Goal: Task Accomplishment & Management: Use online tool/utility

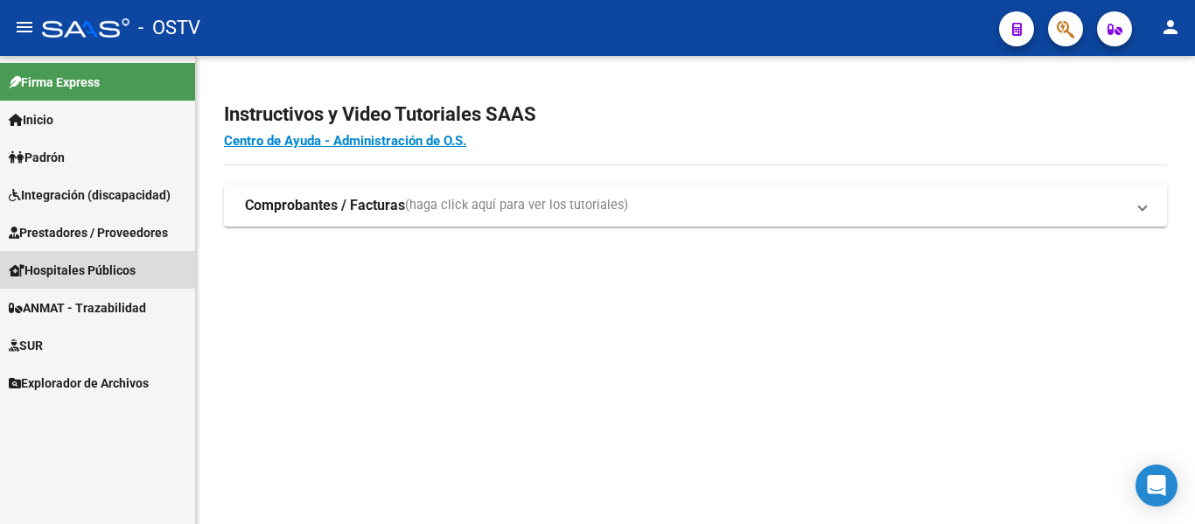
click at [79, 255] on link "Hospitales Públicos" at bounding box center [97, 270] width 195 height 38
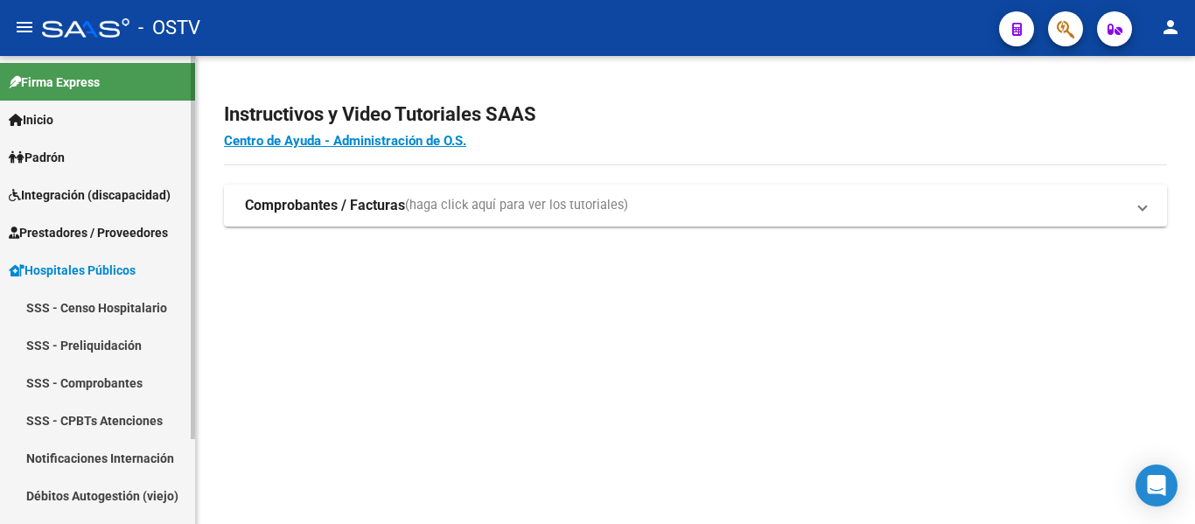
click at [108, 224] on span "Prestadores / Proveedores" at bounding box center [88, 232] width 159 height 19
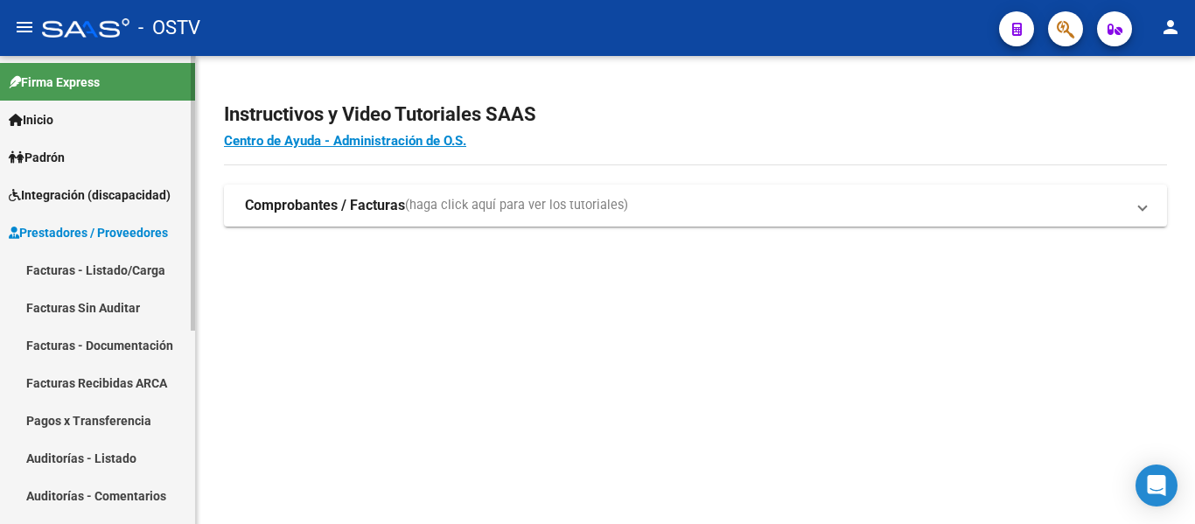
click at [116, 194] on span "Integración (discapacidad)" at bounding box center [90, 194] width 162 height 19
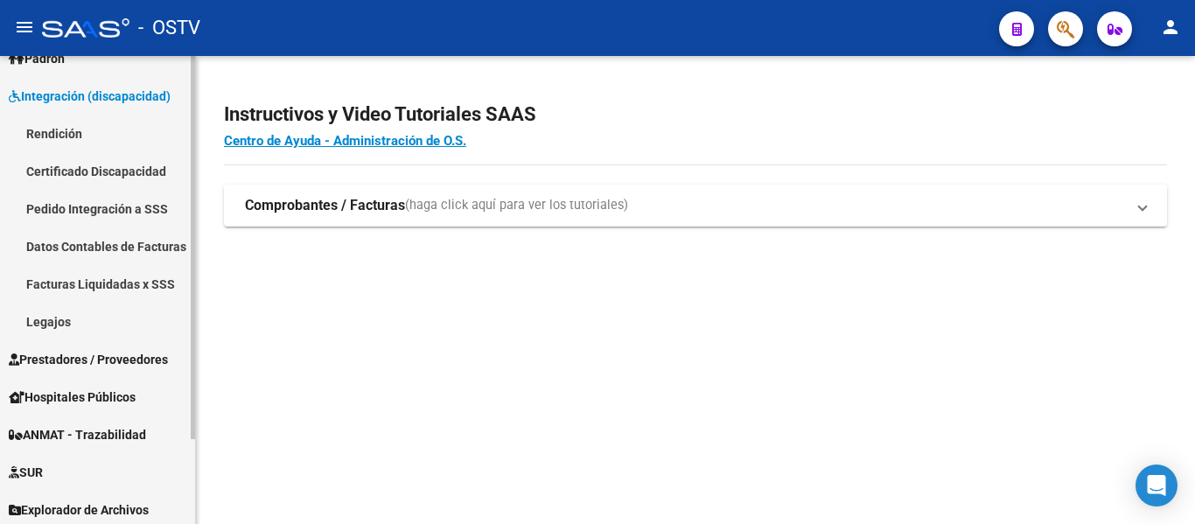
scroll to position [103, 0]
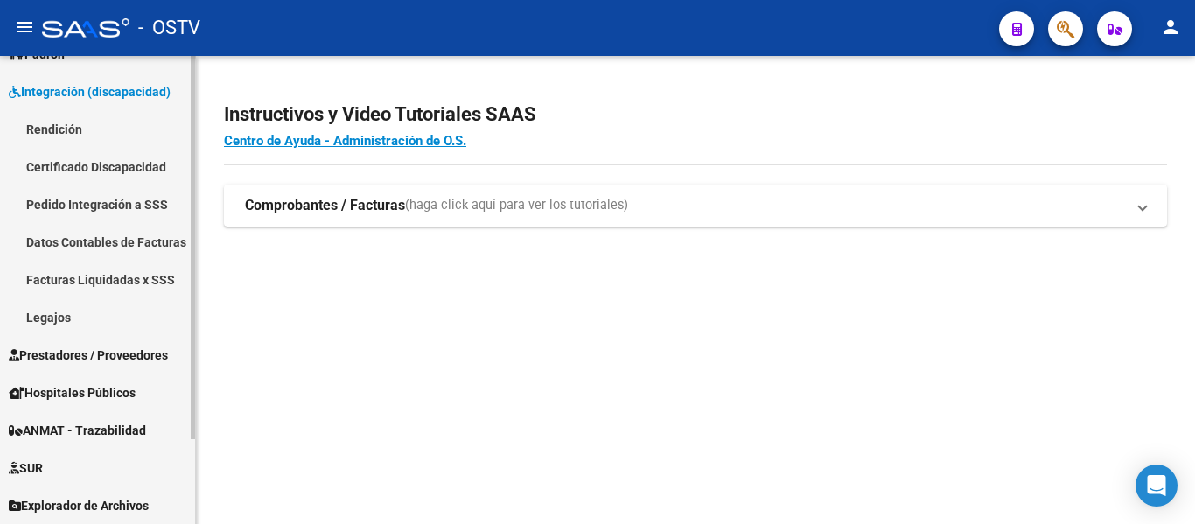
click at [101, 389] on span "Hospitales Públicos" at bounding box center [72, 392] width 127 height 19
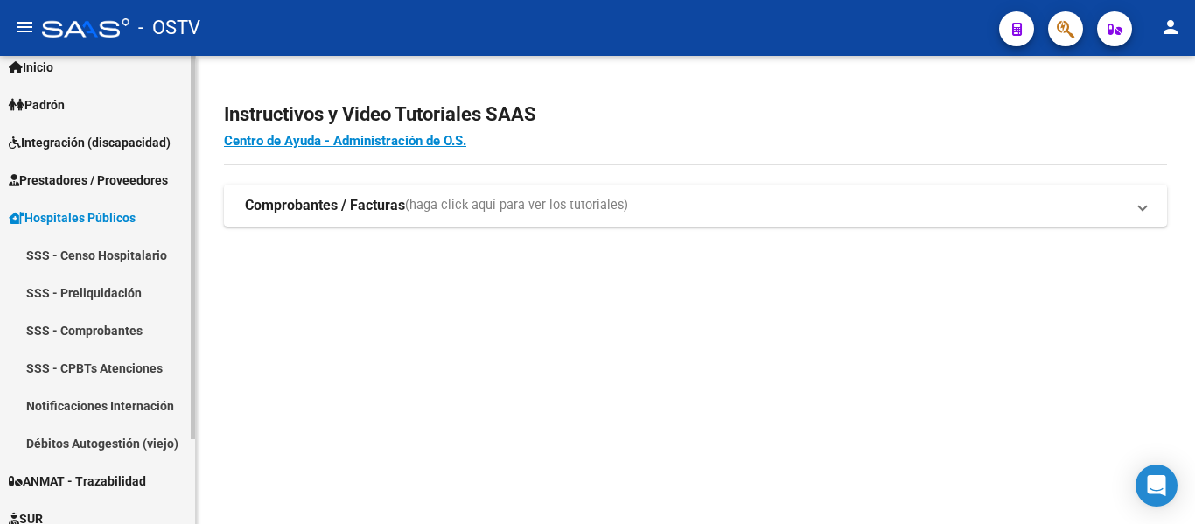
scroll to position [0, 0]
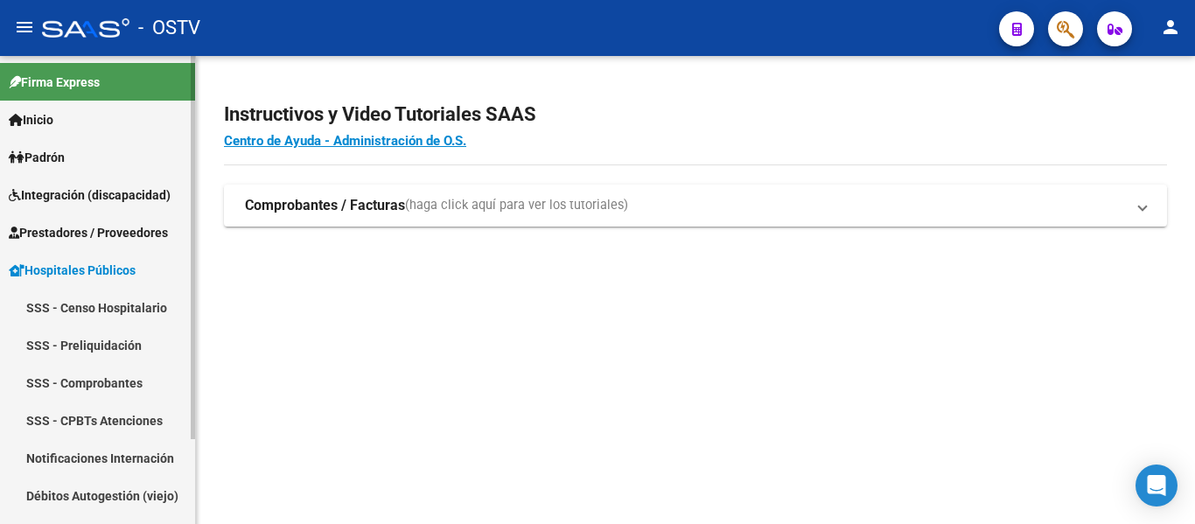
click at [51, 150] on span "Padrón" at bounding box center [37, 157] width 56 height 19
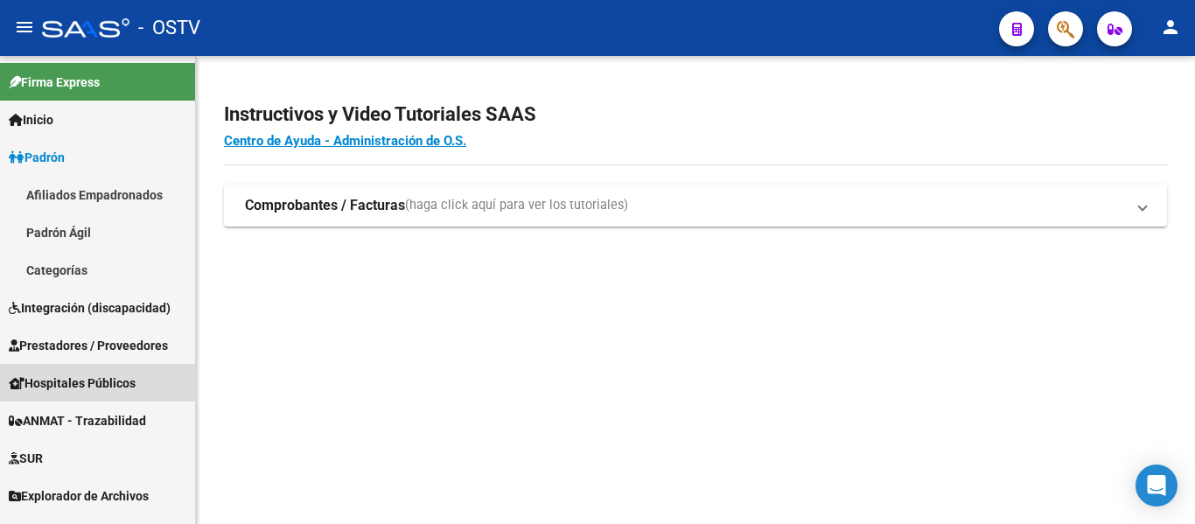
click at [77, 371] on link "Hospitales Públicos" at bounding box center [97, 383] width 195 height 38
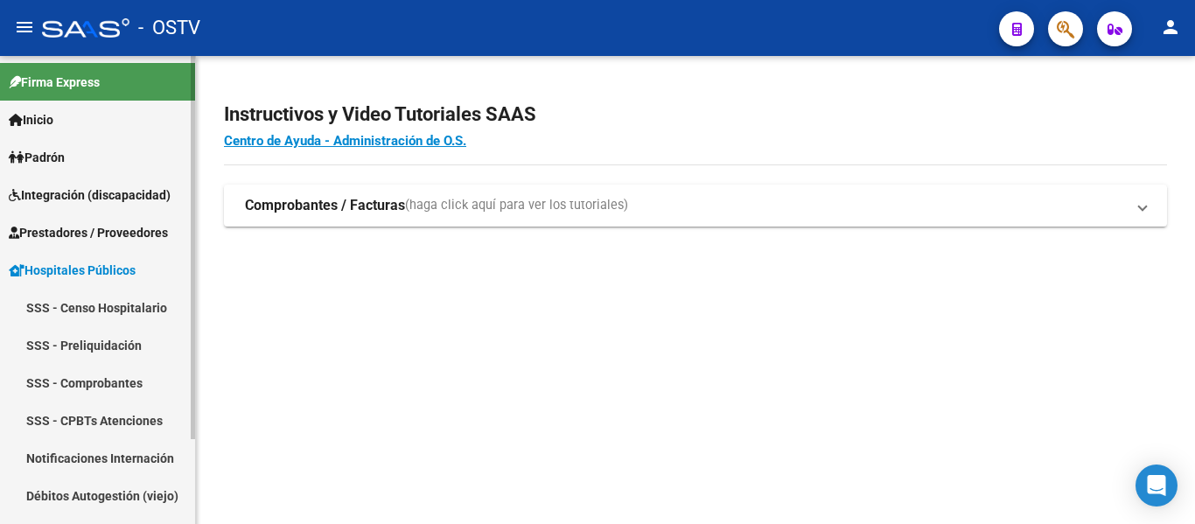
click at [112, 221] on link "Prestadores / Proveedores" at bounding box center [97, 232] width 195 height 38
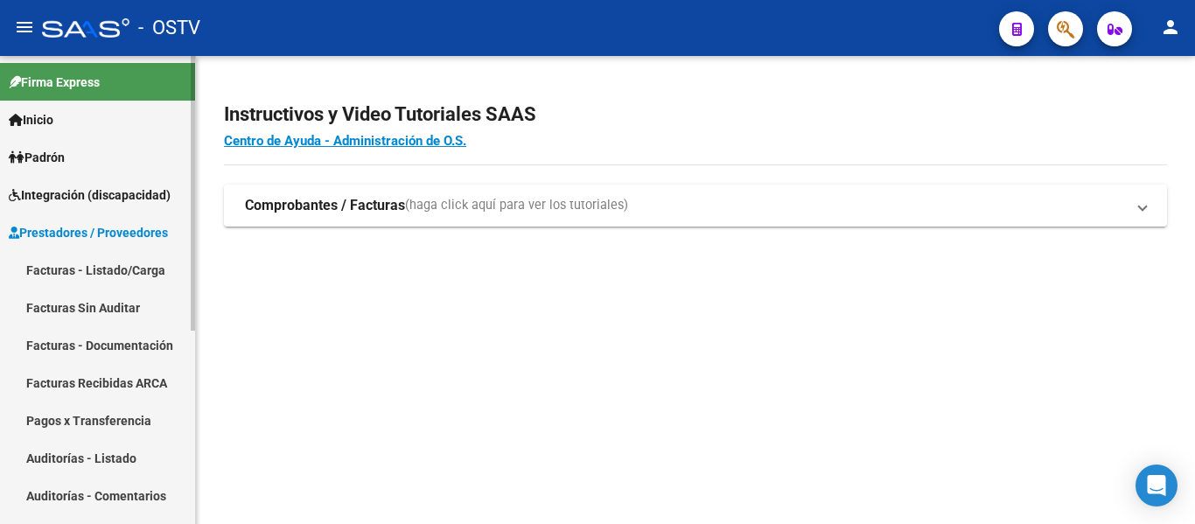
click at [71, 184] on link "Integración (discapacidad)" at bounding box center [97, 195] width 195 height 38
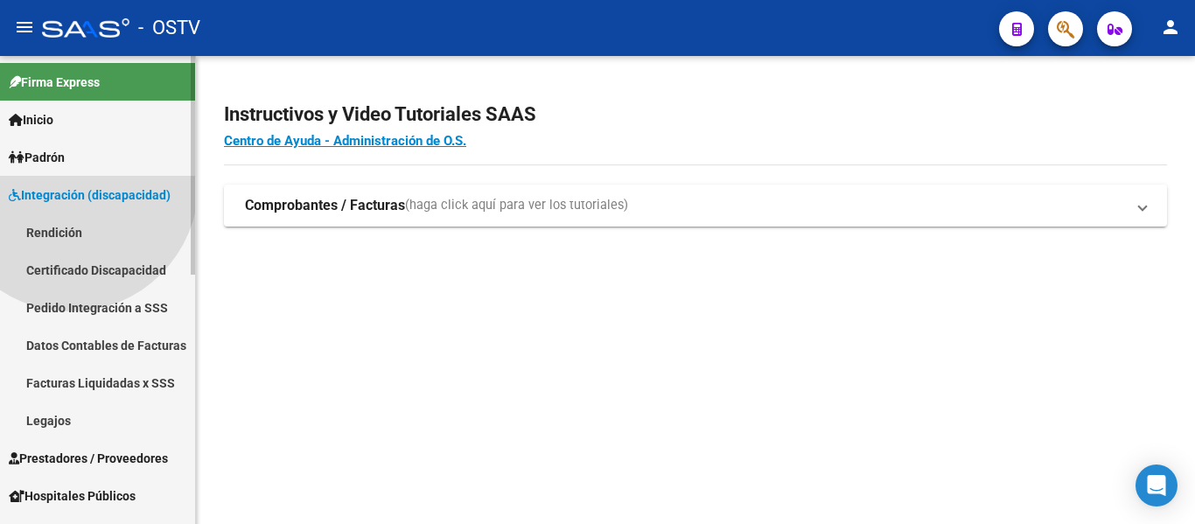
click at [63, 156] on span "Padrón" at bounding box center [37, 157] width 56 height 19
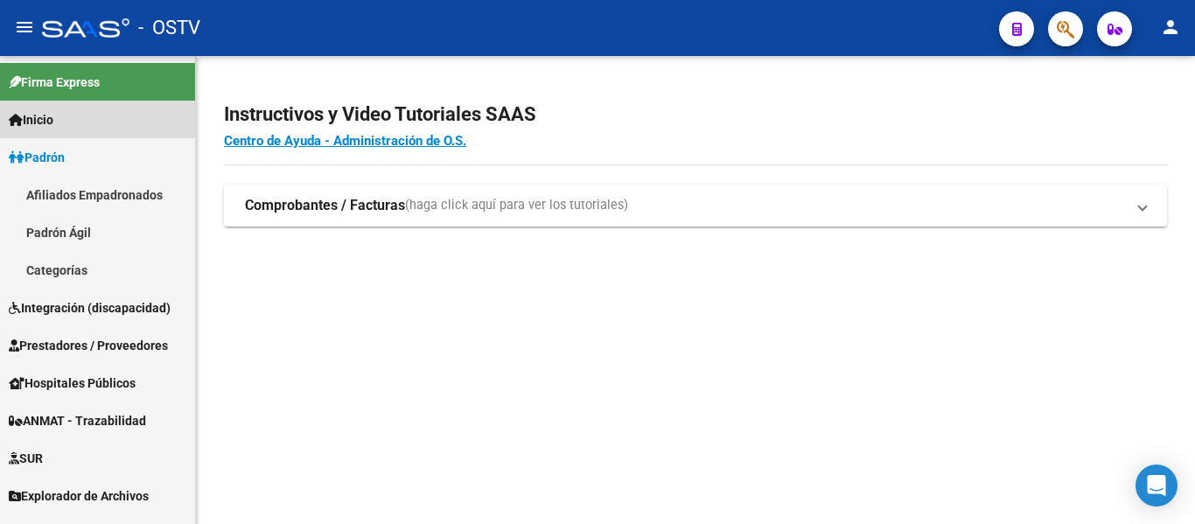
click at [68, 118] on link "Inicio" at bounding box center [97, 120] width 195 height 38
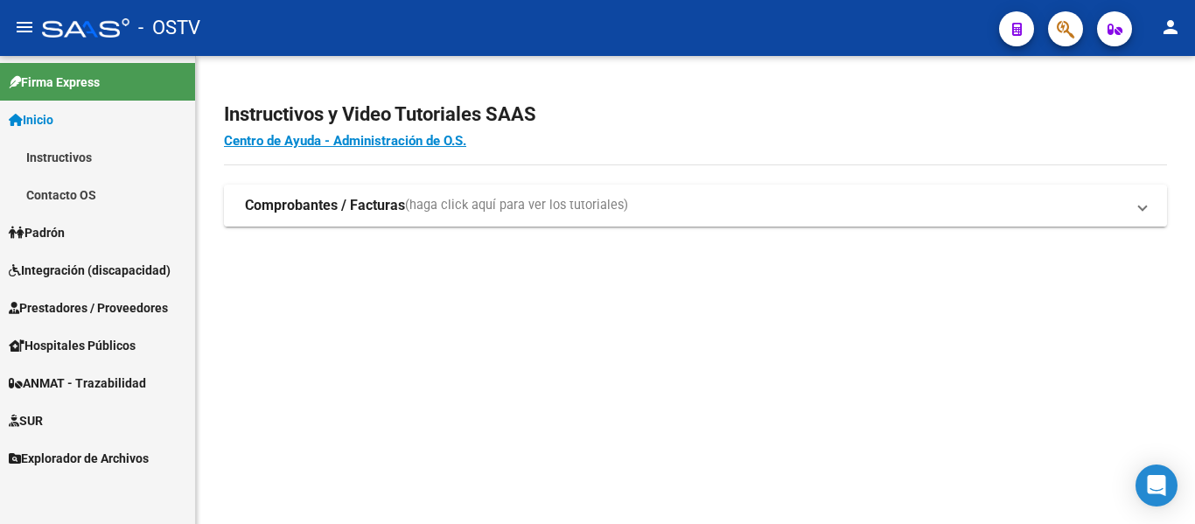
click at [1060, 203] on mat-panel-title "Comprobantes / Facturas (haga click aquí para ver los tutoriales)" at bounding box center [685, 205] width 880 height 19
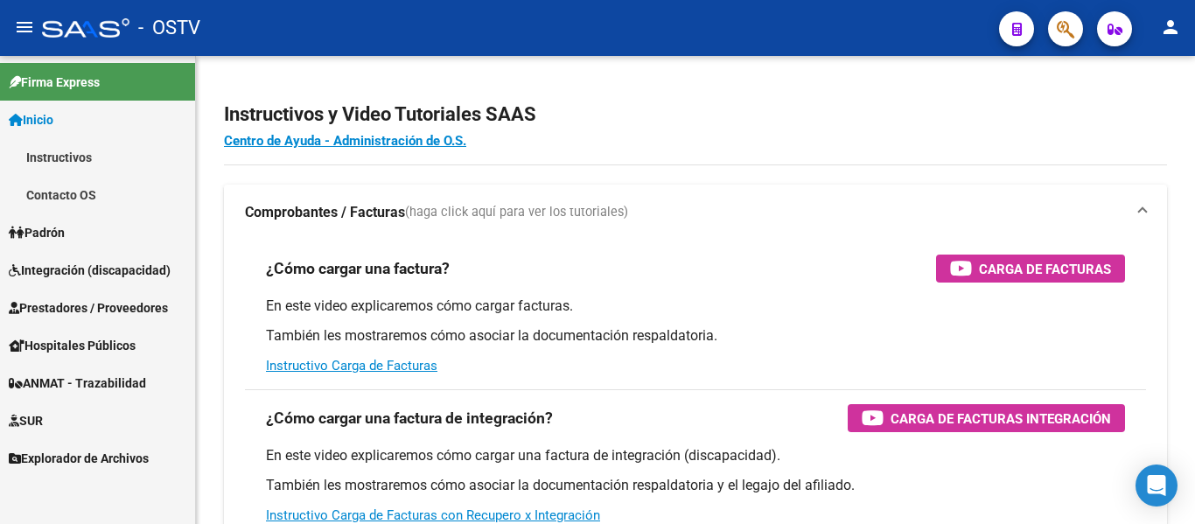
click at [52, 110] on span "Inicio" at bounding box center [31, 119] width 45 height 19
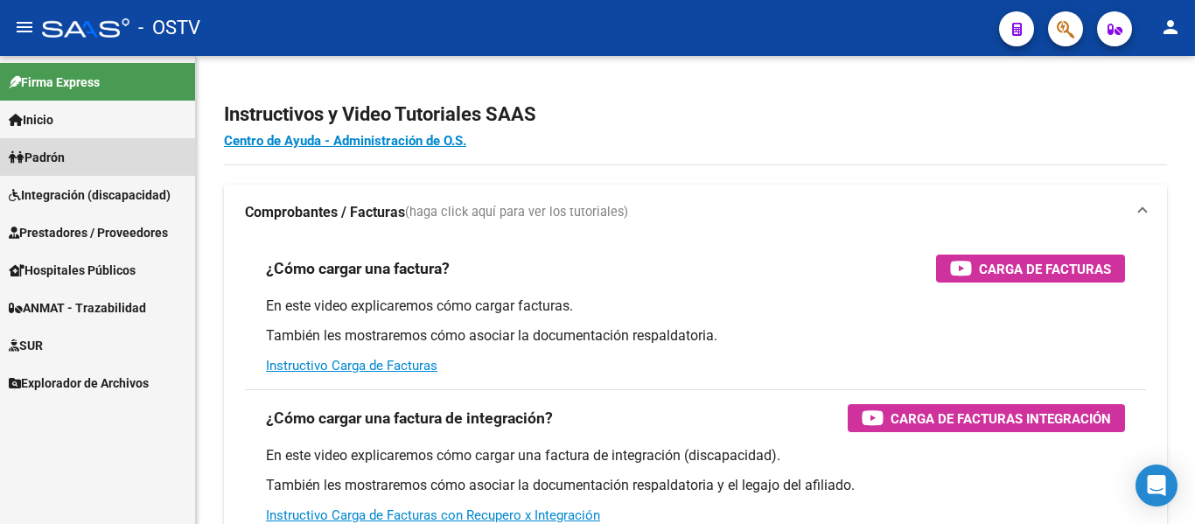
click at [89, 148] on link "Padrón" at bounding box center [97, 157] width 195 height 38
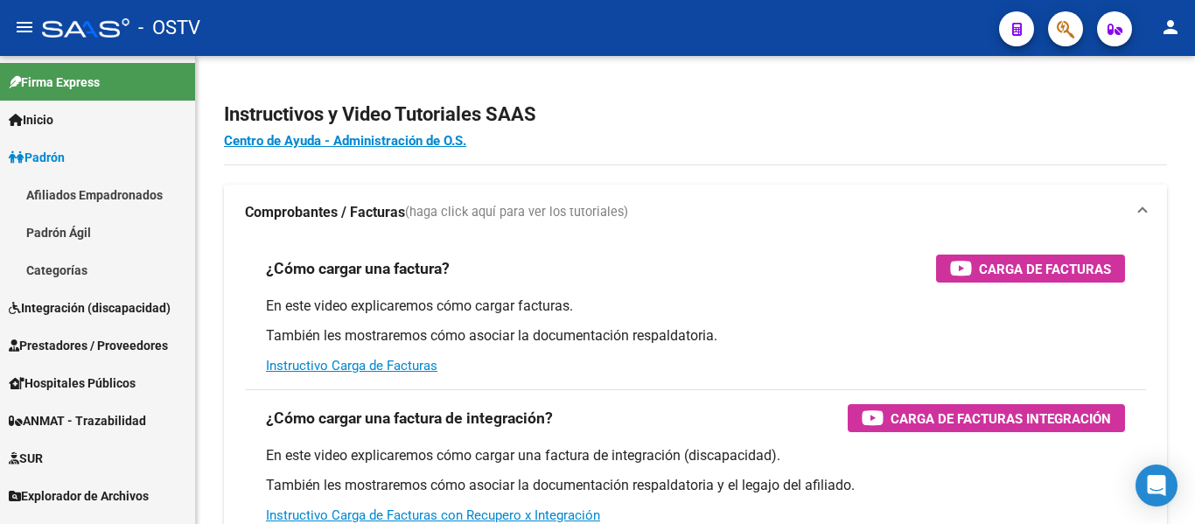
click at [80, 189] on link "Afiliados Empadronados" at bounding box center [97, 195] width 195 height 38
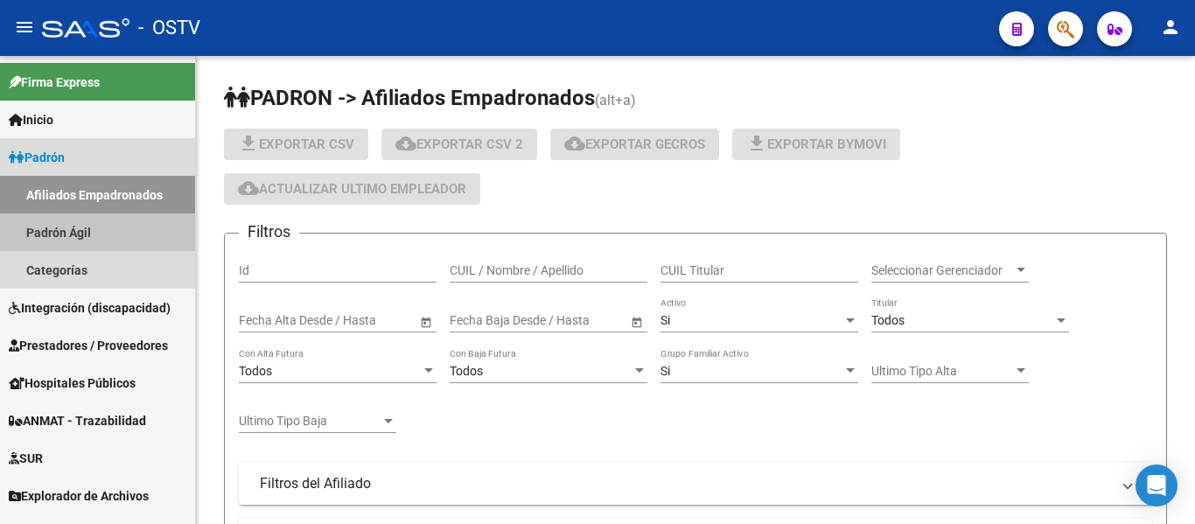
click at [66, 218] on link "Padrón Ágil" at bounding box center [97, 232] width 195 height 38
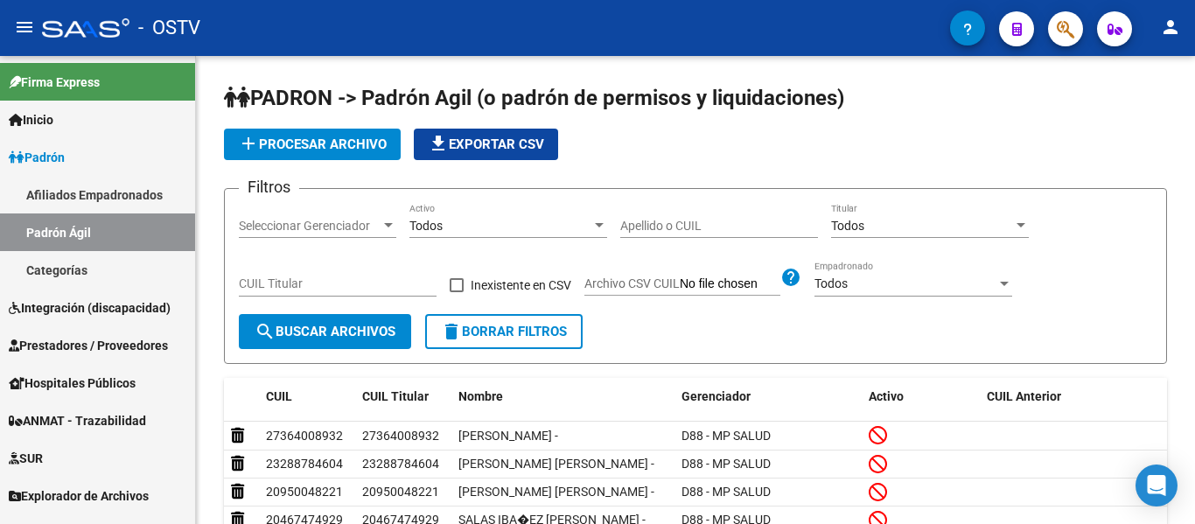
click at [48, 304] on span "Integración (discapacidad)" at bounding box center [90, 307] width 162 height 19
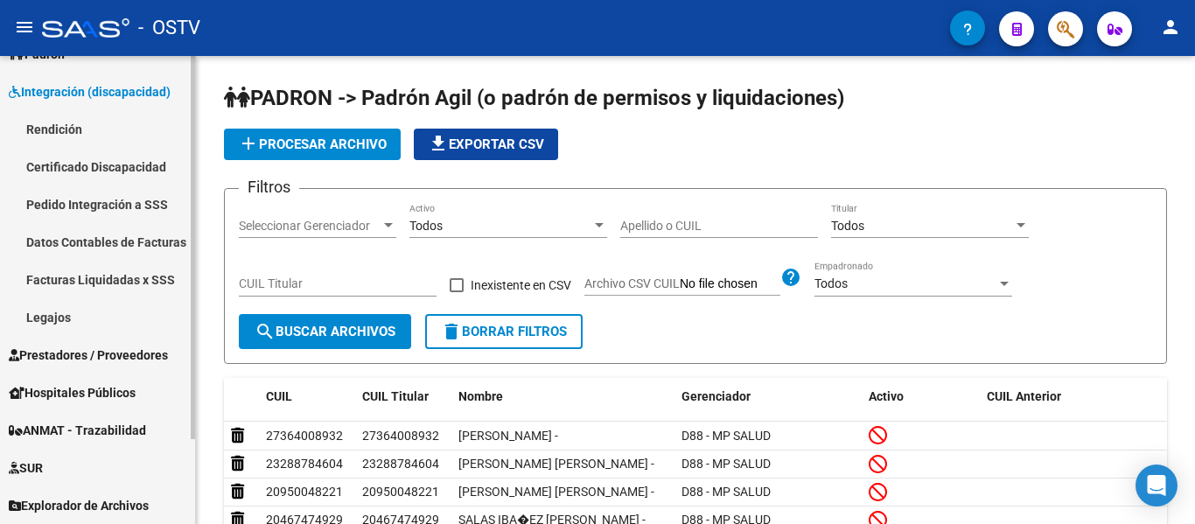
click at [31, 346] on span "Prestadores / Proveedores" at bounding box center [88, 355] width 159 height 19
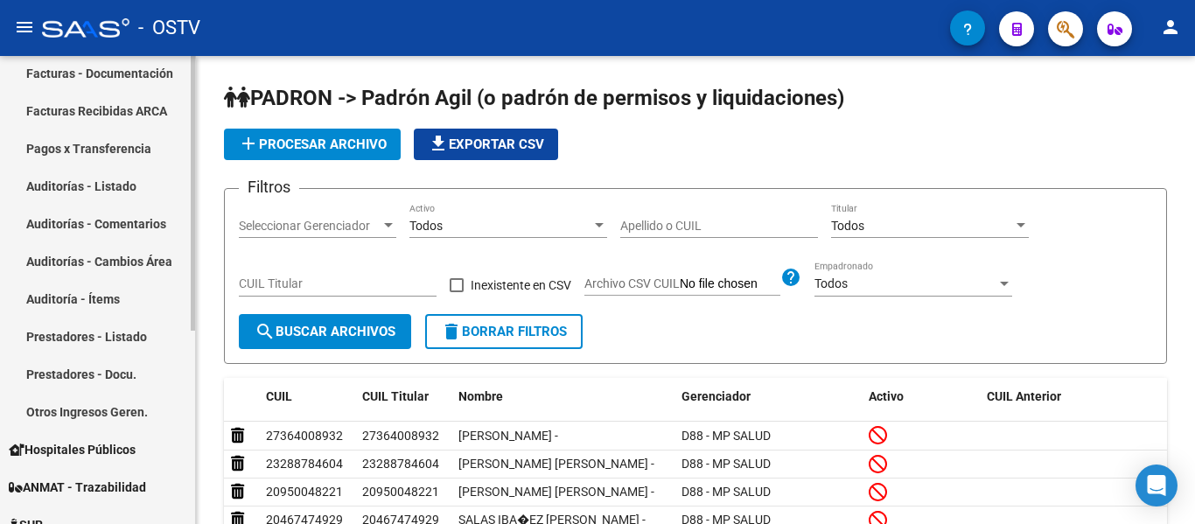
scroll to position [278, 0]
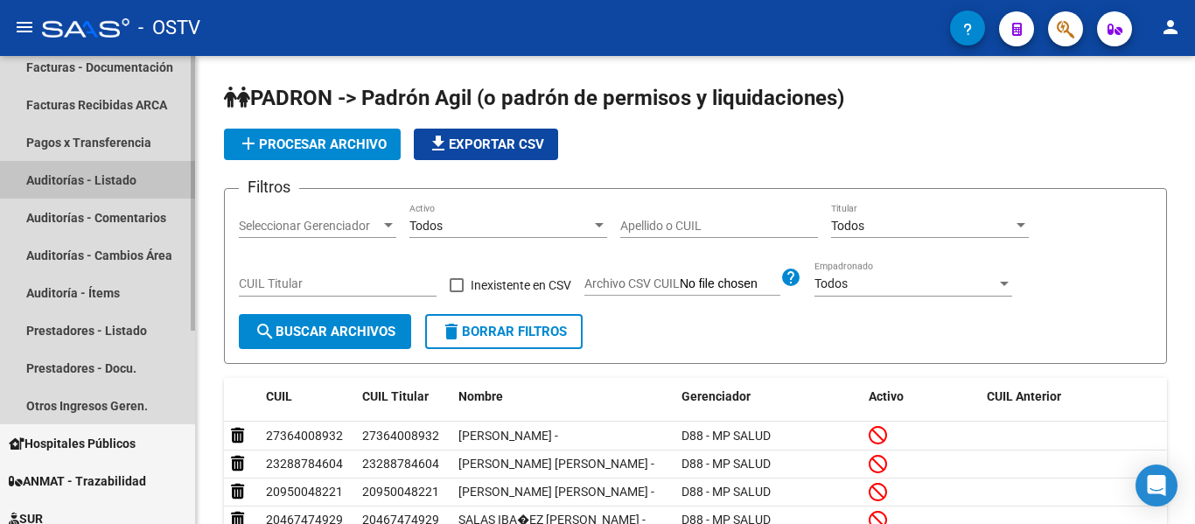
click at [121, 186] on link "Auditorías - Listado" at bounding box center [97, 180] width 195 height 38
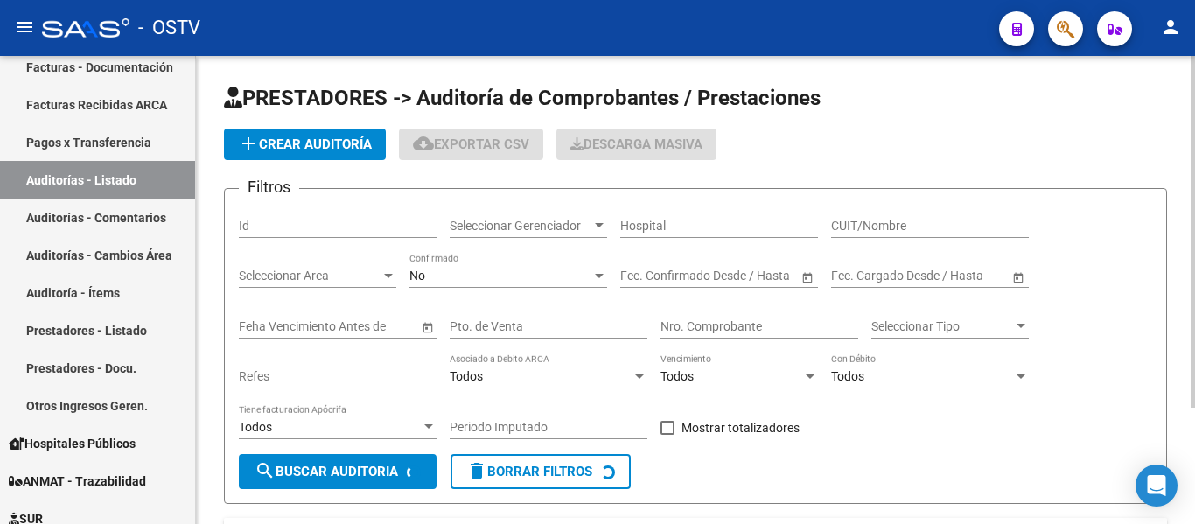
click at [576, 225] on span "Seleccionar Gerenciador" at bounding box center [521, 226] width 142 height 15
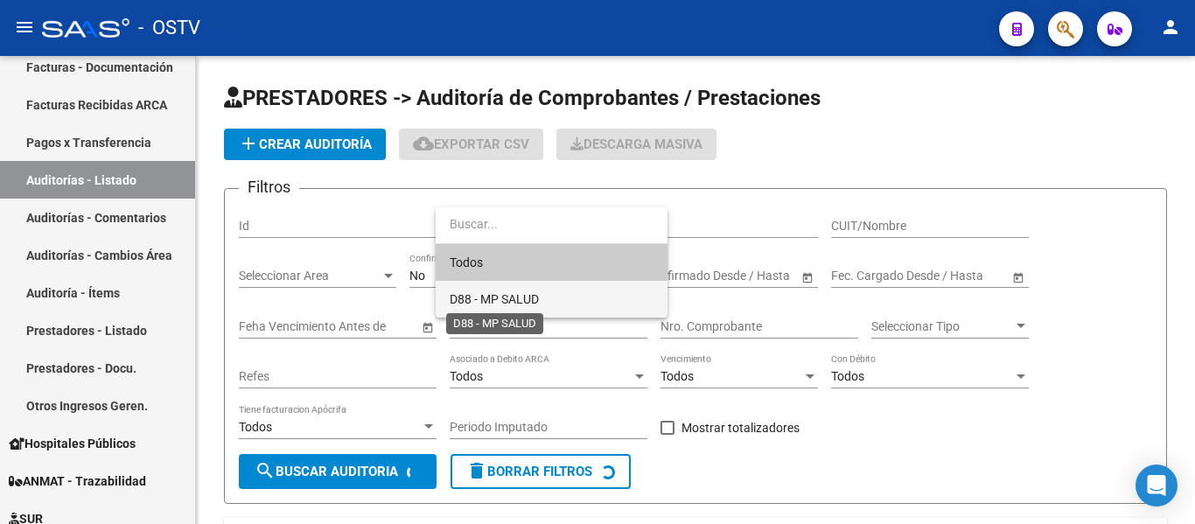
click at [475, 294] on span "D88 - MP SALUD" at bounding box center [494, 299] width 89 height 14
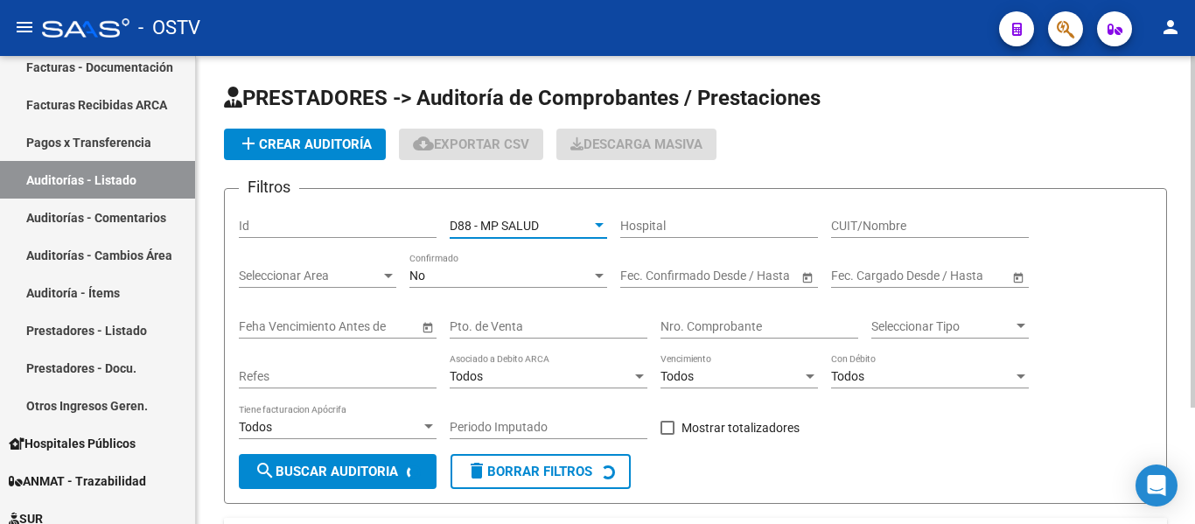
click at [467, 288] on div "No Confirmado" at bounding box center [508, 270] width 198 height 35
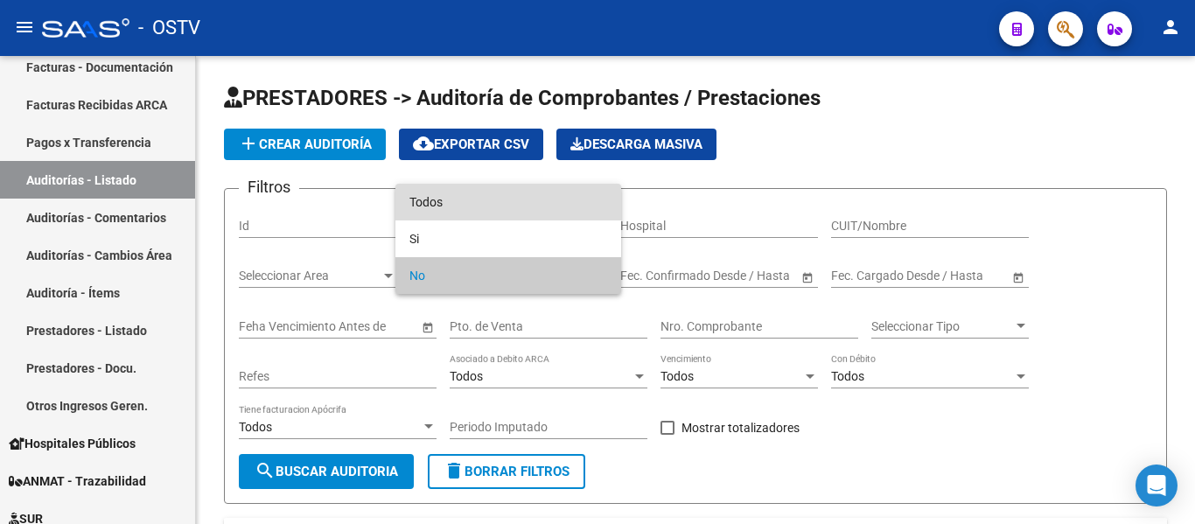
click at [432, 213] on span "Todos" at bounding box center [508, 202] width 198 height 37
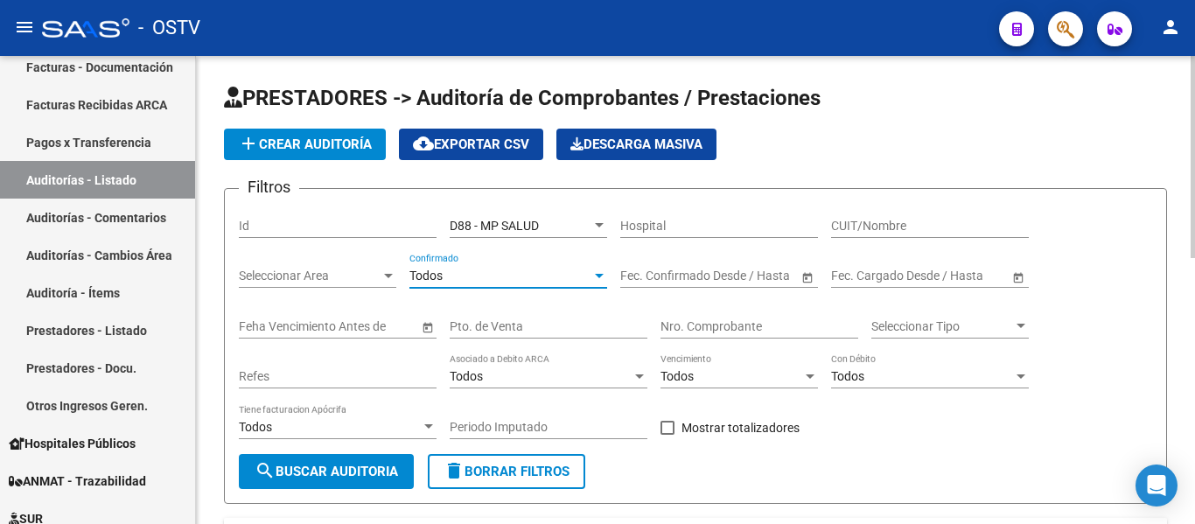
click at [354, 479] on span "search Buscar Auditoria" at bounding box center [326, 472] width 143 height 16
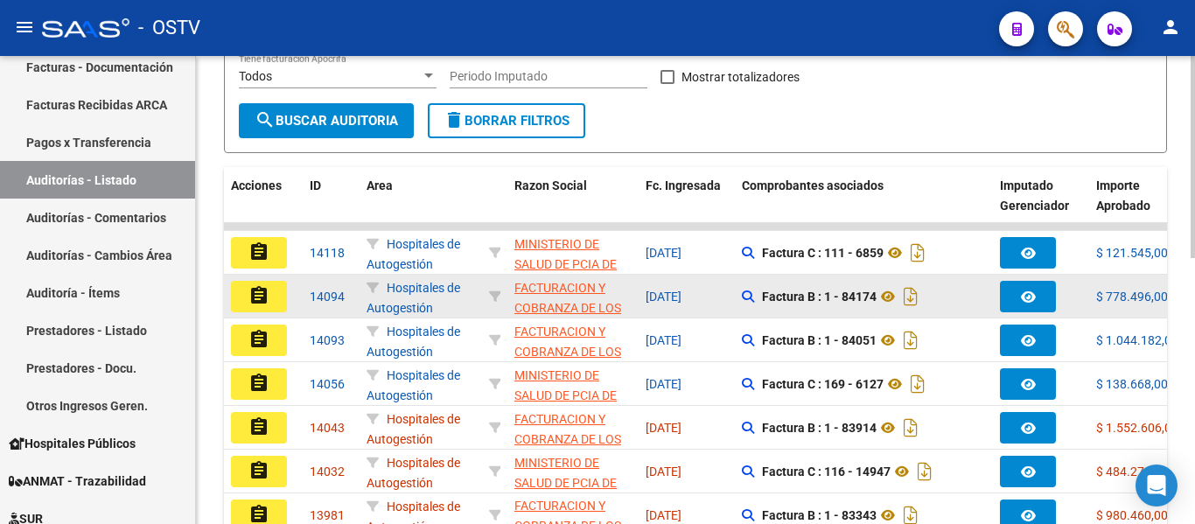
scroll to position [350, 0]
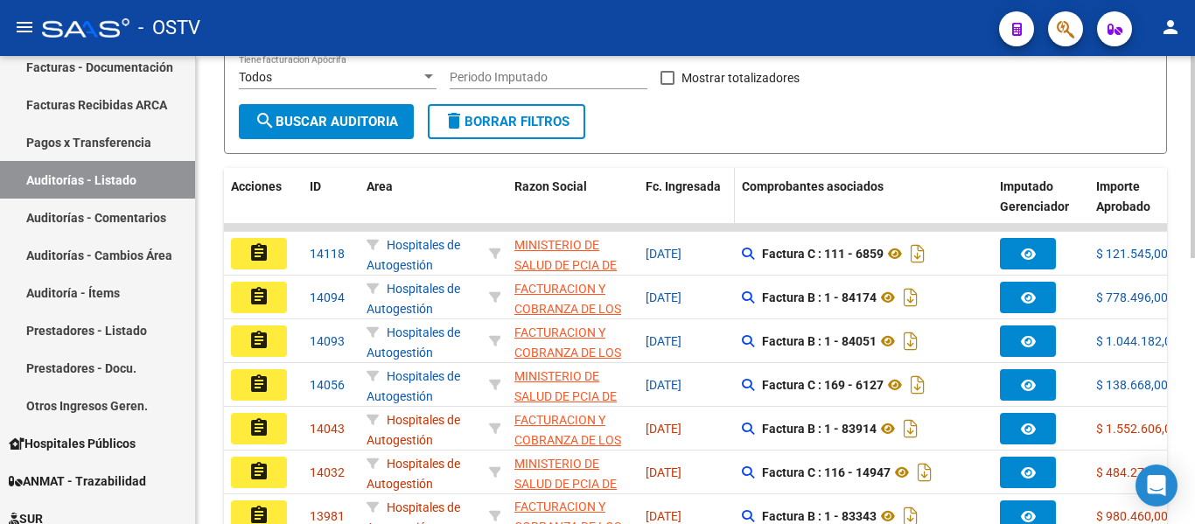
click at [651, 187] on span "Fc. Ingresada" at bounding box center [683, 186] width 75 height 14
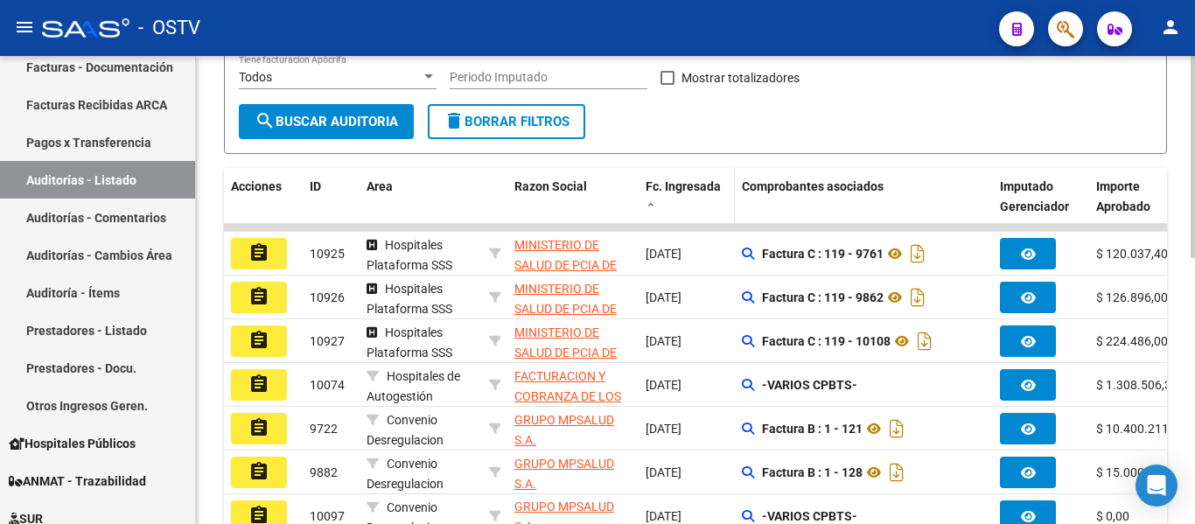
click at [648, 206] on span at bounding box center [651, 205] width 10 height 12
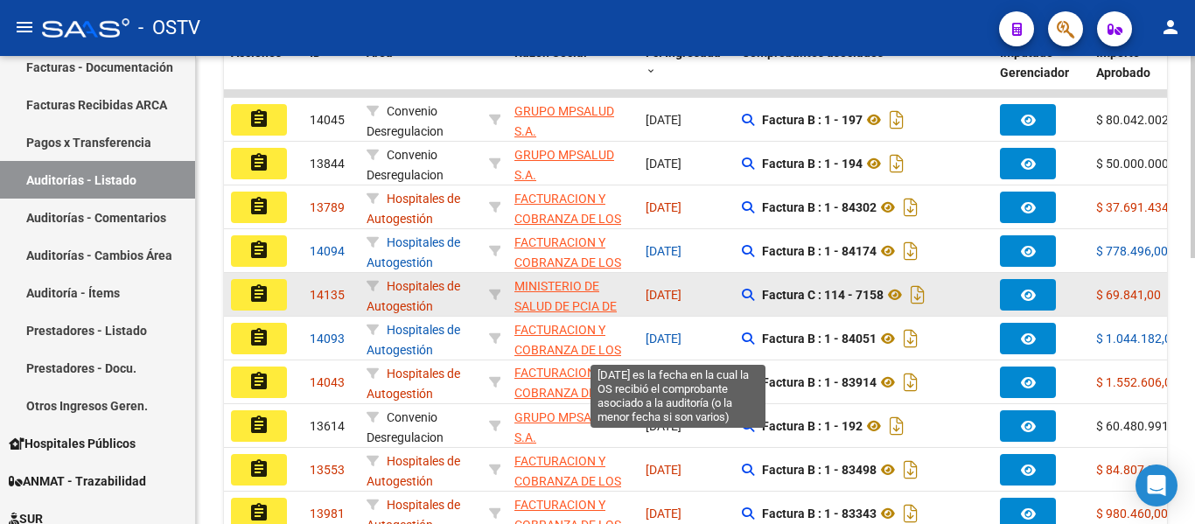
scroll to position [525, 0]
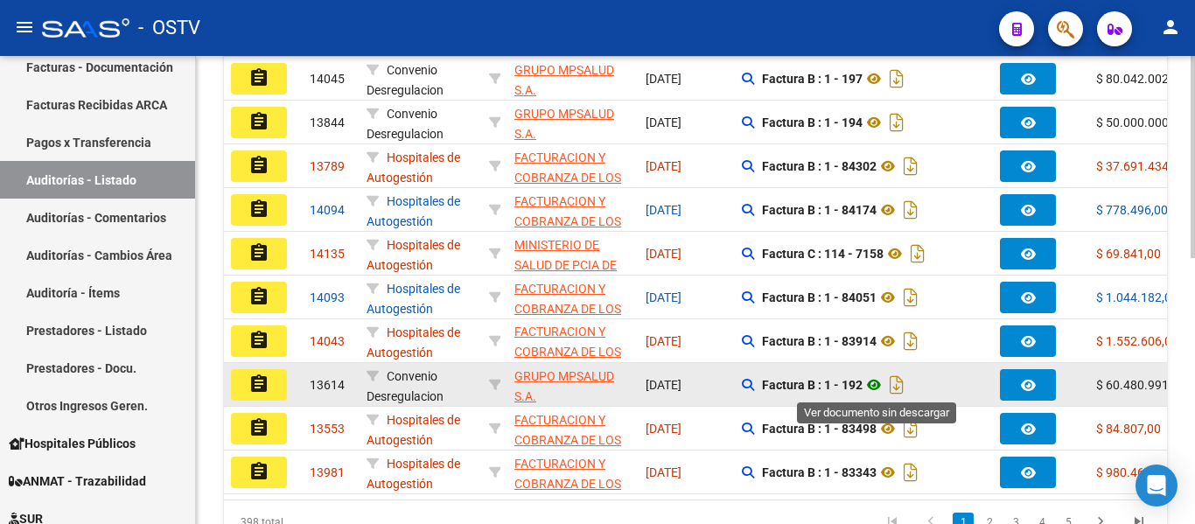
click at [878, 381] on icon at bounding box center [874, 384] width 23 height 21
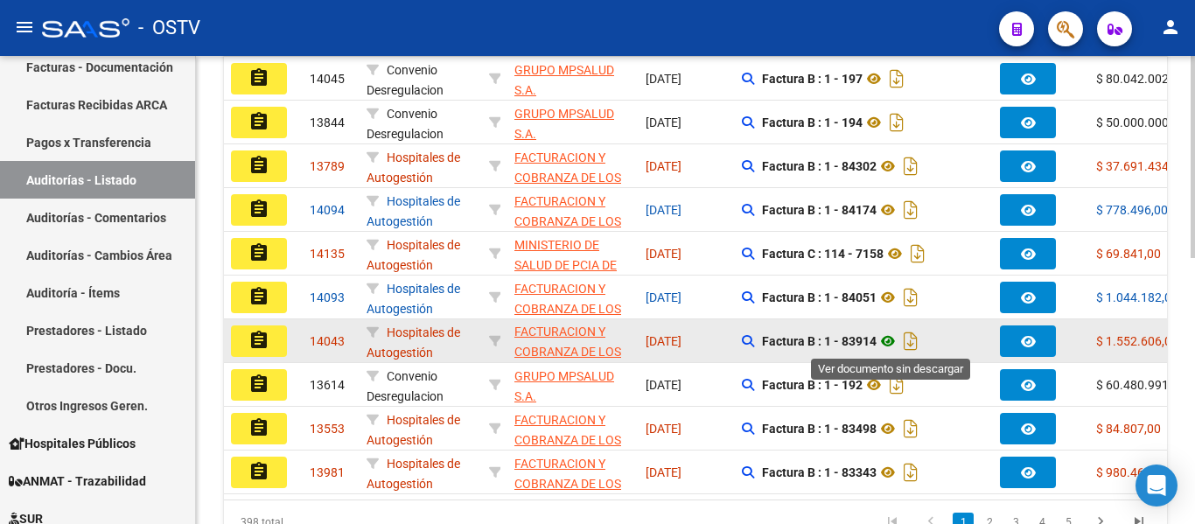
click at [887, 344] on icon at bounding box center [888, 341] width 23 height 21
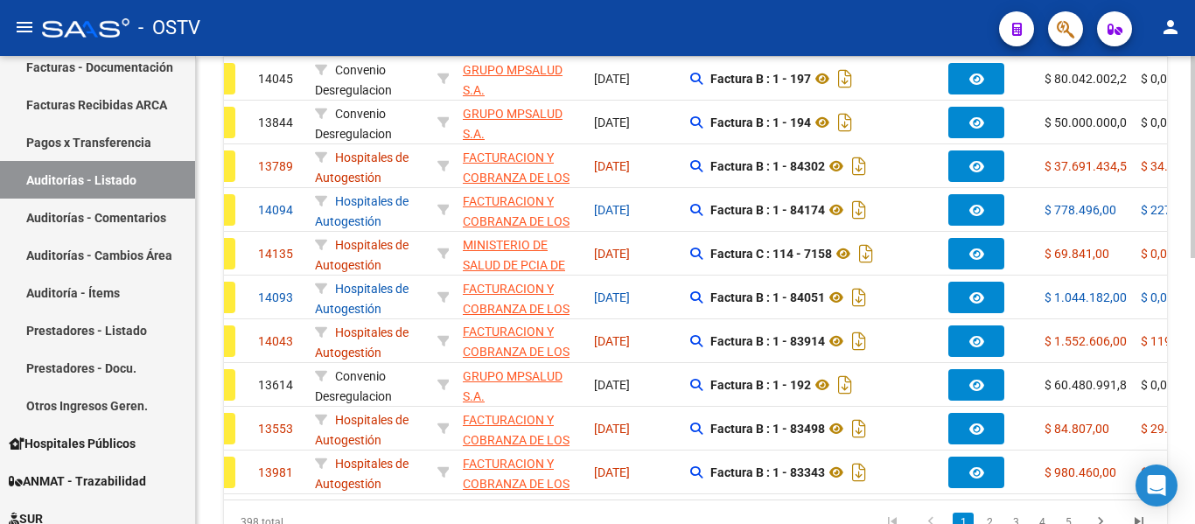
scroll to position [0, 0]
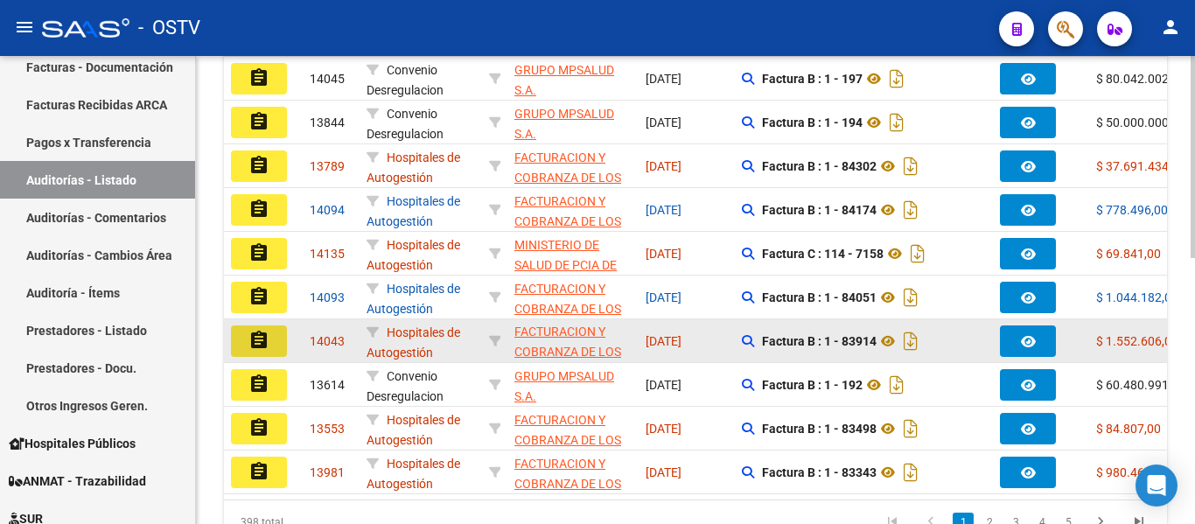
click at [267, 341] on mat-icon "assignment" at bounding box center [258, 340] width 21 height 21
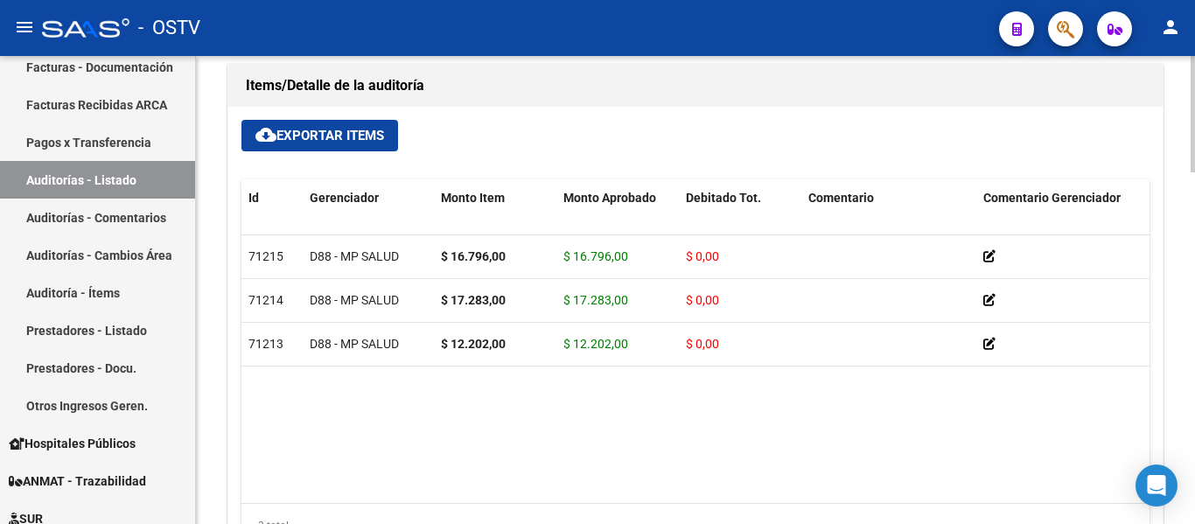
scroll to position [1154, 0]
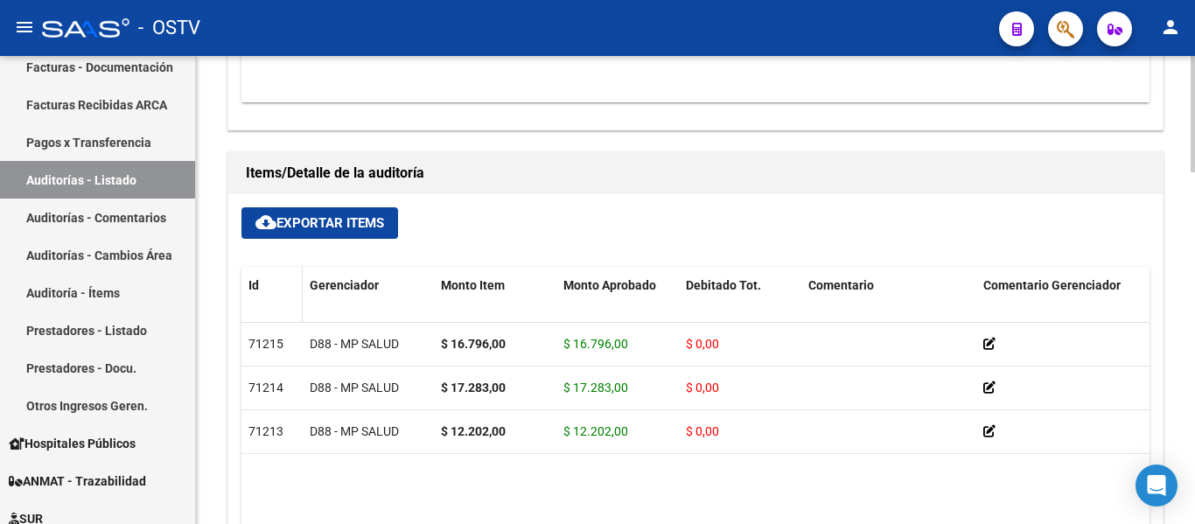
click at [248, 290] on datatable-header-cell "Id" at bounding box center [271, 305] width 61 height 77
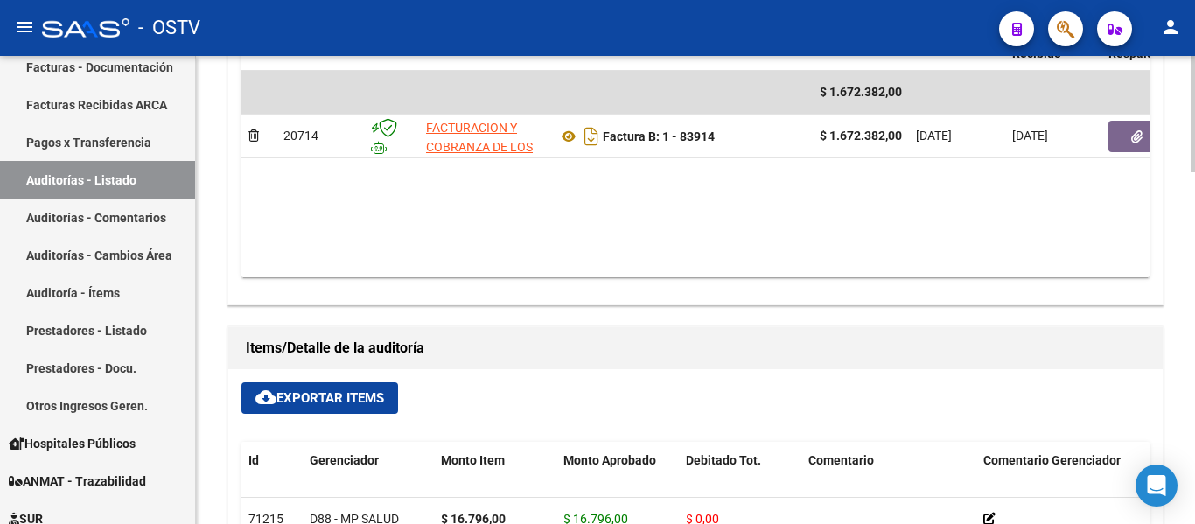
scroll to position [804, 0]
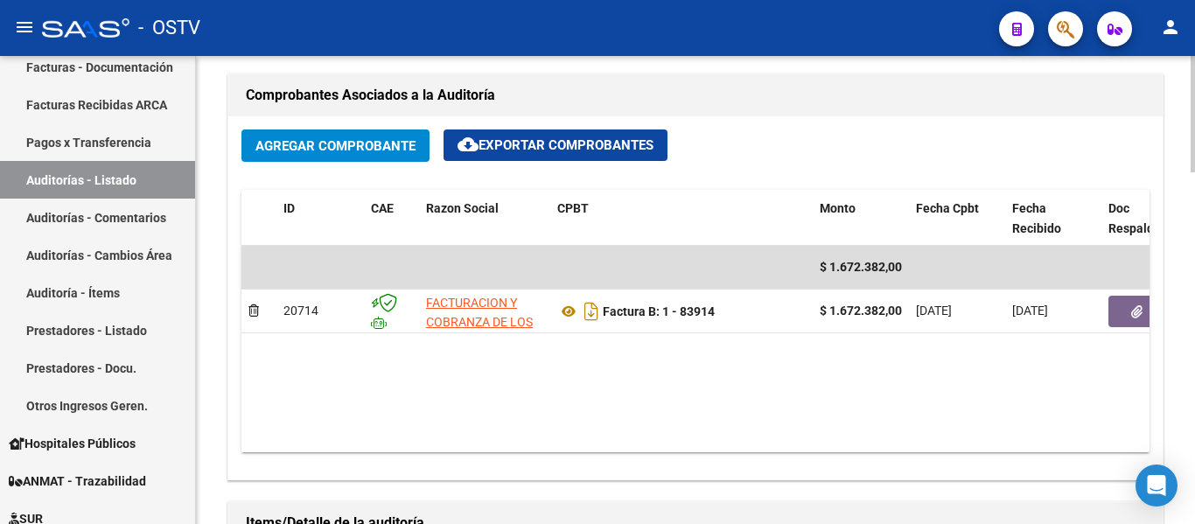
drag, startPoint x: 687, startPoint y: 438, endPoint x: 757, endPoint y: 447, distance: 70.5
click at [851, 435] on datatable-body "$ 1.672.382,00 20714 FACTURACION Y COBRANZA DE LOS EFECTORES PUBLICOS S.E. Fact…" at bounding box center [695, 349] width 908 height 206
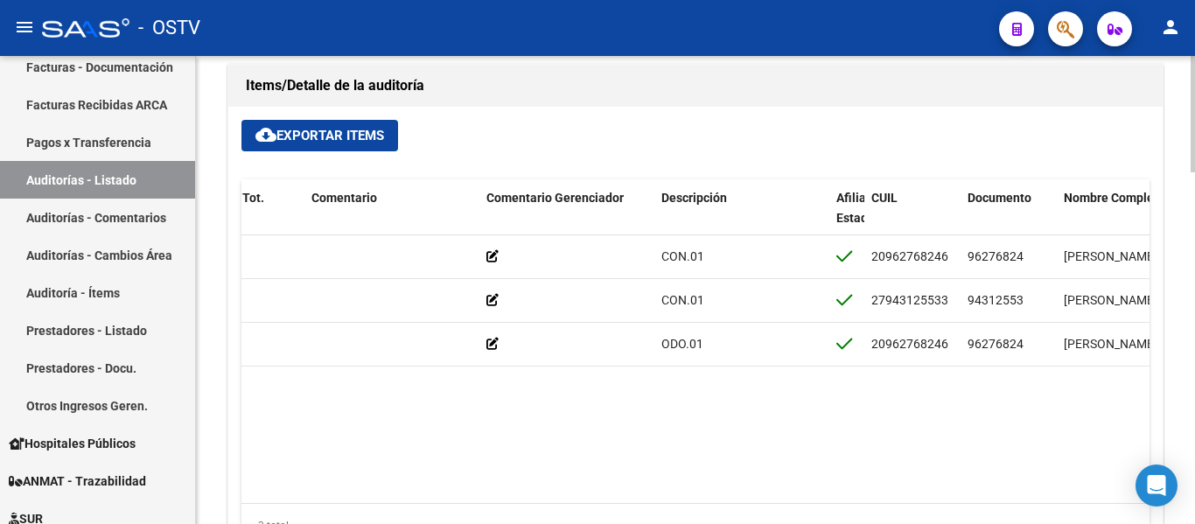
scroll to position [0, 500]
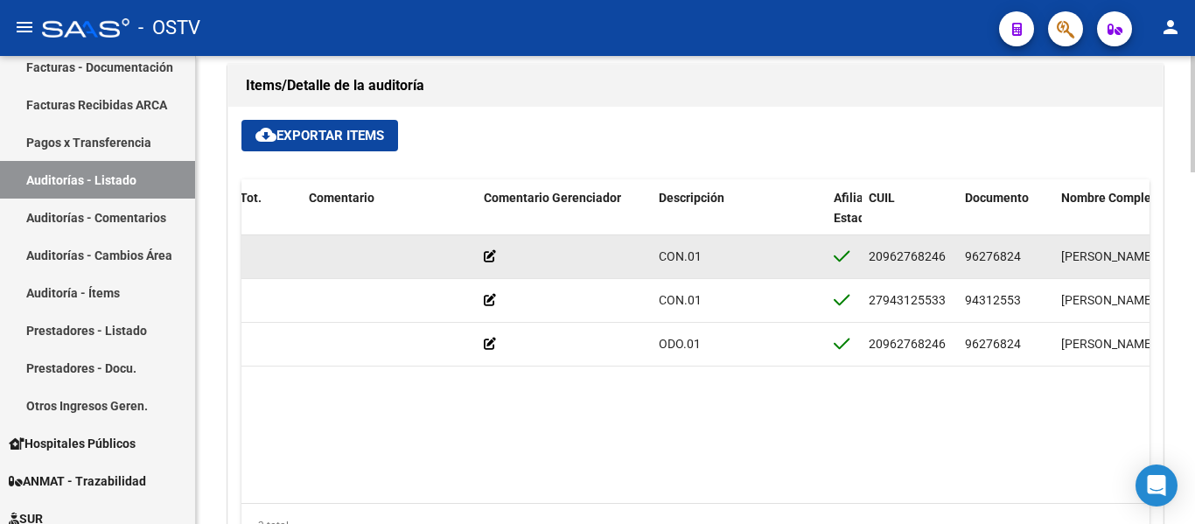
click at [496, 253] on div at bounding box center [564, 257] width 161 height 20
click at [492, 254] on icon at bounding box center [490, 256] width 12 height 12
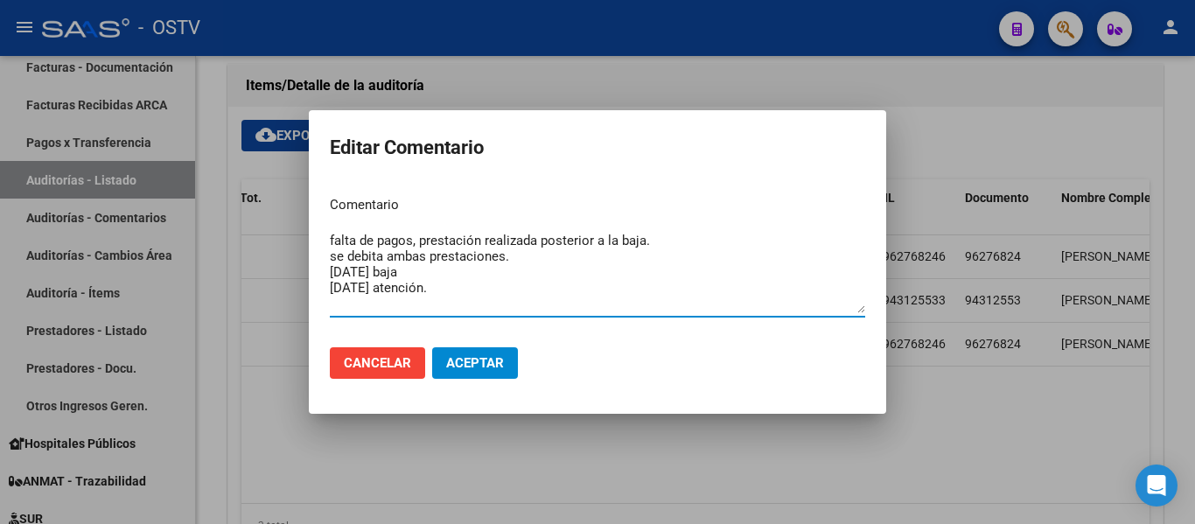
type textarea "falta de pagos, prestación realizada posterior a la baja. se debita ambas prest…"
click at [500, 355] on span "Aceptar" at bounding box center [475, 363] width 58 height 16
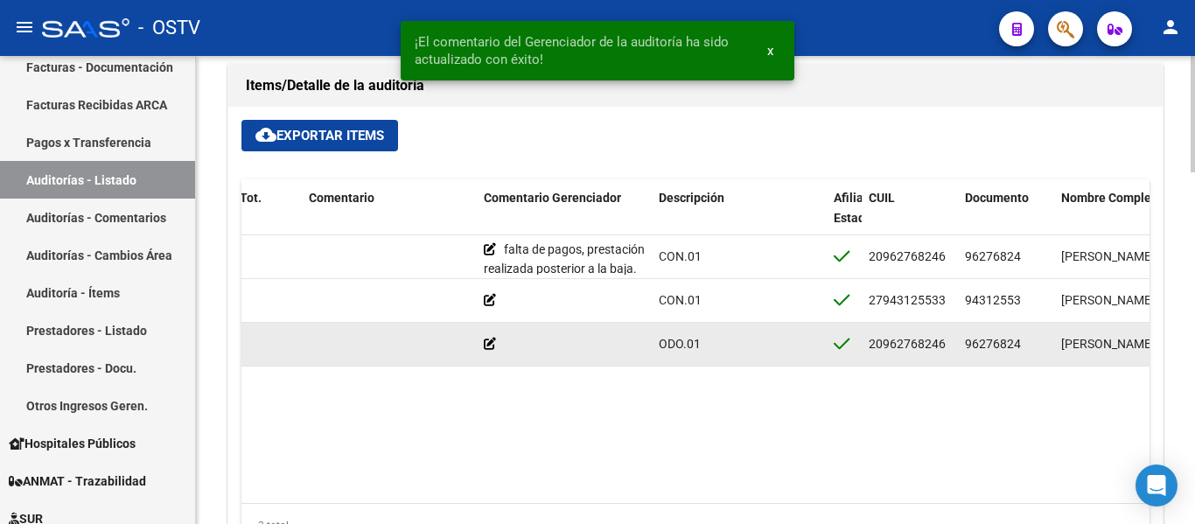
click at [488, 346] on icon at bounding box center [490, 344] width 12 height 12
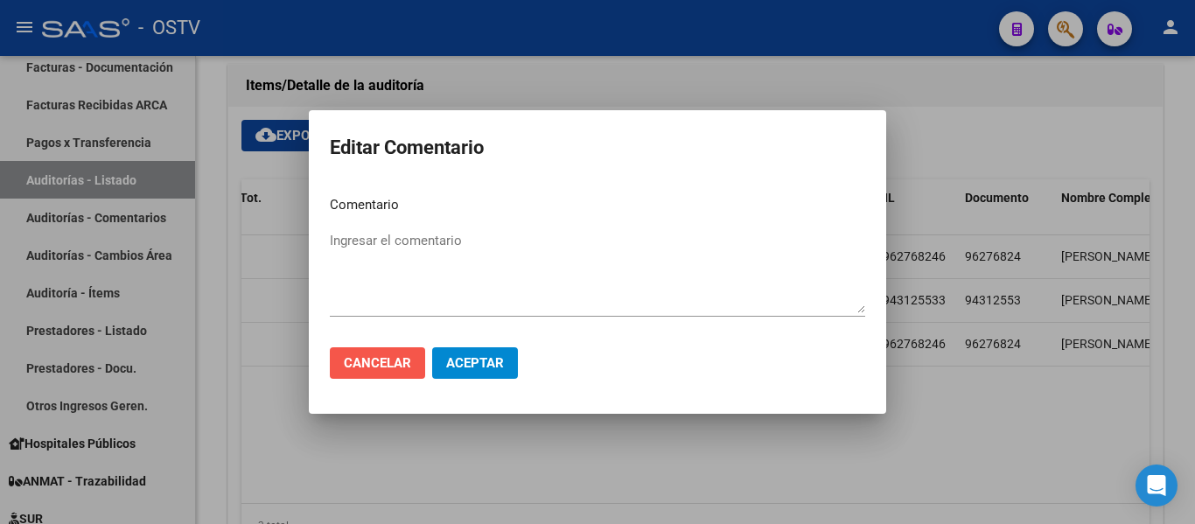
click at [378, 374] on button "Cancelar" at bounding box center [377, 362] width 95 height 31
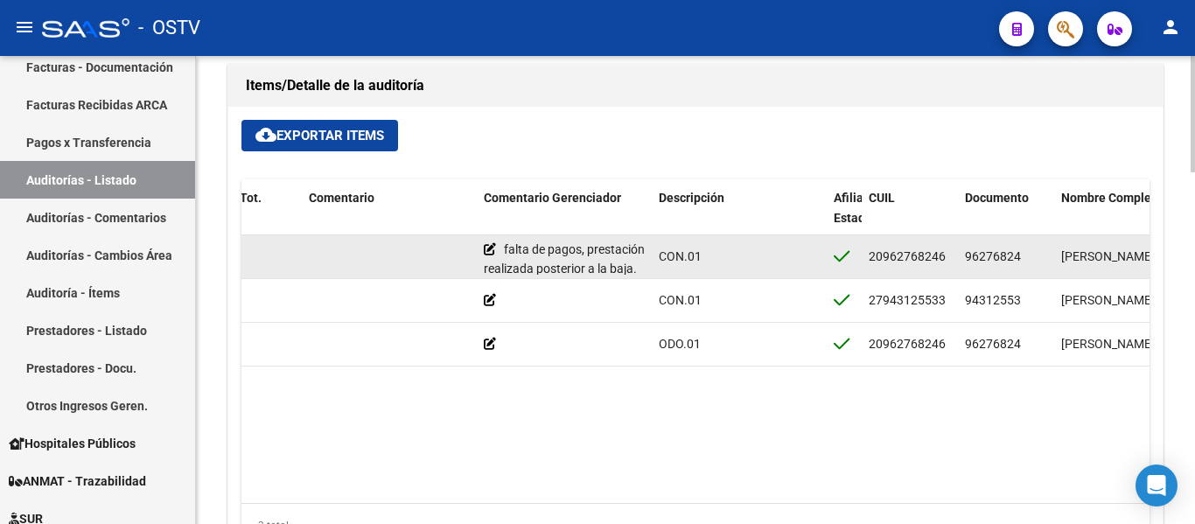
click at [501, 256] on div "falta de pagos, prestación realizada posterior a la baja. se debita ambas prest…" at bounding box center [564, 257] width 161 height 35
click at [489, 252] on icon at bounding box center [490, 249] width 12 height 12
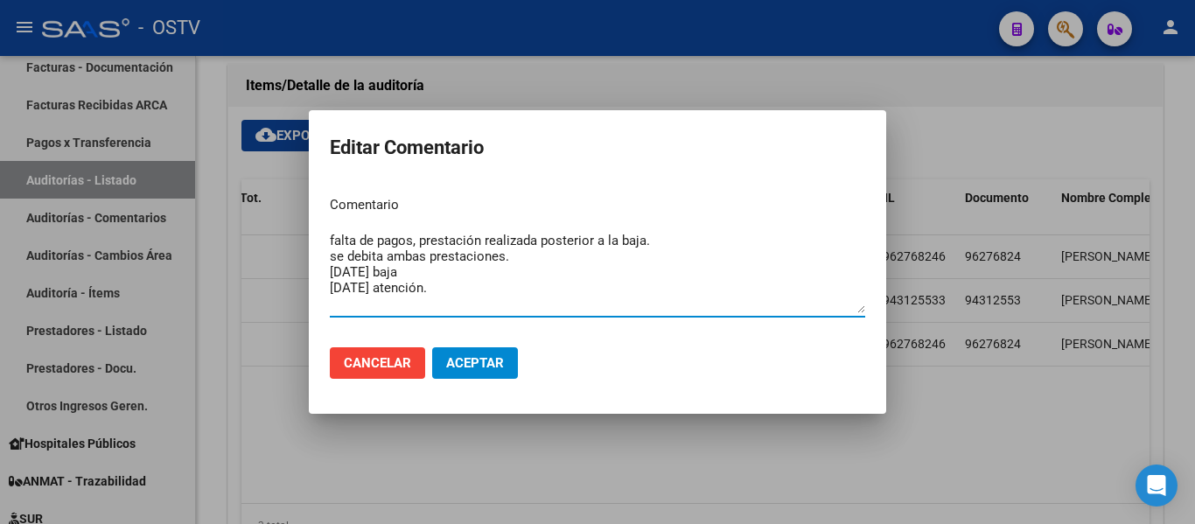
drag, startPoint x: 330, startPoint y: 239, endPoint x: 517, endPoint y: 251, distance: 187.6
click at [517, 251] on textarea "falta de pagos, prestación realizada posterior a la baja. se debita ambas prest…" at bounding box center [597, 272] width 535 height 82
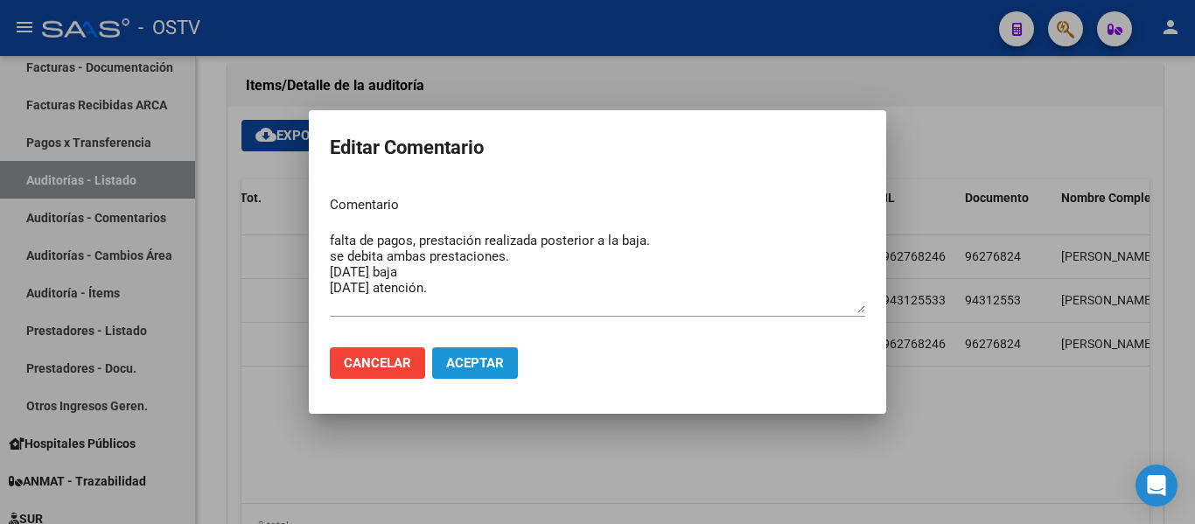
click at [458, 361] on span "Aceptar" at bounding box center [475, 363] width 58 height 16
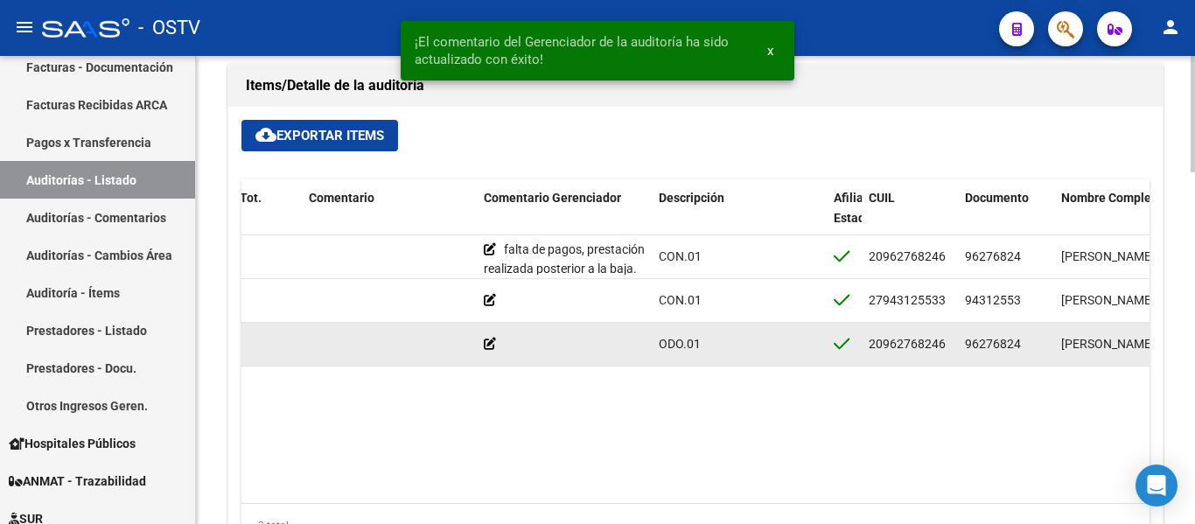
click at [491, 343] on icon at bounding box center [490, 344] width 12 height 12
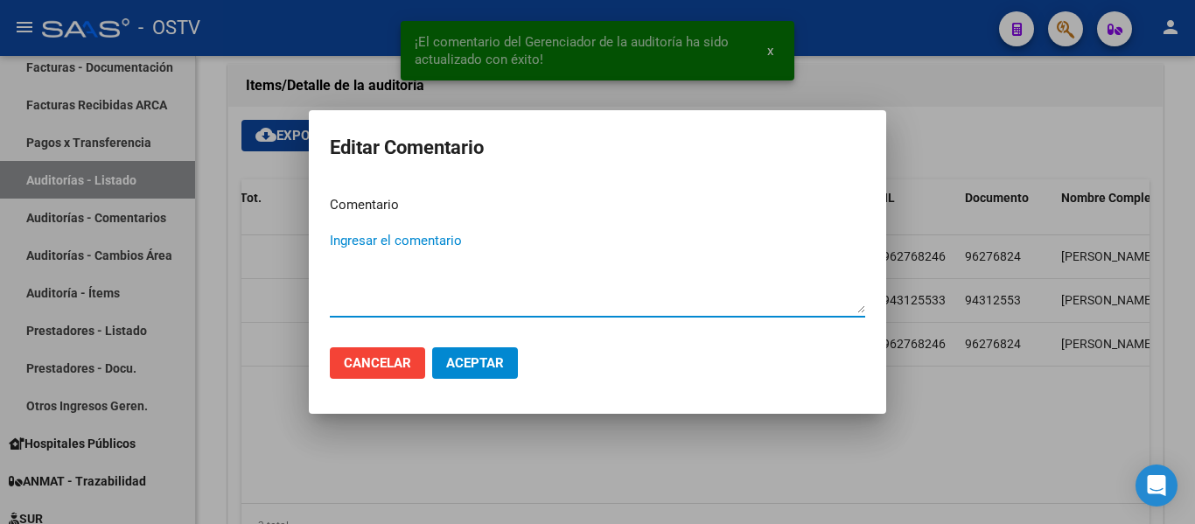
click at [404, 234] on textarea "Ingresar el comentario" at bounding box center [597, 272] width 535 height 82
paste textarea "falta de pagos, prestación realizada posterior a la baja. se debita ambas prest…"
type textarea "falta de pagos, prestación realizada posterior a la baja. se debita ambas prest…"
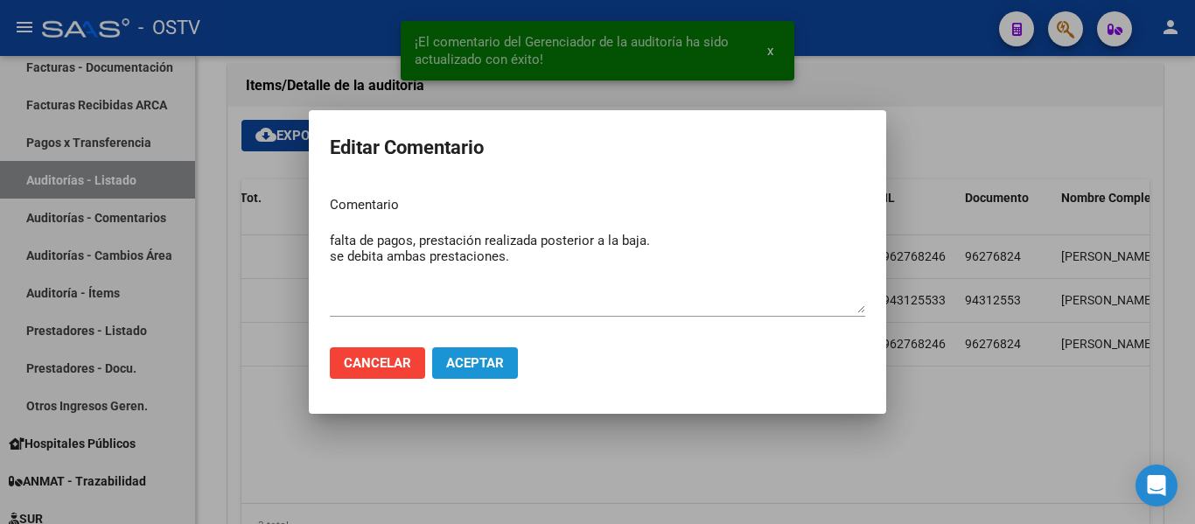
click at [479, 360] on span "Aceptar" at bounding box center [475, 363] width 58 height 16
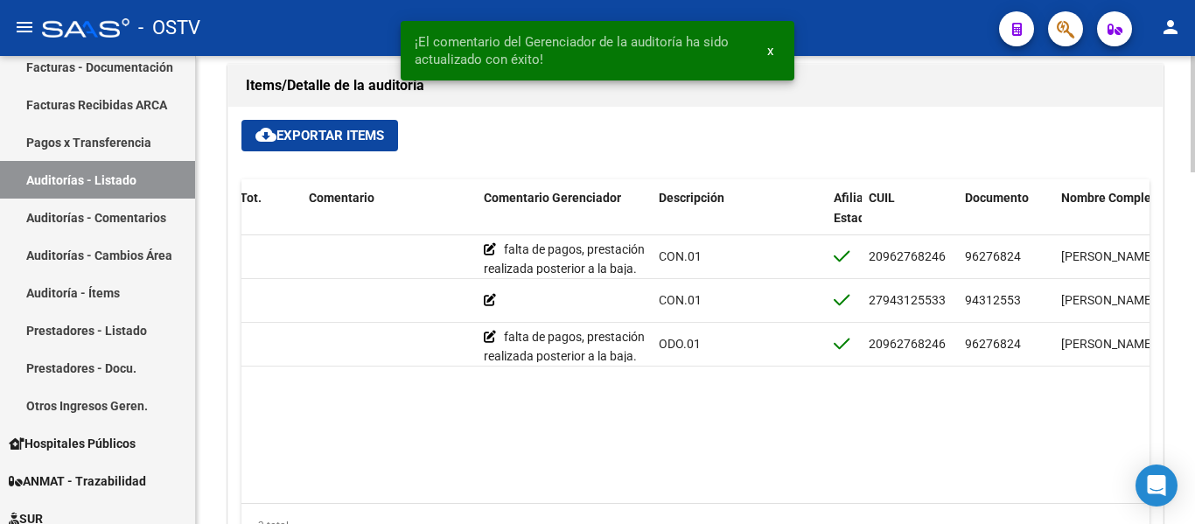
click at [575, 451] on datatable-body "71215 D88 - MP SALUD $ 16.796,00 $ 16.796,00 $ 0,00 falta de pagos, prestación …" at bounding box center [695, 368] width 908 height 267
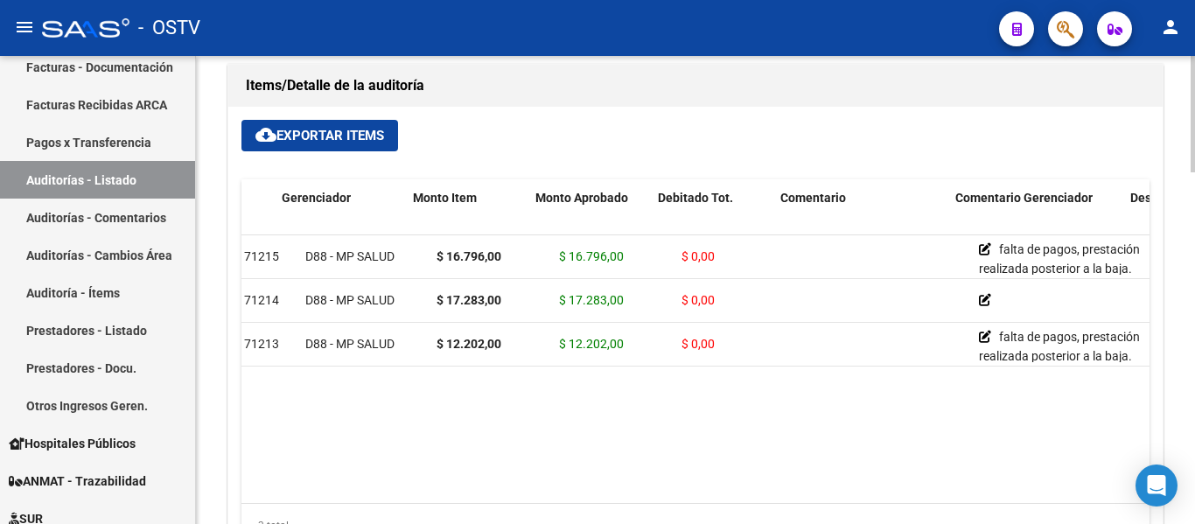
scroll to position [0, 0]
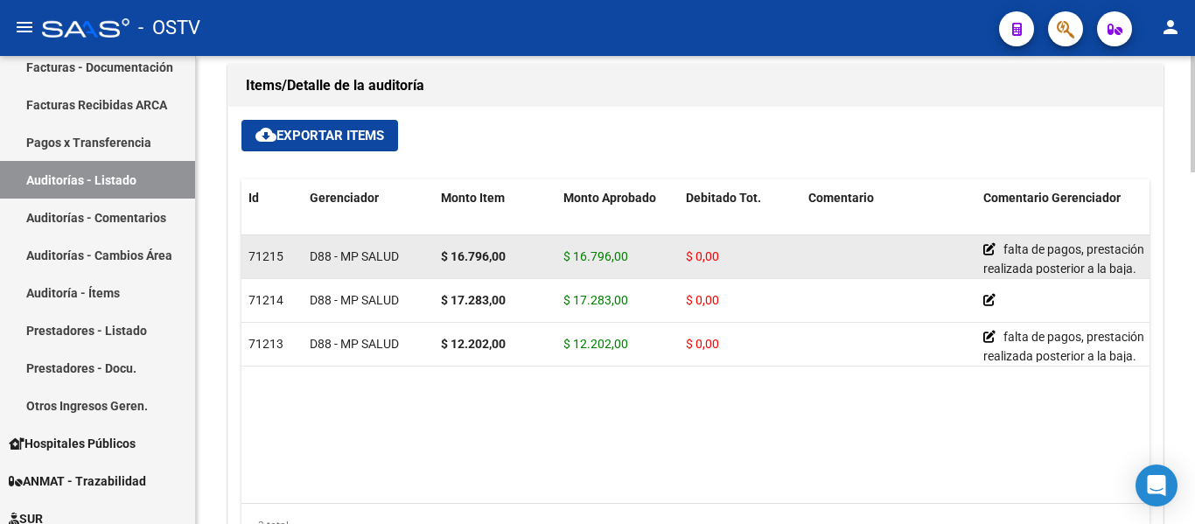
click at [251, 260] on span "71215" at bounding box center [265, 256] width 35 height 14
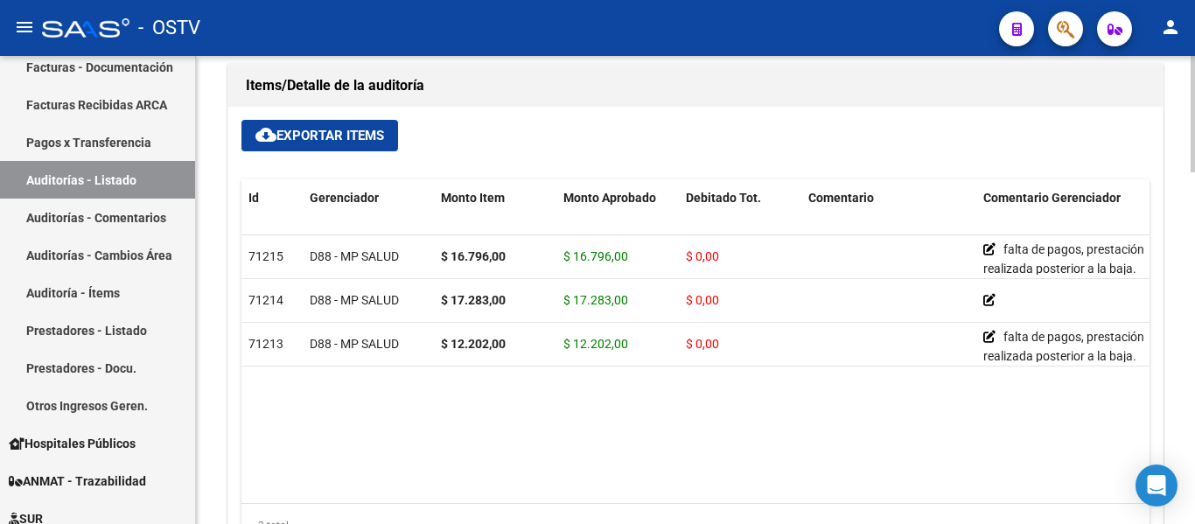
drag, startPoint x: 238, startPoint y: 290, endPoint x: 239, endPoint y: 311, distance: 21.9
click at [239, 295] on div "cloud_download Exportar Items Id Gerenciador Monto Item Monto Aprobado Debitado…" at bounding box center [695, 340] width 934 height 466
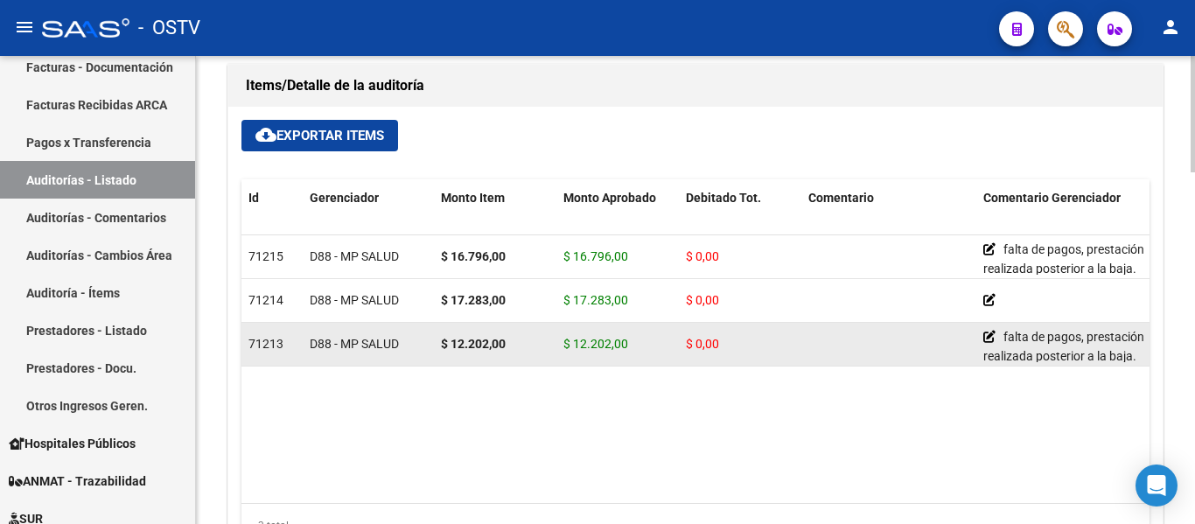
click at [249, 339] on span "71213" at bounding box center [265, 344] width 35 height 14
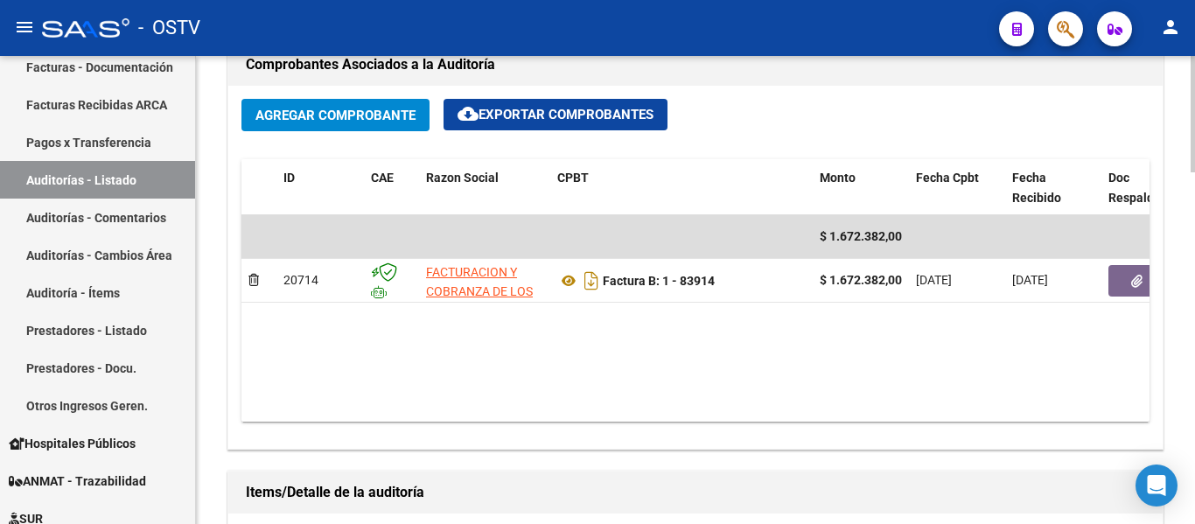
scroll to position [804, 0]
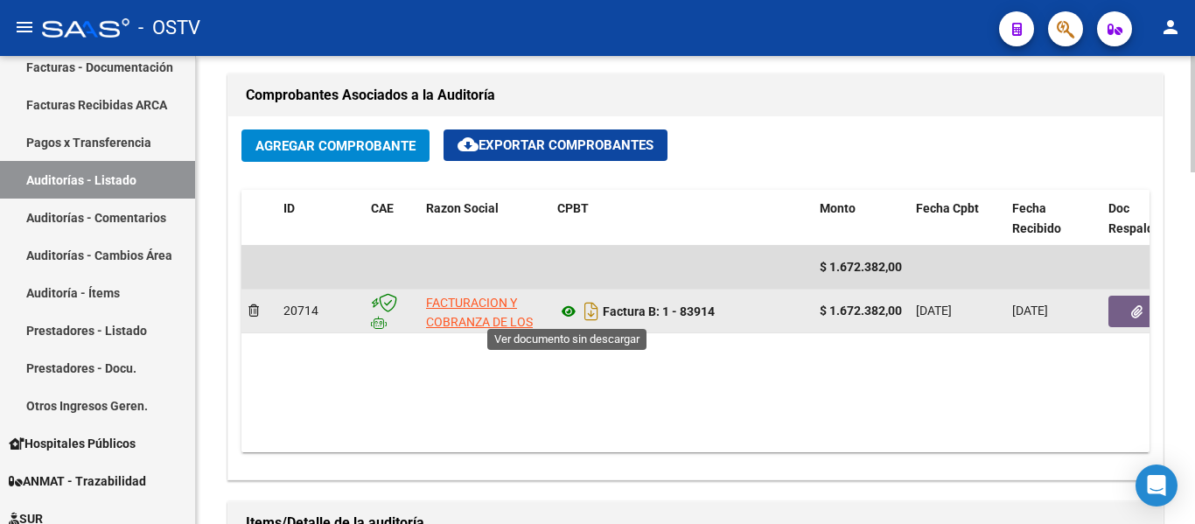
click at [572, 312] on icon at bounding box center [568, 311] width 23 height 21
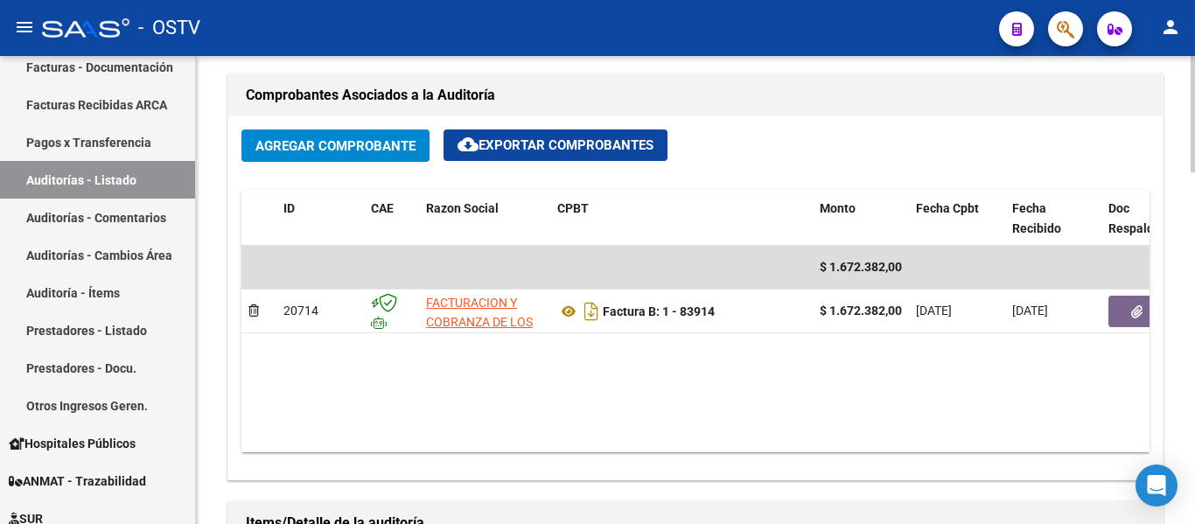
click at [709, 433] on datatable-body "$ 1.672.382,00 20714 FACTURACION Y COBRANZA DE LOS EFECTORES PUBLICOS S.E. Fact…" at bounding box center [695, 349] width 908 height 206
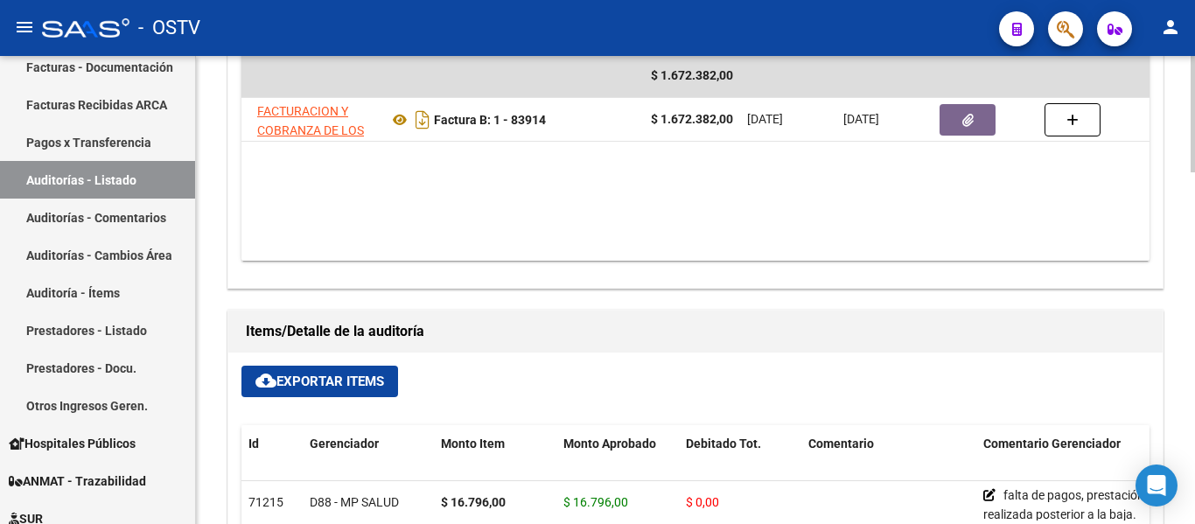
scroll to position [1225, 0]
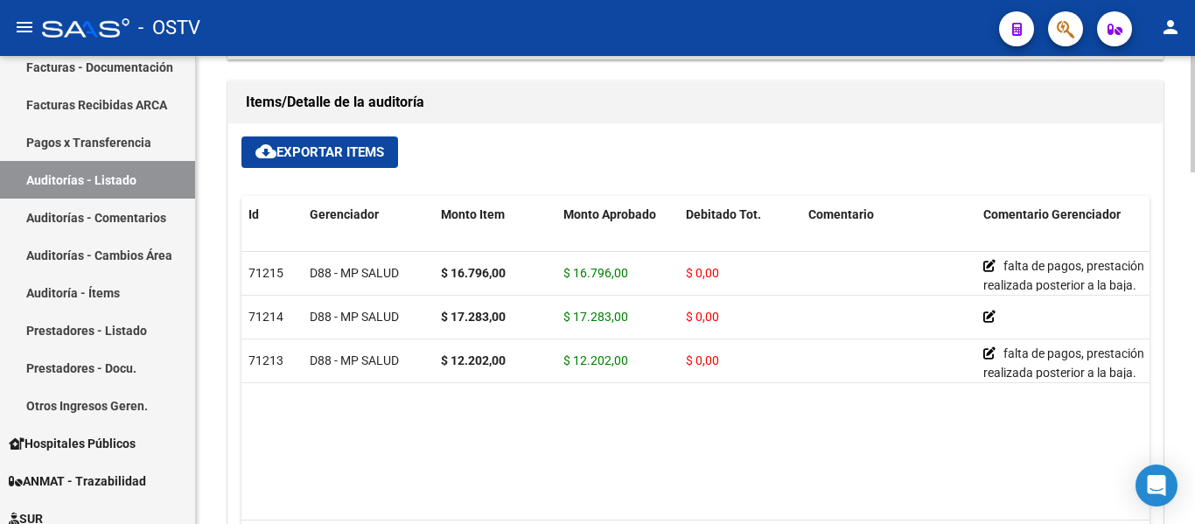
drag, startPoint x: 779, startPoint y: 493, endPoint x: 845, endPoint y: 495, distance: 66.5
click at [937, 494] on datatable-body "71215 D88 - MP SALUD $ 16.796,00 $ 16.796,00 $ 0,00 falta de pagos, prestación …" at bounding box center [695, 385] width 908 height 267
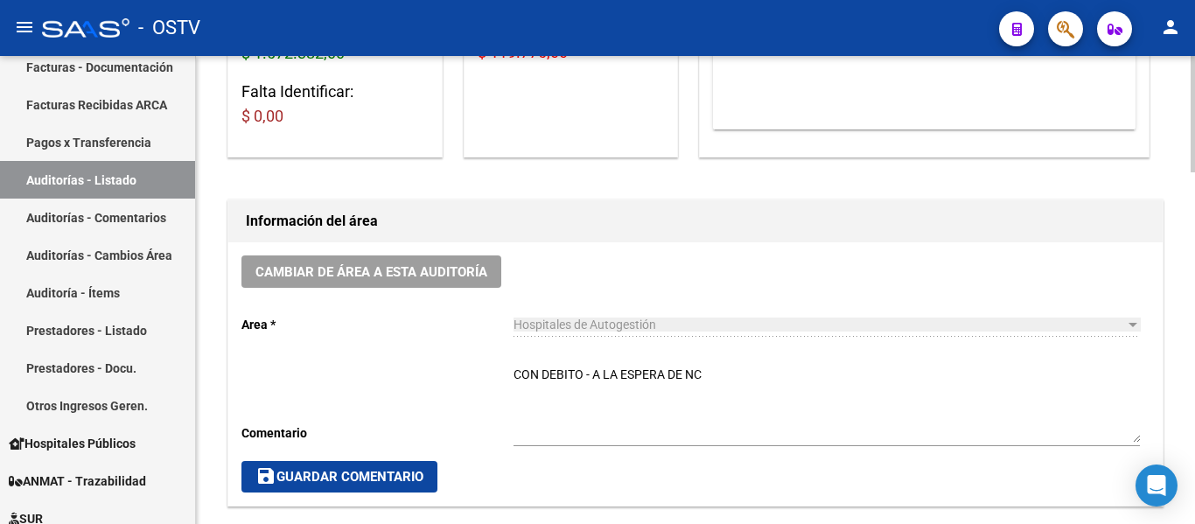
scroll to position [0, 0]
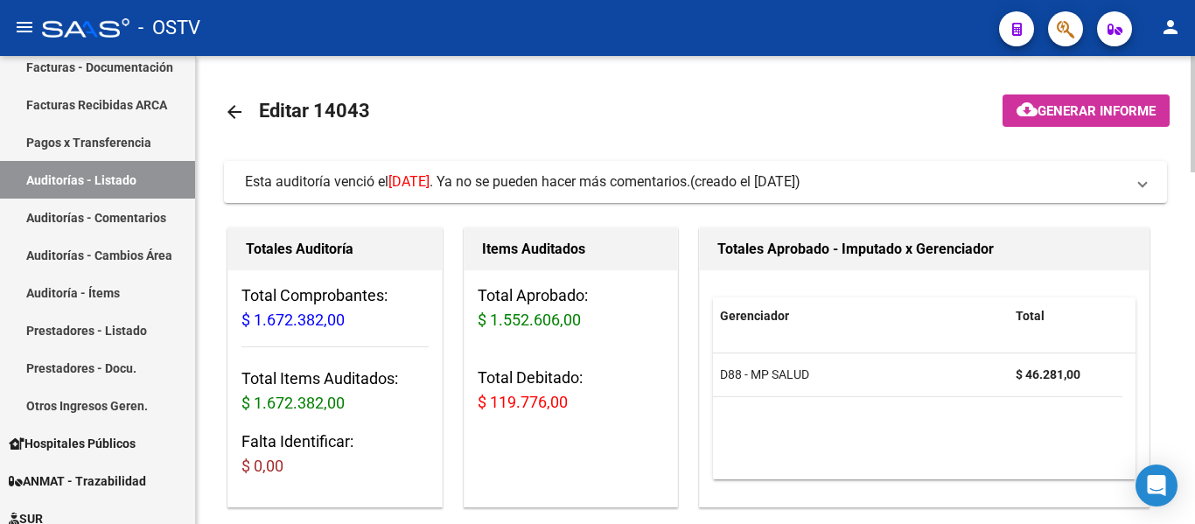
click at [247, 110] on link "arrow_back" at bounding box center [241, 111] width 35 height 41
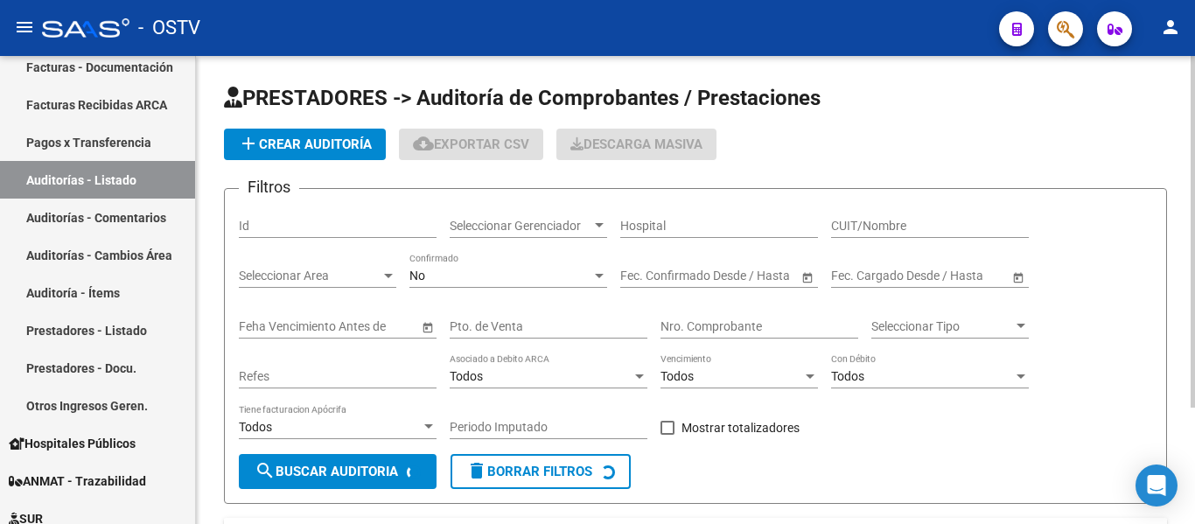
click at [521, 227] on span "Seleccionar Gerenciador" at bounding box center [521, 226] width 142 height 15
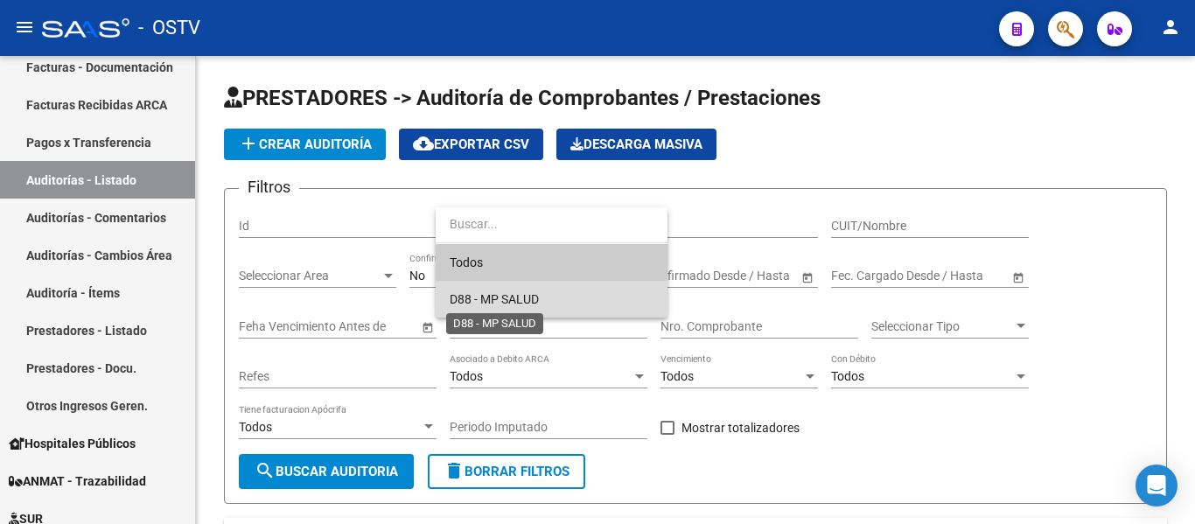
click at [496, 296] on span "D88 - MP SALUD" at bounding box center [494, 299] width 89 height 14
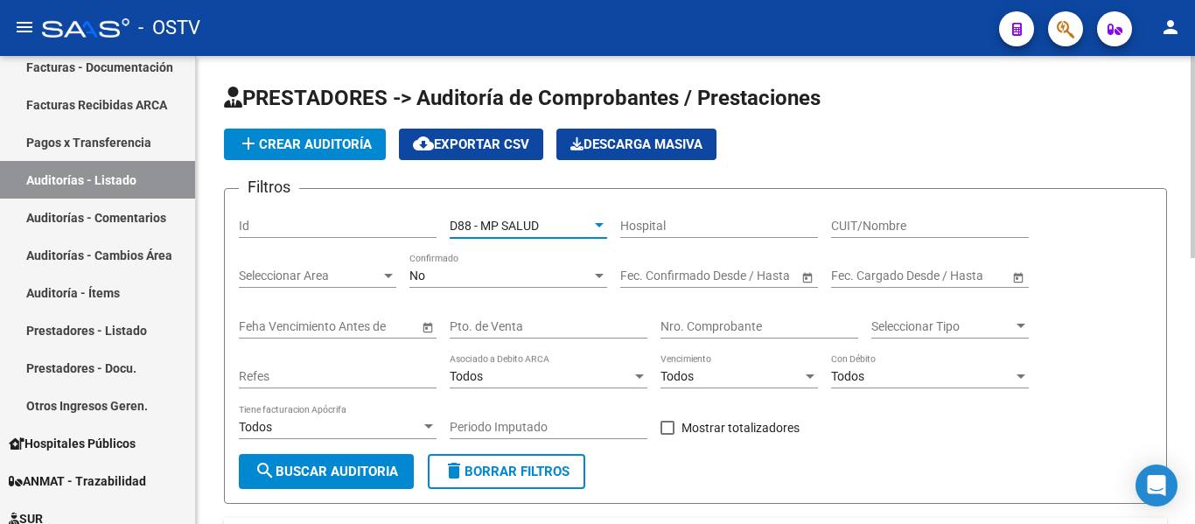
click at [431, 275] on div "No" at bounding box center [500, 276] width 182 height 15
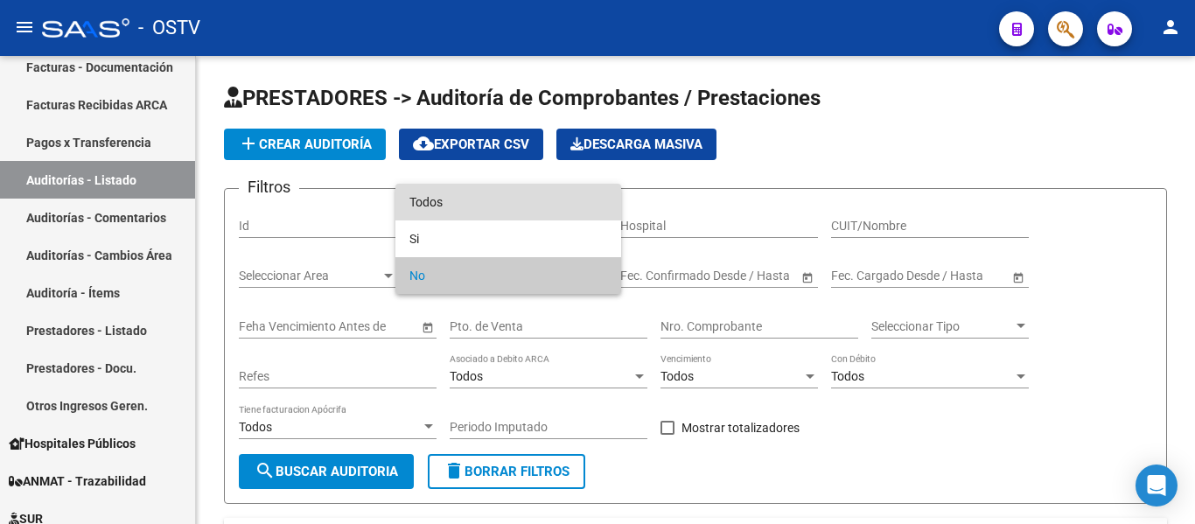
click at [441, 196] on span "Todos" at bounding box center [508, 202] width 198 height 37
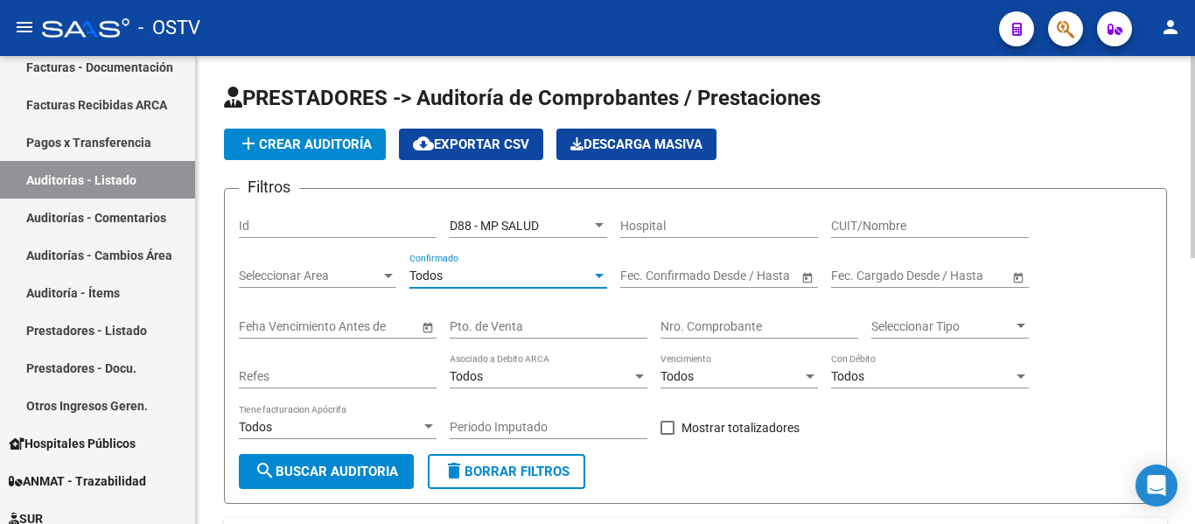
click at [389, 458] on button "search Buscar Auditoria" at bounding box center [326, 471] width 175 height 35
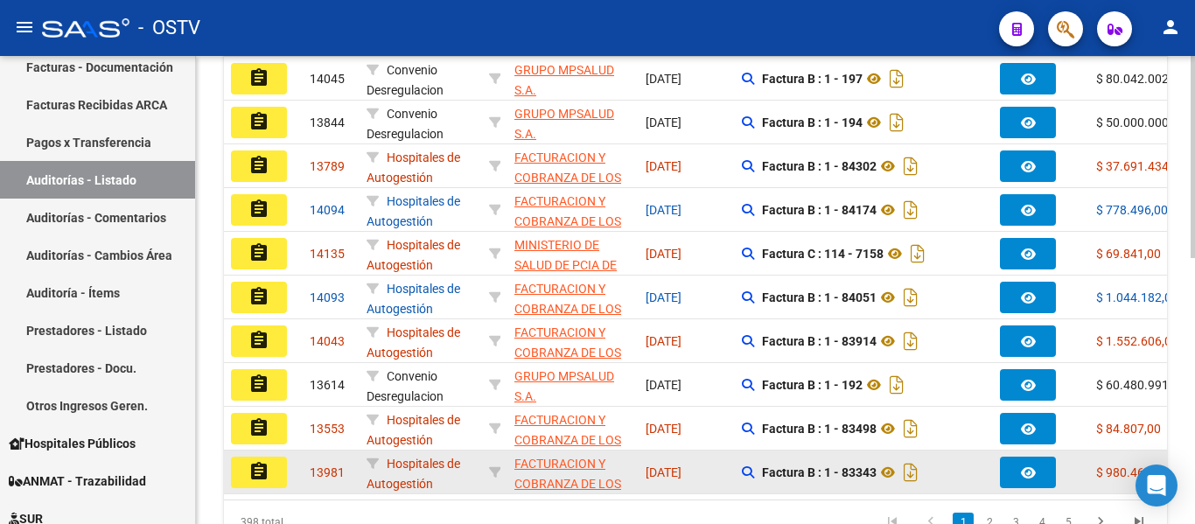
scroll to position [612, 0]
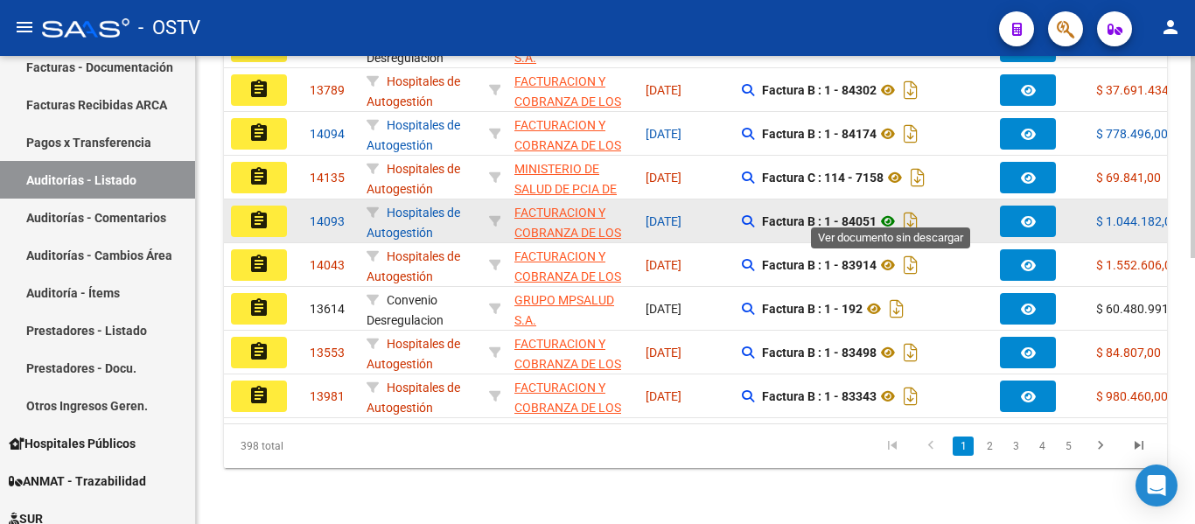
click at [888, 213] on icon at bounding box center [888, 221] width 23 height 21
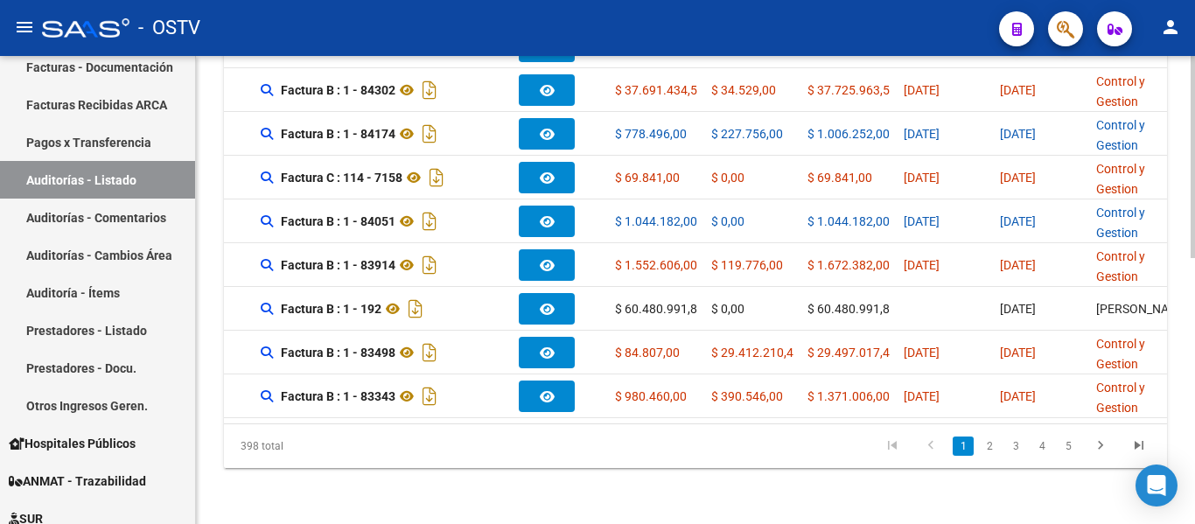
scroll to position [0, 435]
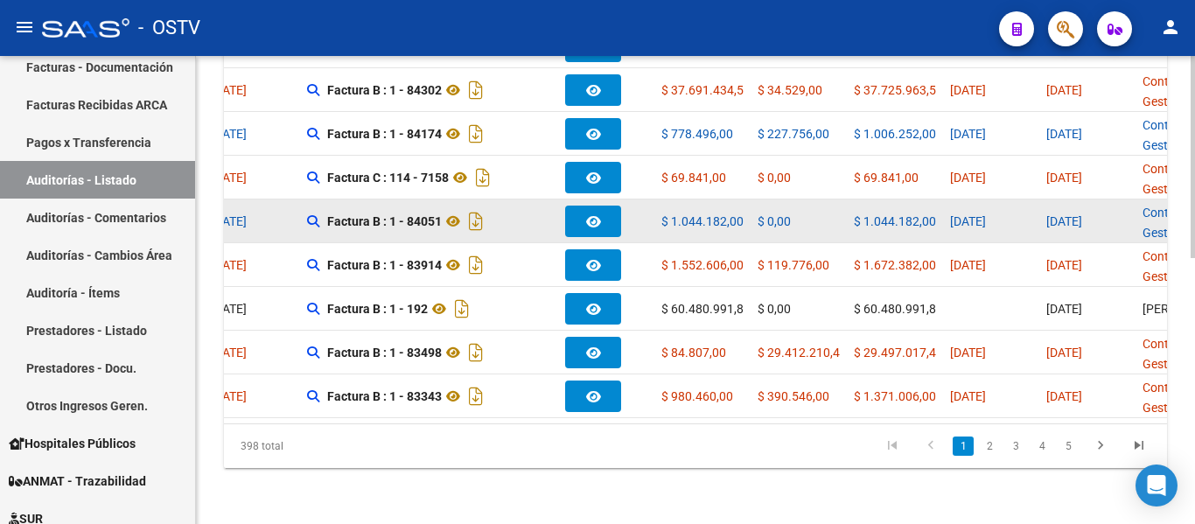
click at [593, 199] on datatable-body-cell at bounding box center [606, 220] width 96 height 43
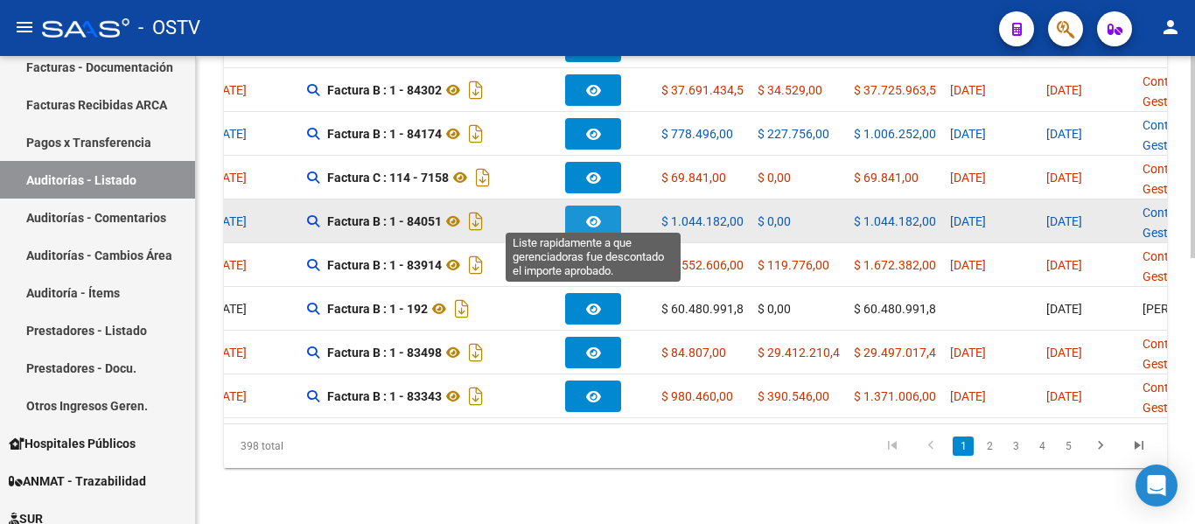
click at [591, 215] on icon "button" at bounding box center [593, 221] width 15 height 13
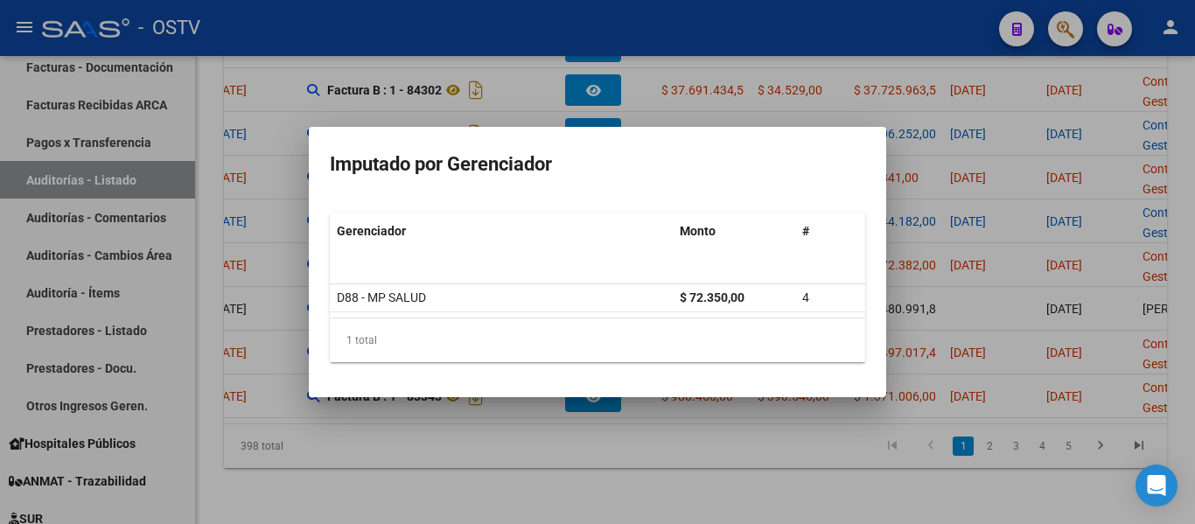
click at [927, 264] on div at bounding box center [597, 262] width 1195 height 524
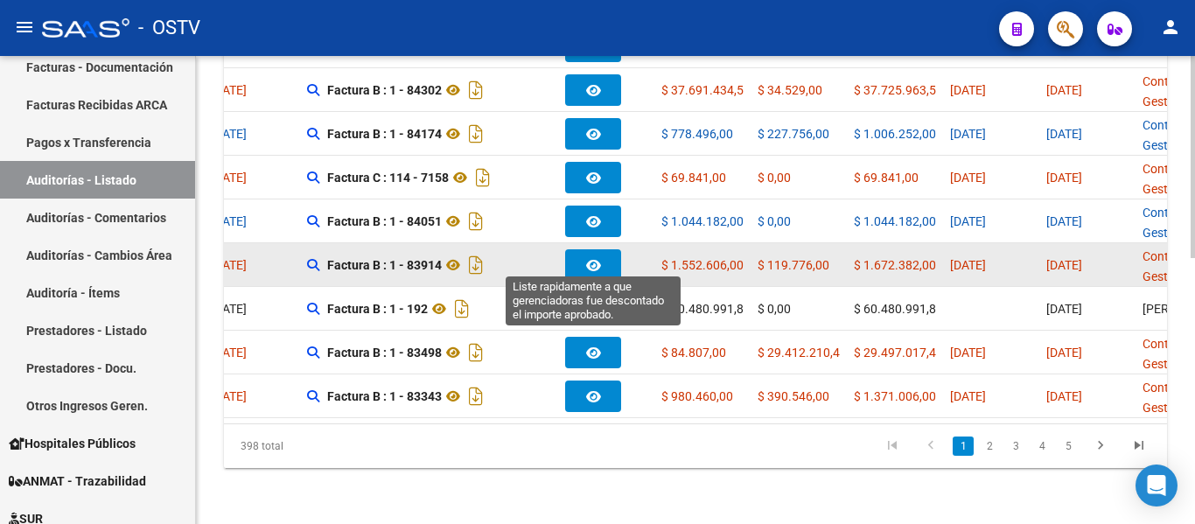
click at [577, 252] on button "button" at bounding box center [593, 264] width 56 height 31
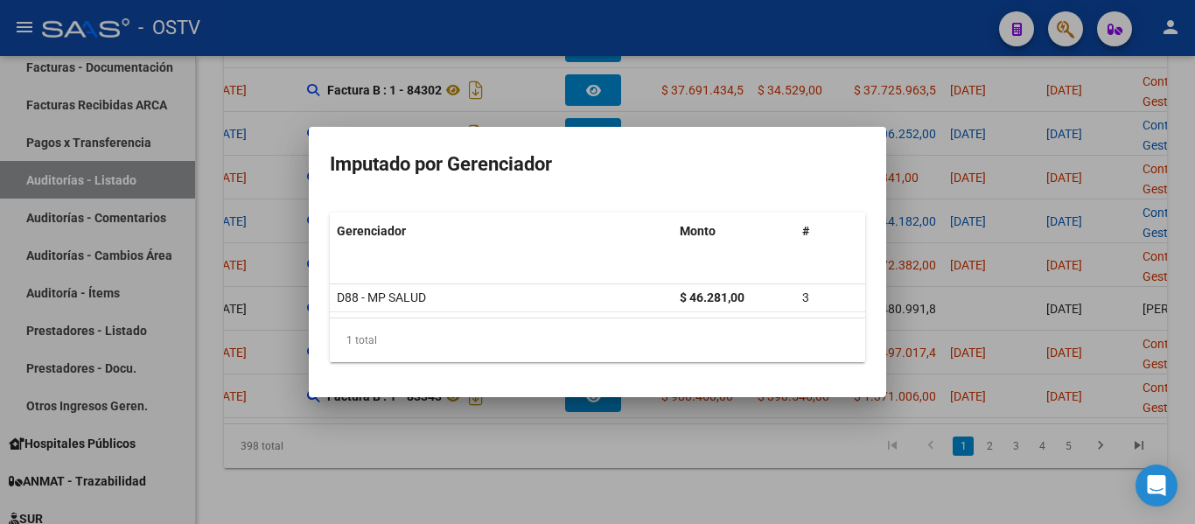
click at [903, 283] on div at bounding box center [597, 262] width 1195 height 524
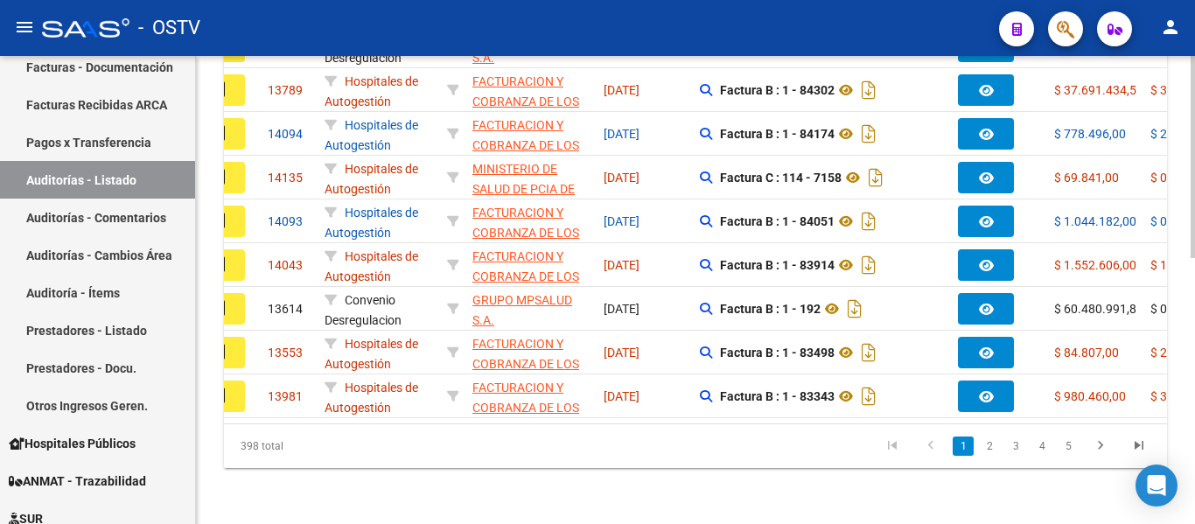
scroll to position [0, 0]
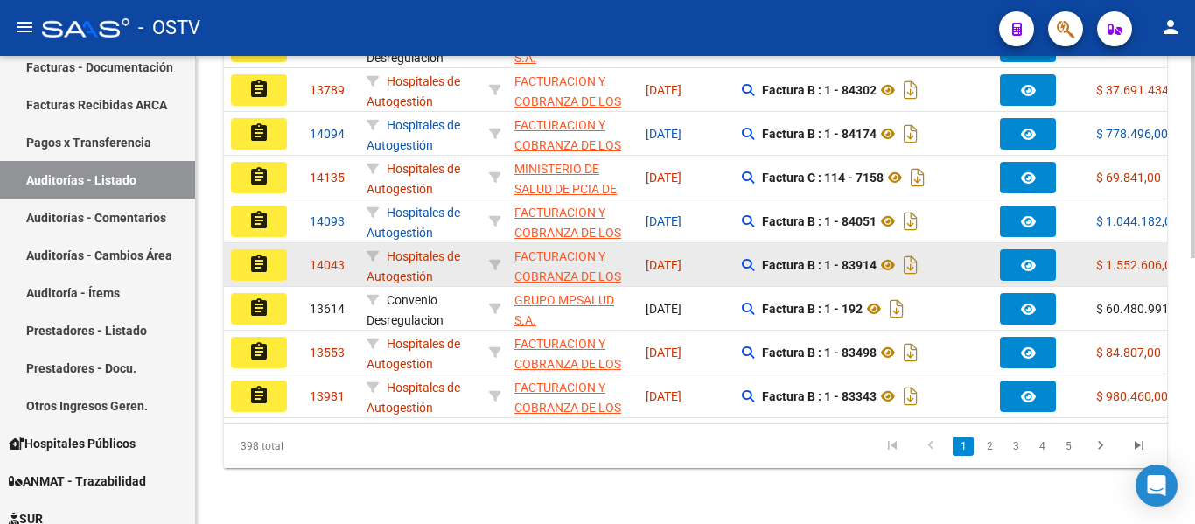
click at [269, 257] on button "assignment" at bounding box center [259, 264] width 56 height 31
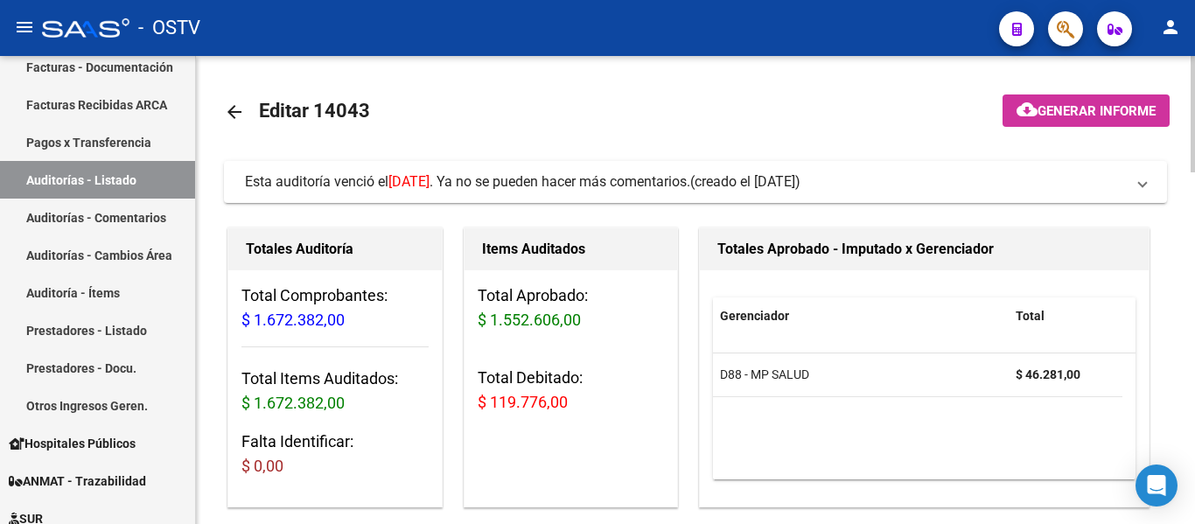
click at [227, 110] on mat-icon "arrow_back" at bounding box center [234, 111] width 21 height 21
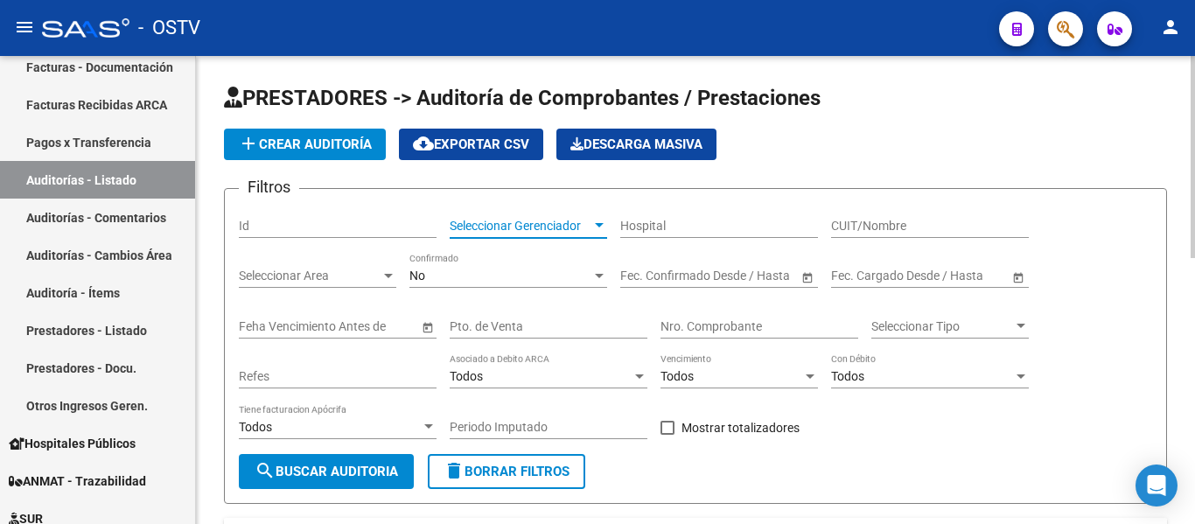
click at [573, 230] on span "Seleccionar Gerenciador" at bounding box center [521, 226] width 142 height 15
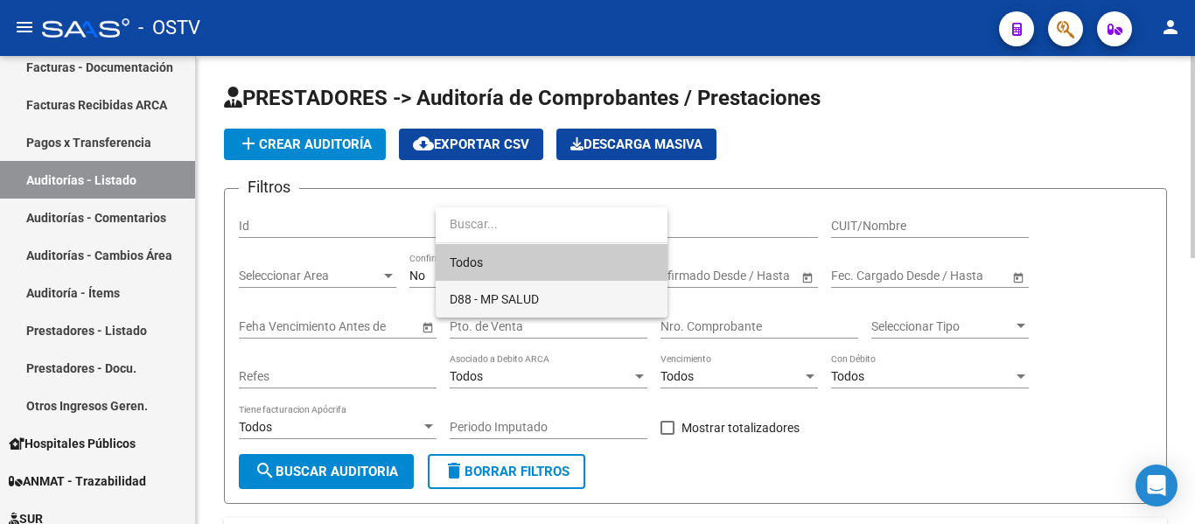
click at [503, 290] on span "D88 - MP SALUD" at bounding box center [552, 299] width 204 height 37
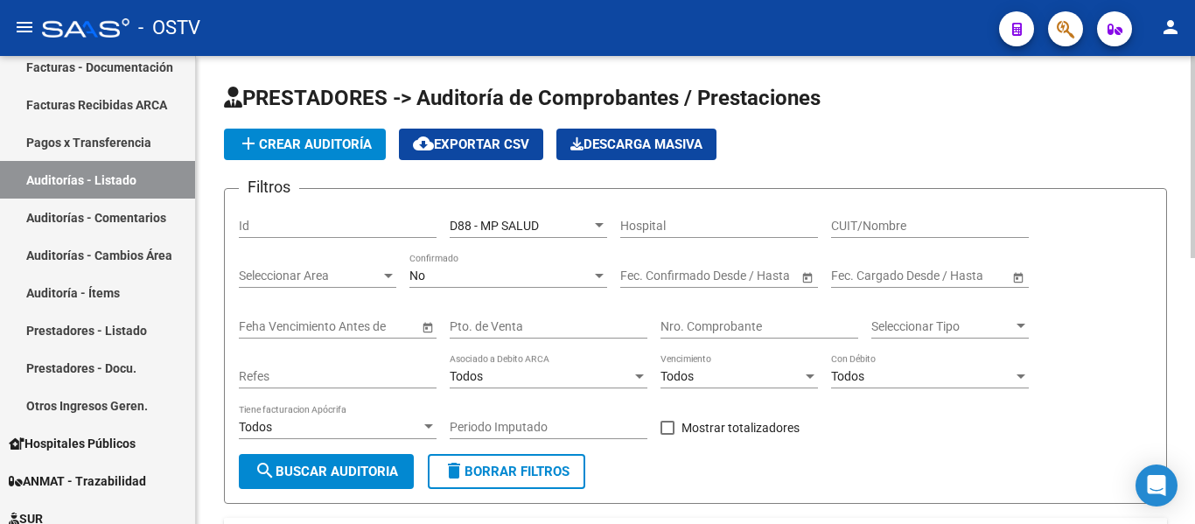
click at [493, 286] on div "No Confirmado" at bounding box center [508, 270] width 198 height 35
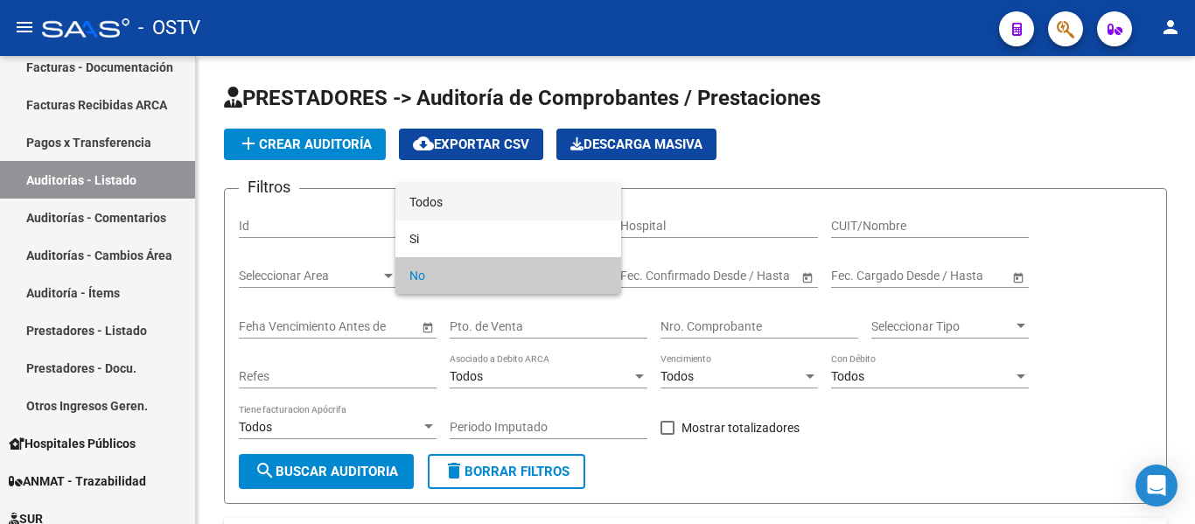
click at [470, 206] on span "Todos" at bounding box center [508, 202] width 198 height 37
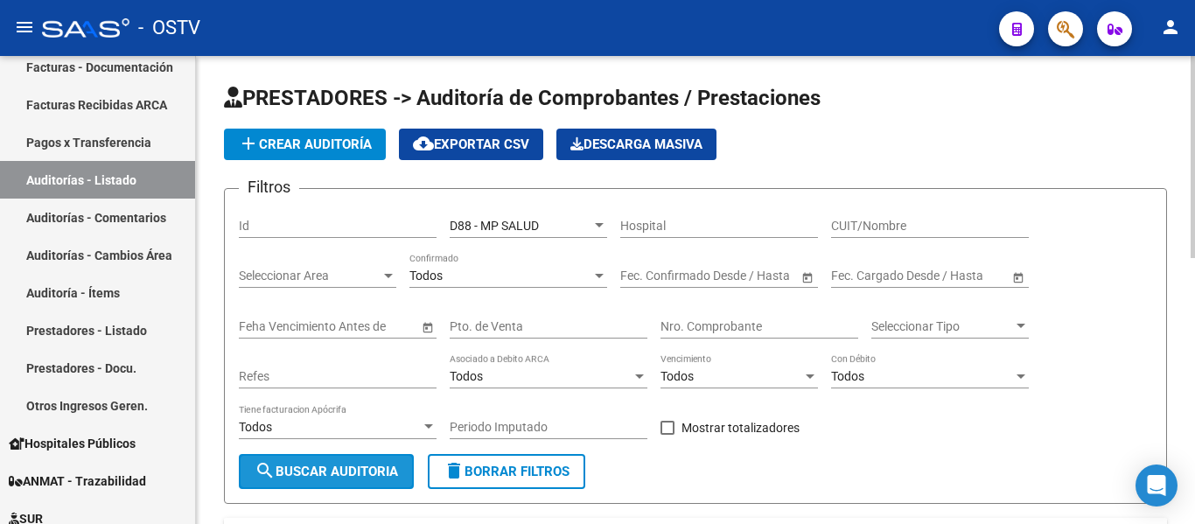
click at [394, 461] on button "search Buscar Auditoria" at bounding box center [326, 471] width 175 height 35
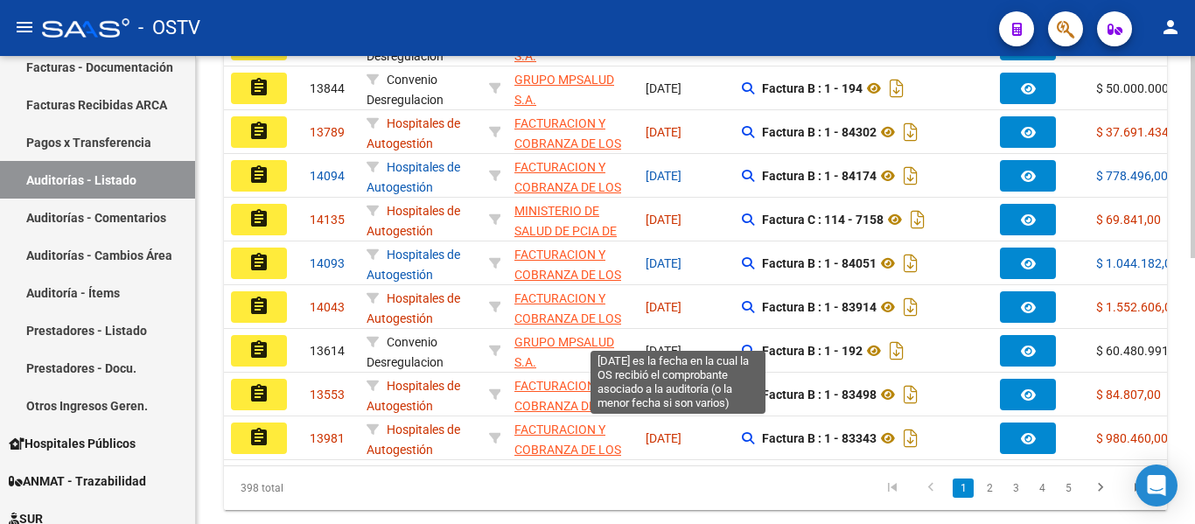
scroll to position [612, 0]
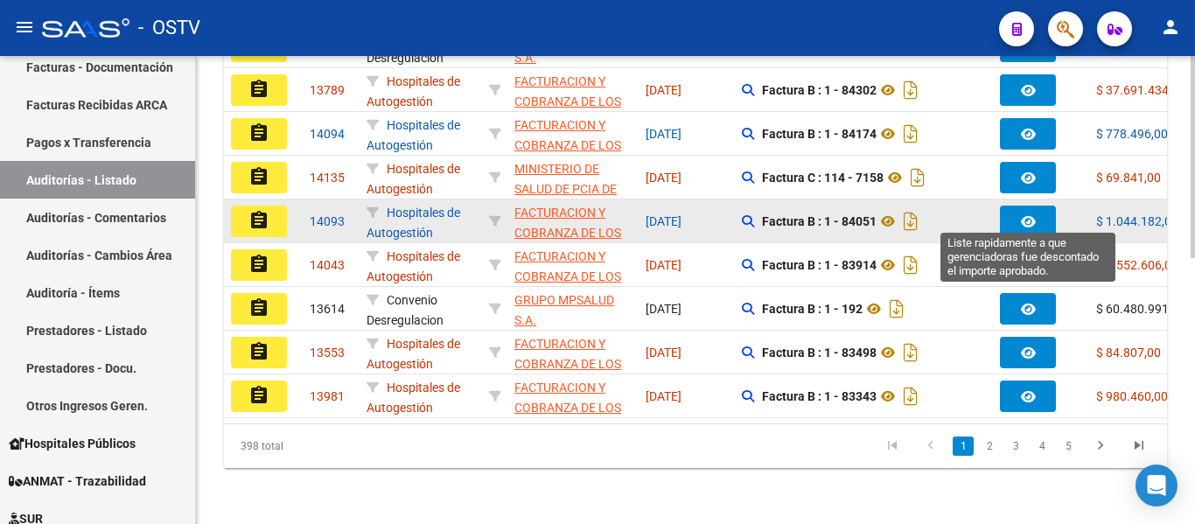
click at [1028, 215] on icon "button" at bounding box center [1028, 221] width 15 height 13
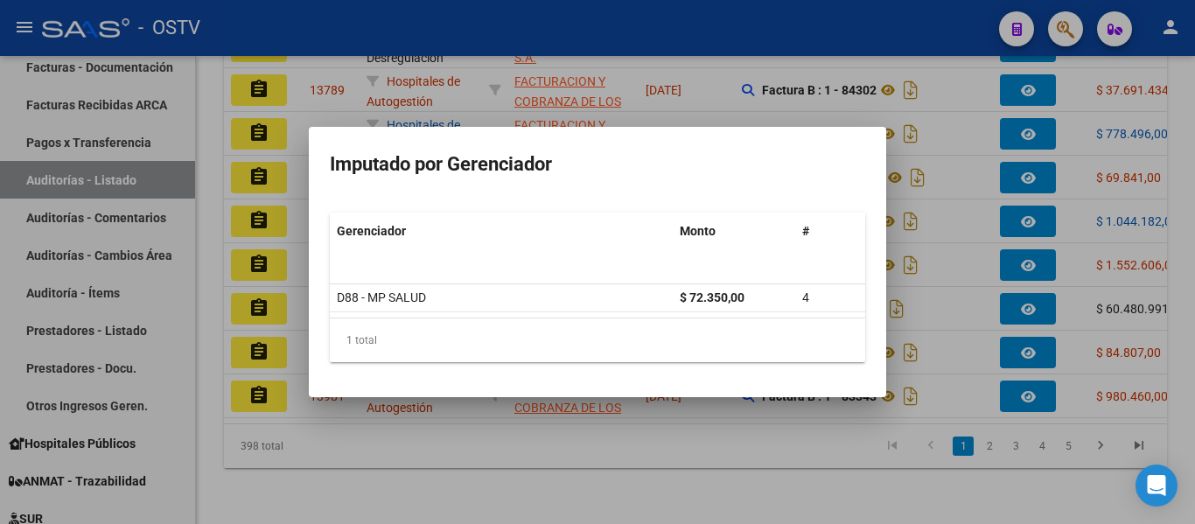
click at [1016, 206] on div at bounding box center [597, 262] width 1195 height 524
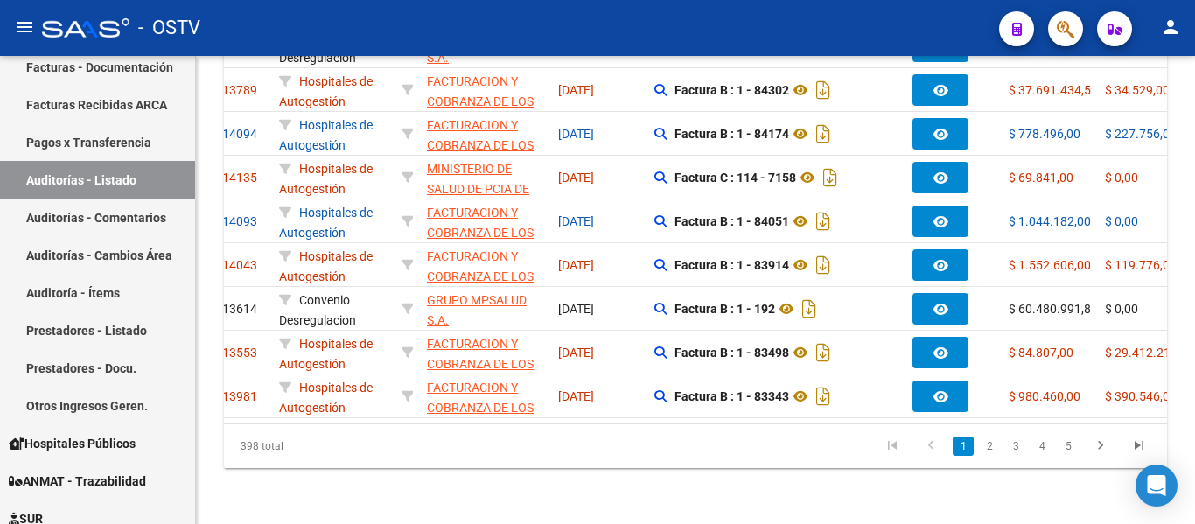
scroll to position [0, 105]
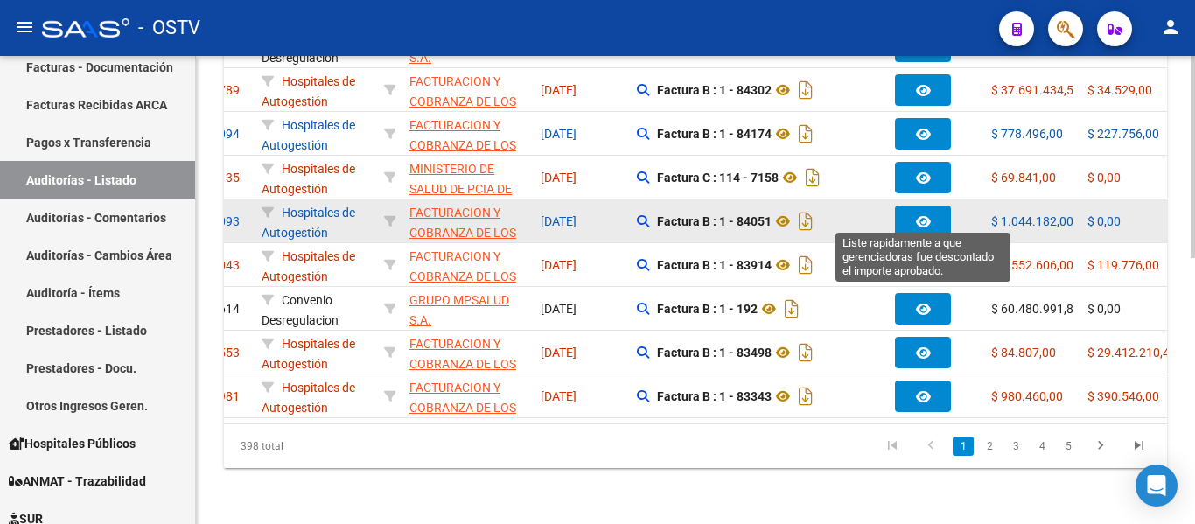
click at [929, 206] on button "button" at bounding box center [923, 221] width 56 height 31
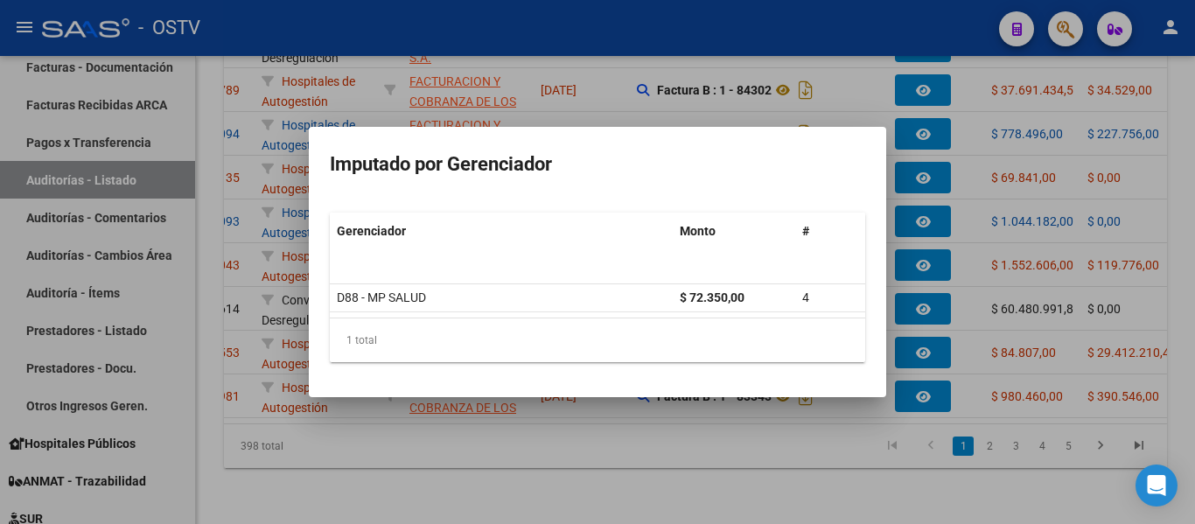
click at [1016, 215] on div at bounding box center [597, 262] width 1195 height 524
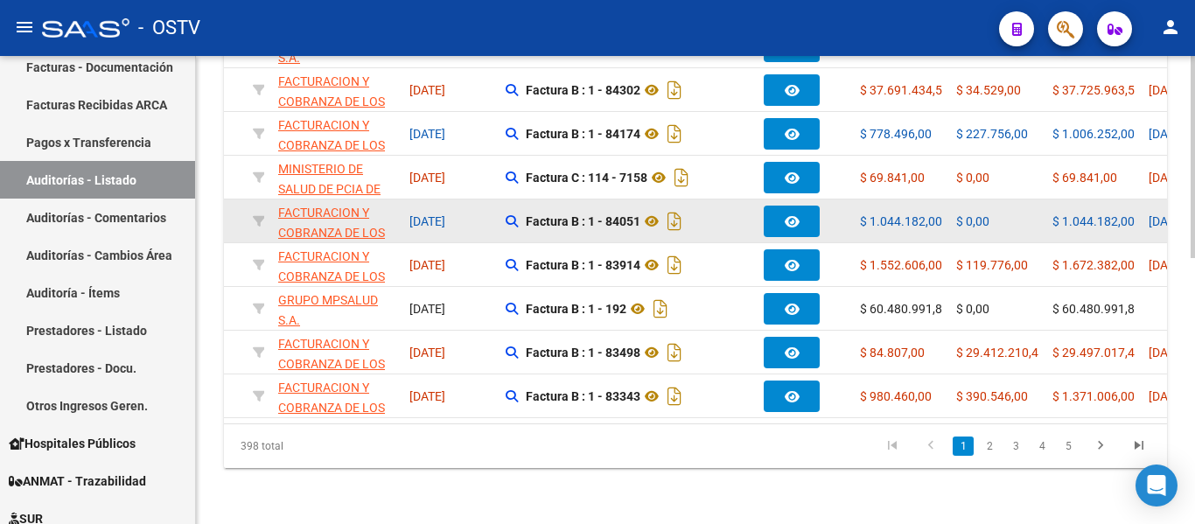
scroll to position [0, 0]
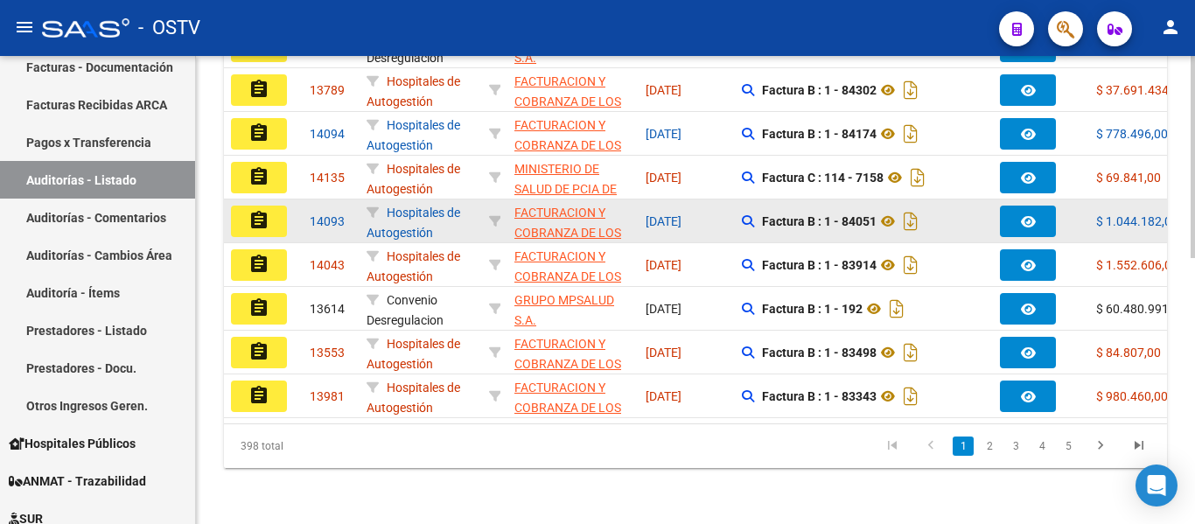
click at [267, 217] on mat-icon "assignment" at bounding box center [258, 220] width 21 height 21
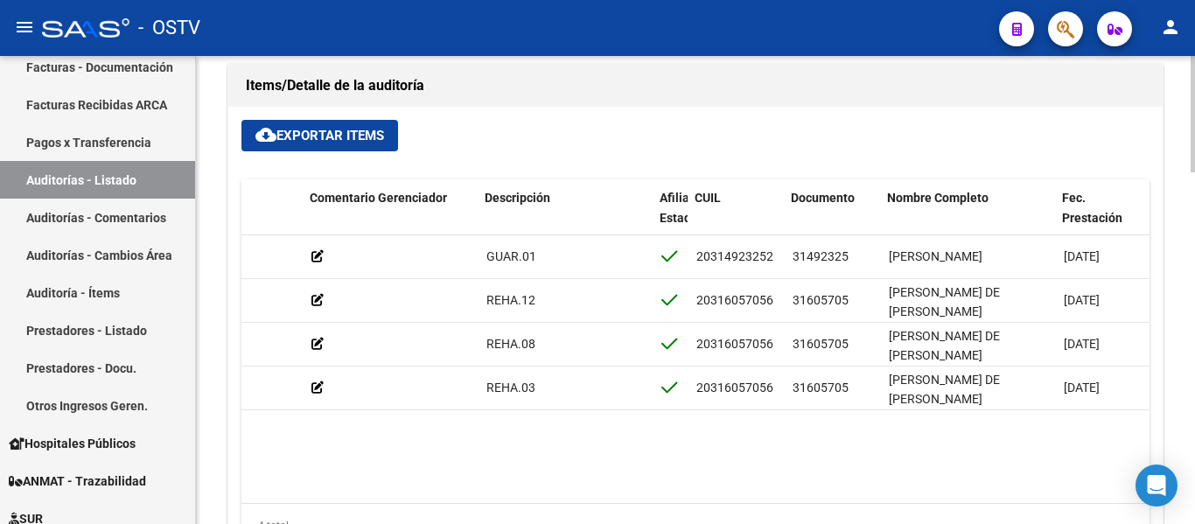
scroll to position [0, 674]
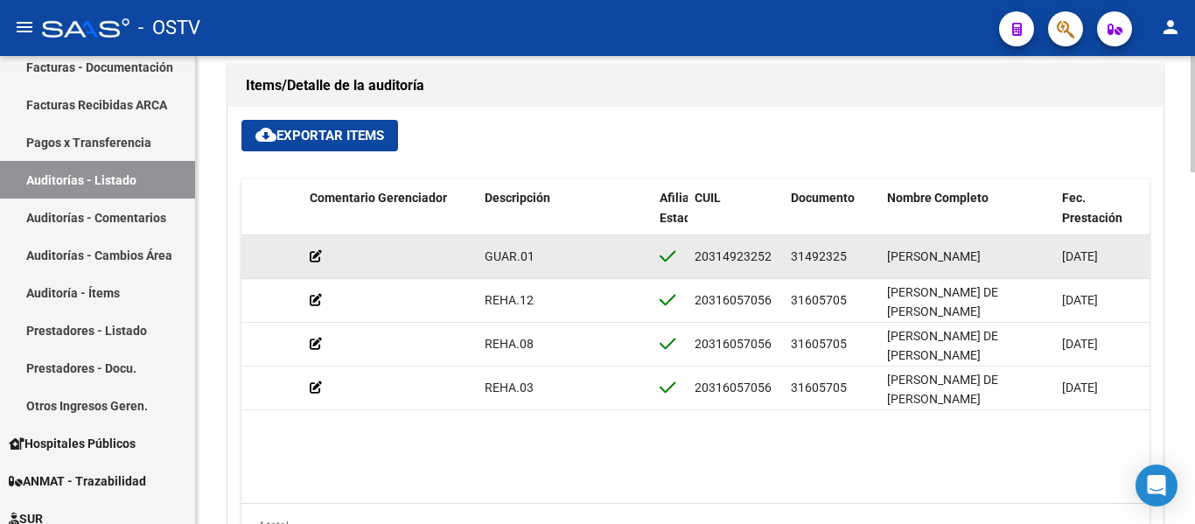
drag, startPoint x: 793, startPoint y: 259, endPoint x: 850, endPoint y: 262, distance: 56.9
click at [850, 262] on div "31492325" at bounding box center [832, 257] width 82 height 20
copy span "31492325"
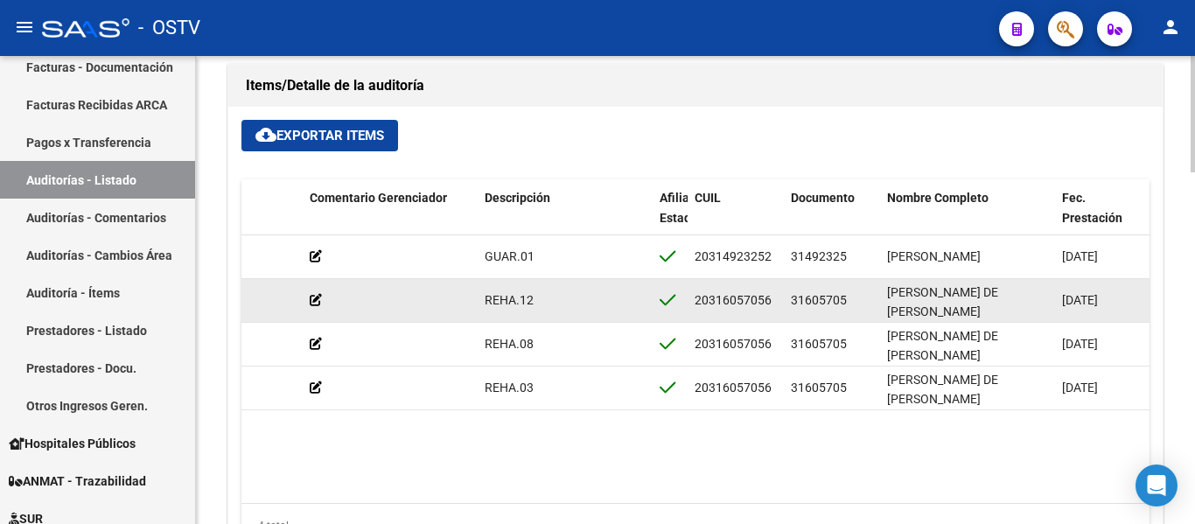
drag, startPoint x: 788, startPoint y: 302, endPoint x: 863, endPoint y: 301, distance: 74.4
click at [863, 301] on datatable-body-cell "31605705" at bounding box center [832, 300] width 96 height 43
copy span "31605705"
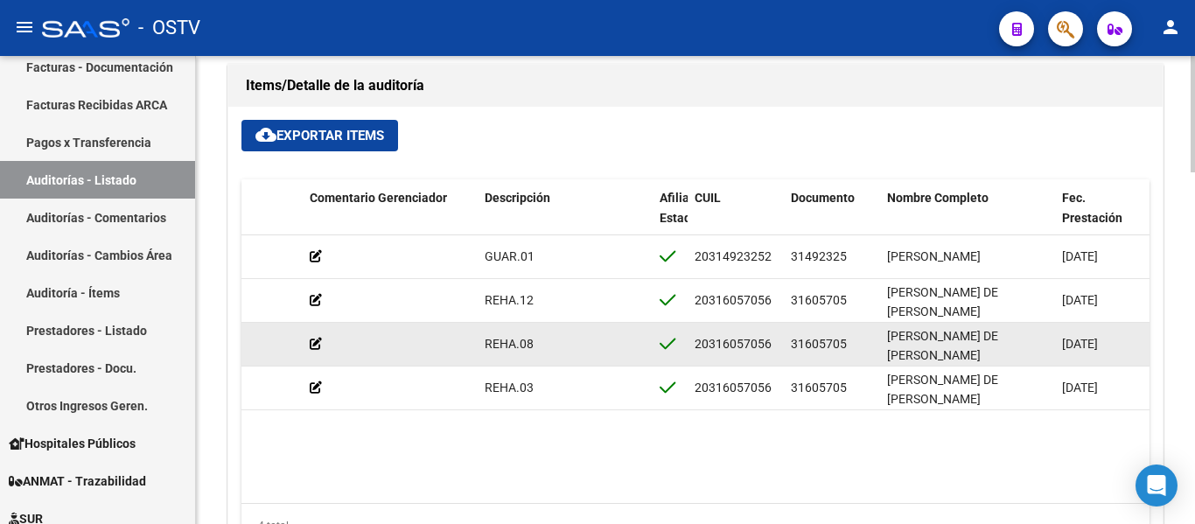
drag, startPoint x: 794, startPoint y: 346, endPoint x: 864, endPoint y: 349, distance: 69.2
click at [864, 349] on div "31605705" at bounding box center [832, 344] width 82 height 20
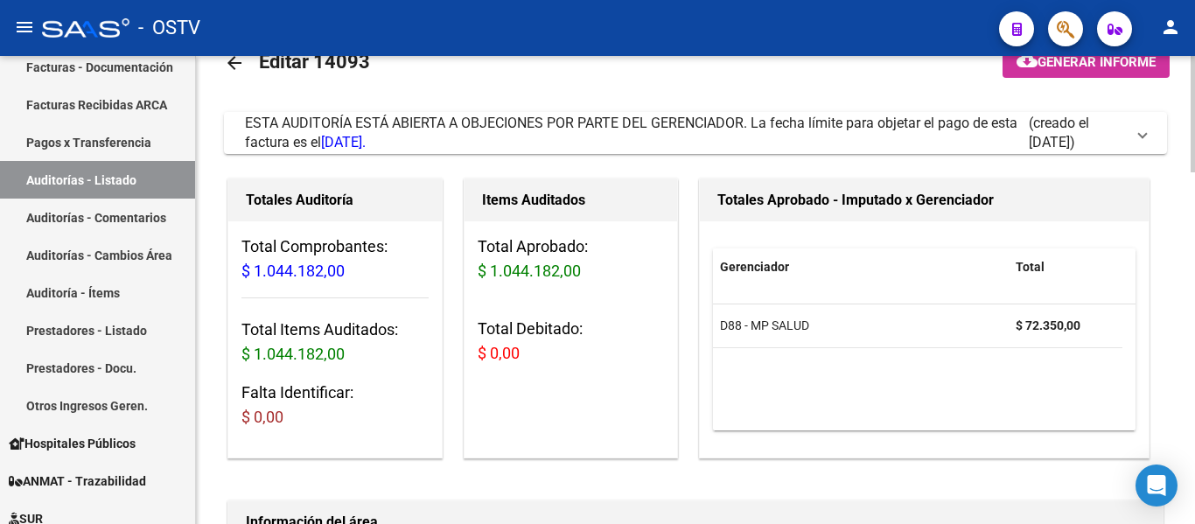
scroll to position [0, 0]
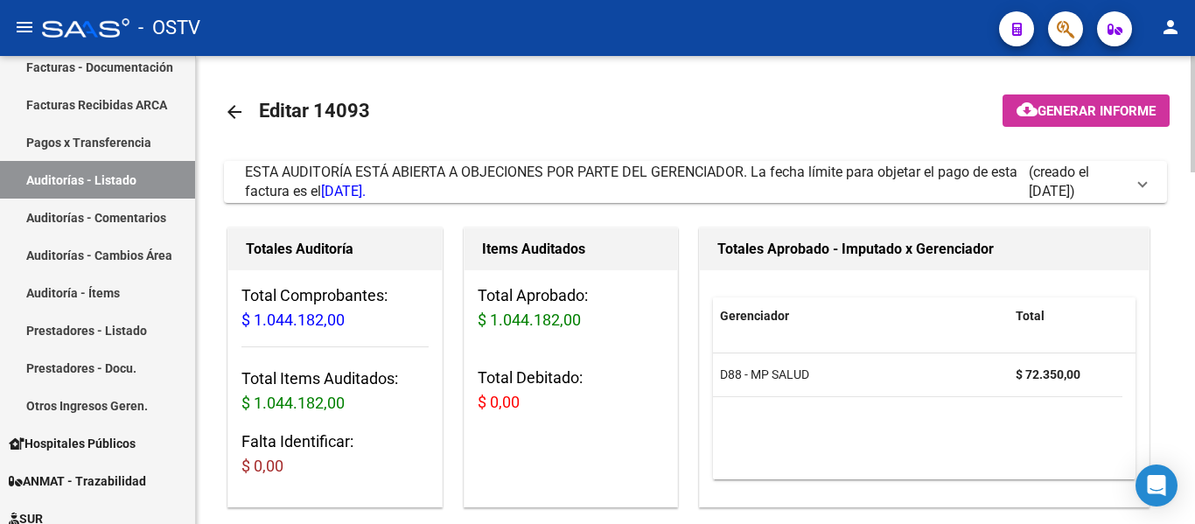
click at [232, 120] on mat-icon "arrow_back" at bounding box center [234, 111] width 21 height 21
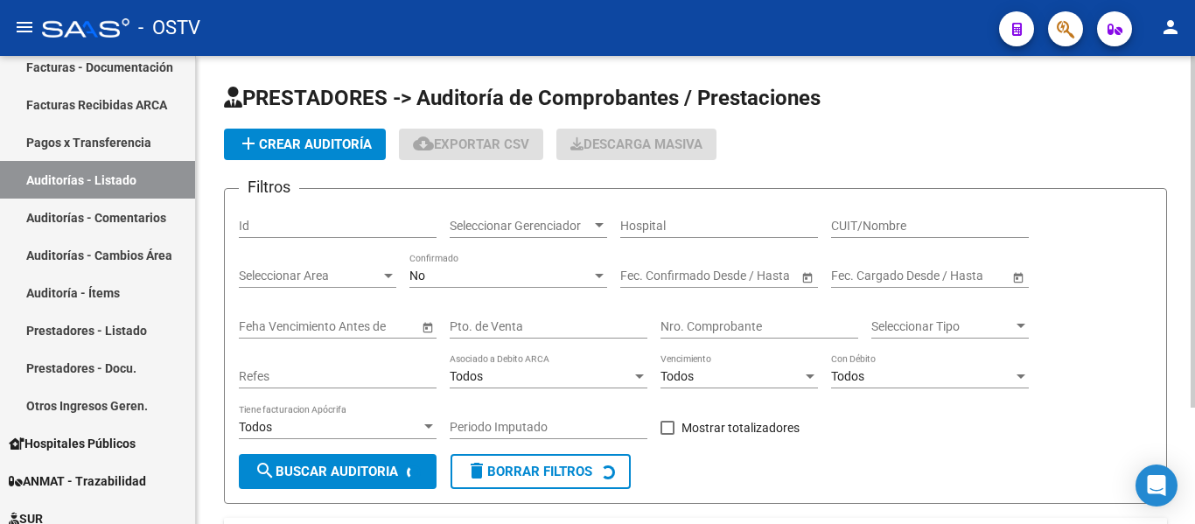
click at [507, 220] on span "Seleccionar Gerenciador" at bounding box center [521, 226] width 142 height 15
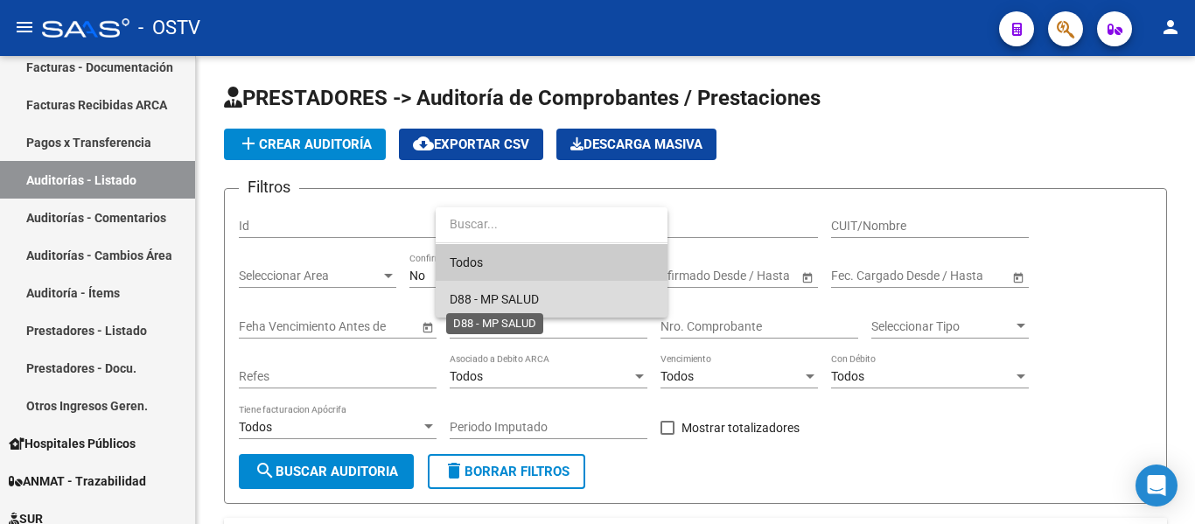
click at [473, 293] on span "D88 - MP SALUD" at bounding box center [494, 299] width 89 height 14
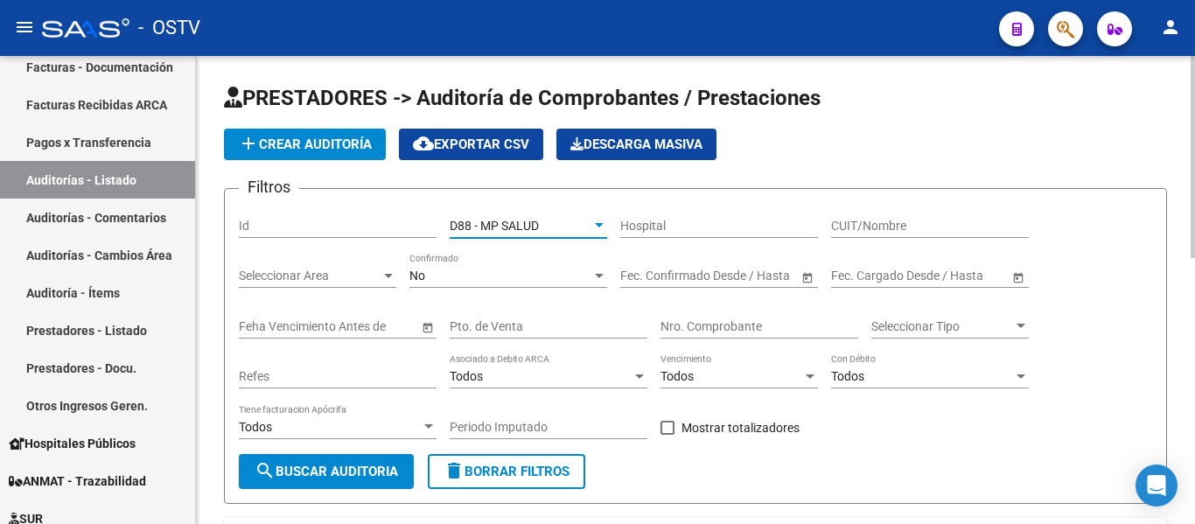
click at [443, 279] on div "No" at bounding box center [500, 276] width 182 height 15
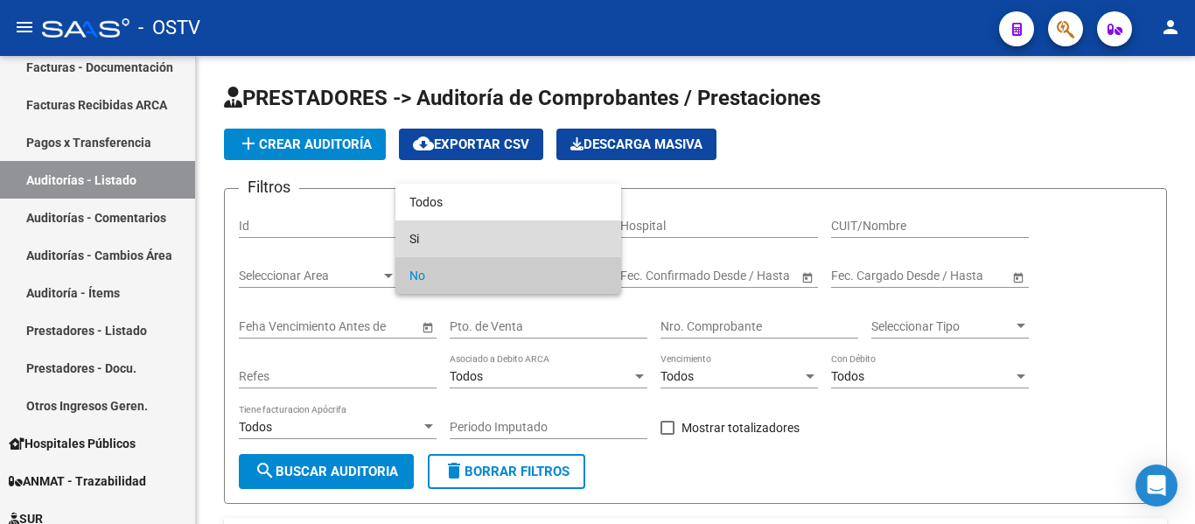
click at [452, 227] on span "Si" at bounding box center [508, 238] width 198 height 37
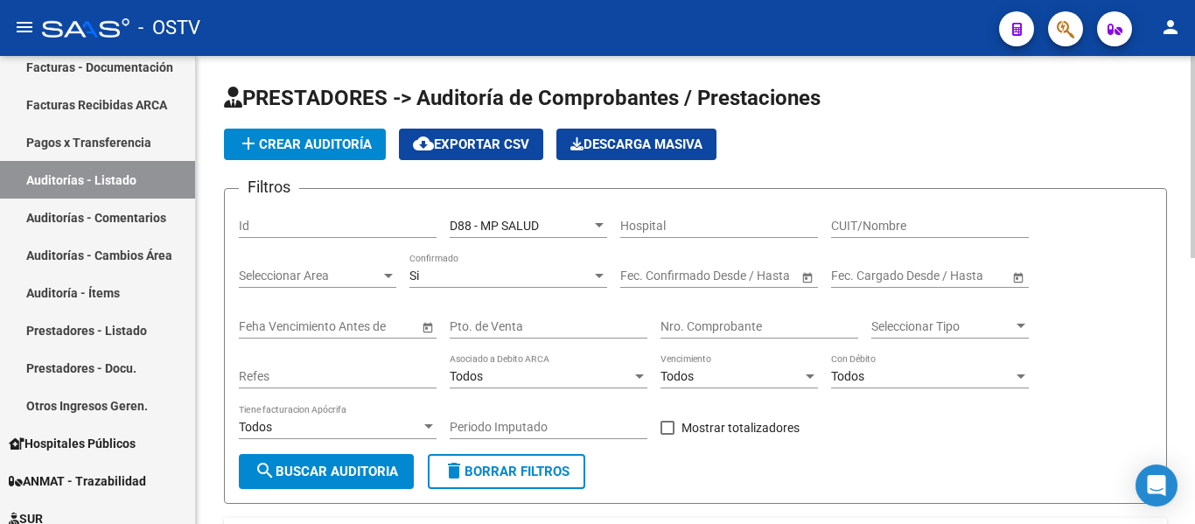
click at [457, 209] on div "D88 - MP SALUD Seleccionar Gerenciador" at bounding box center [528, 220] width 157 height 35
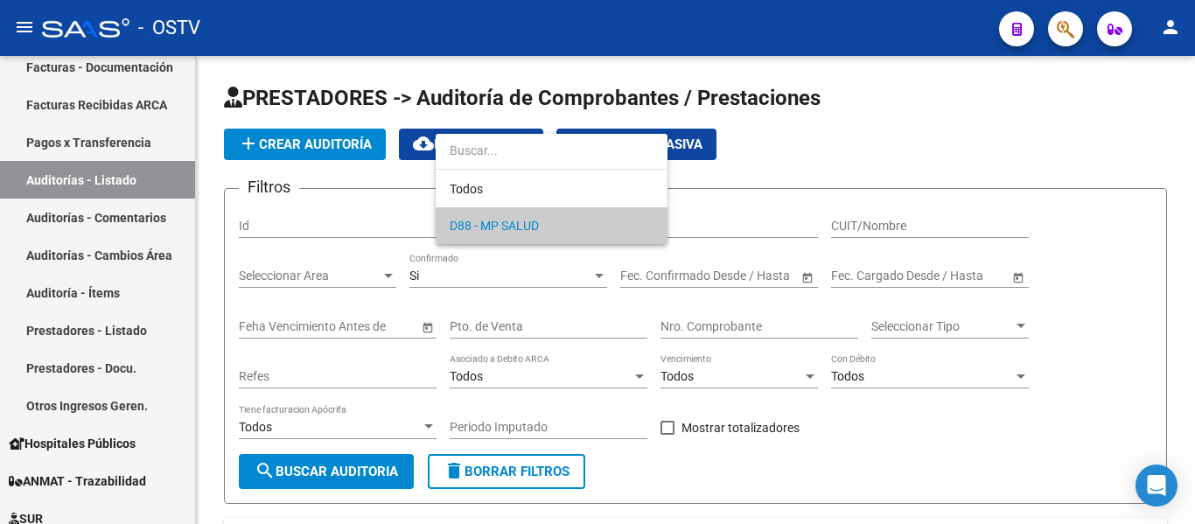
click at [455, 275] on div at bounding box center [597, 262] width 1195 height 524
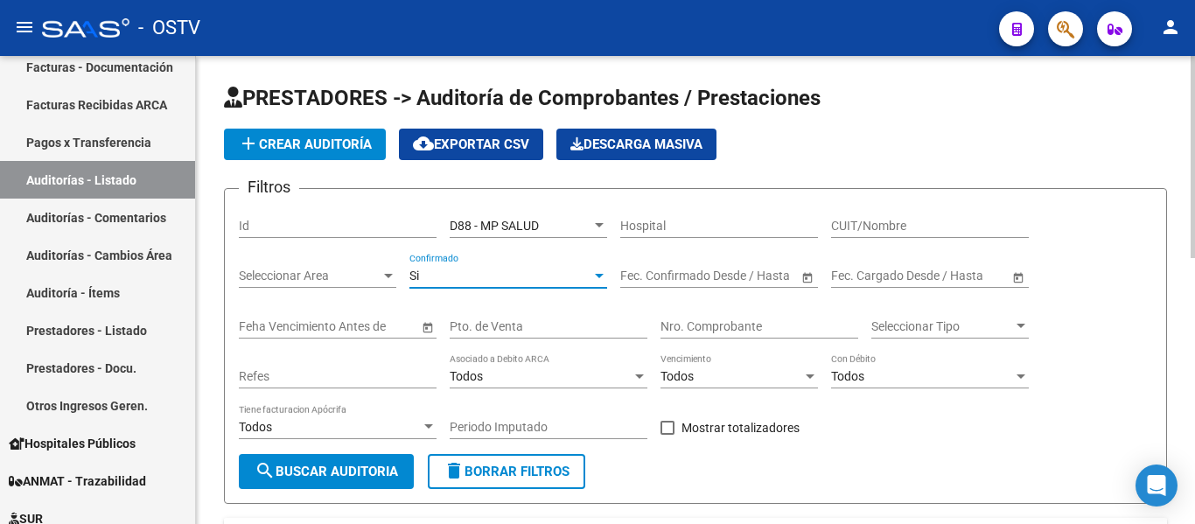
click at [454, 275] on div "Si" at bounding box center [500, 276] width 182 height 15
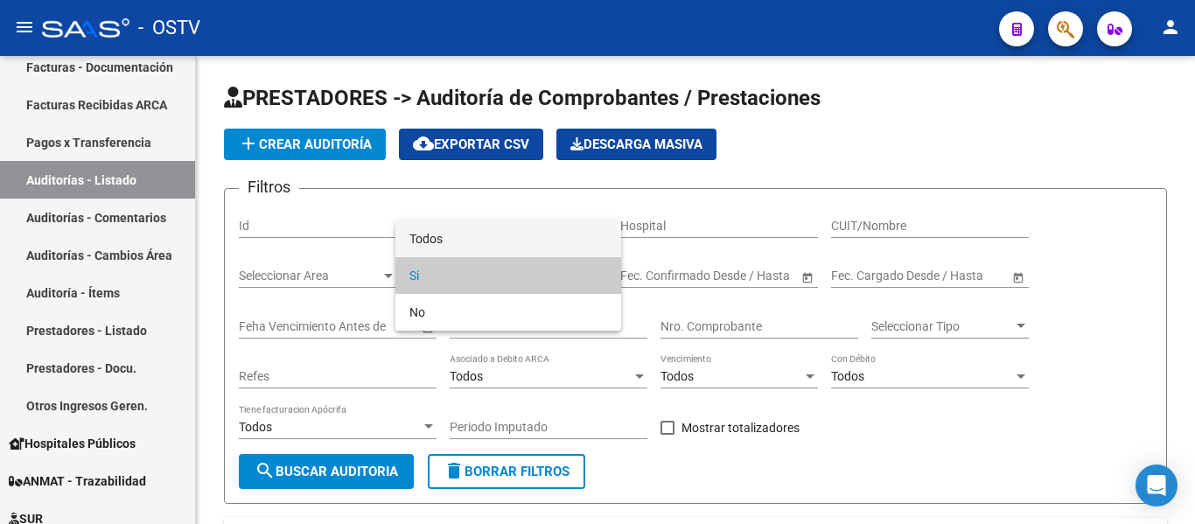
drag, startPoint x: 444, startPoint y: 244, endPoint x: 381, endPoint y: 405, distance: 172.6
click at [443, 244] on span "Todos" at bounding box center [508, 238] width 198 height 37
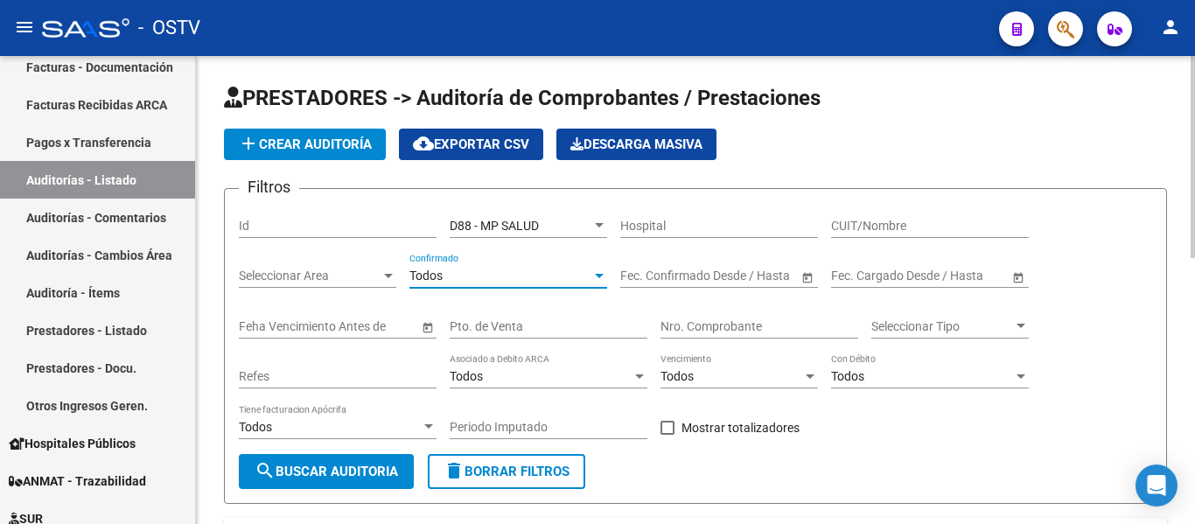
click at [370, 466] on span "search Buscar Auditoria" at bounding box center [326, 472] width 143 height 16
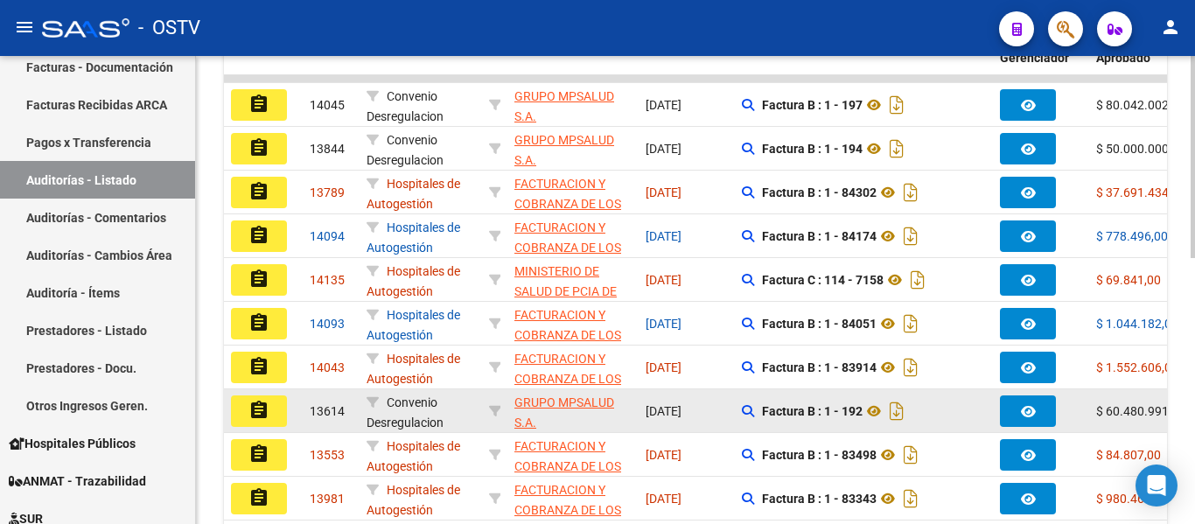
scroll to position [525, 0]
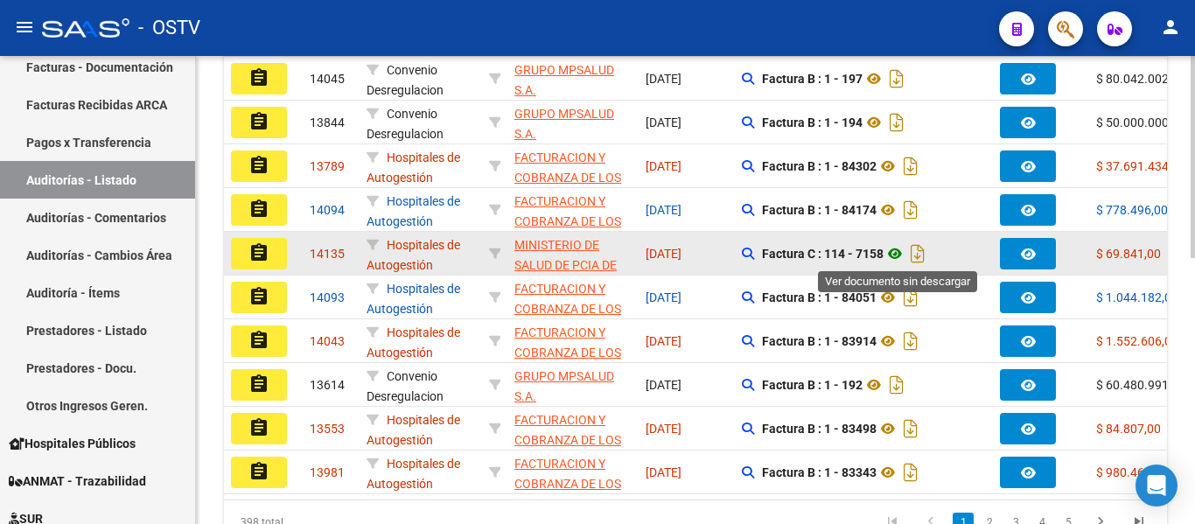
click at [899, 255] on icon at bounding box center [895, 253] width 23 height 21
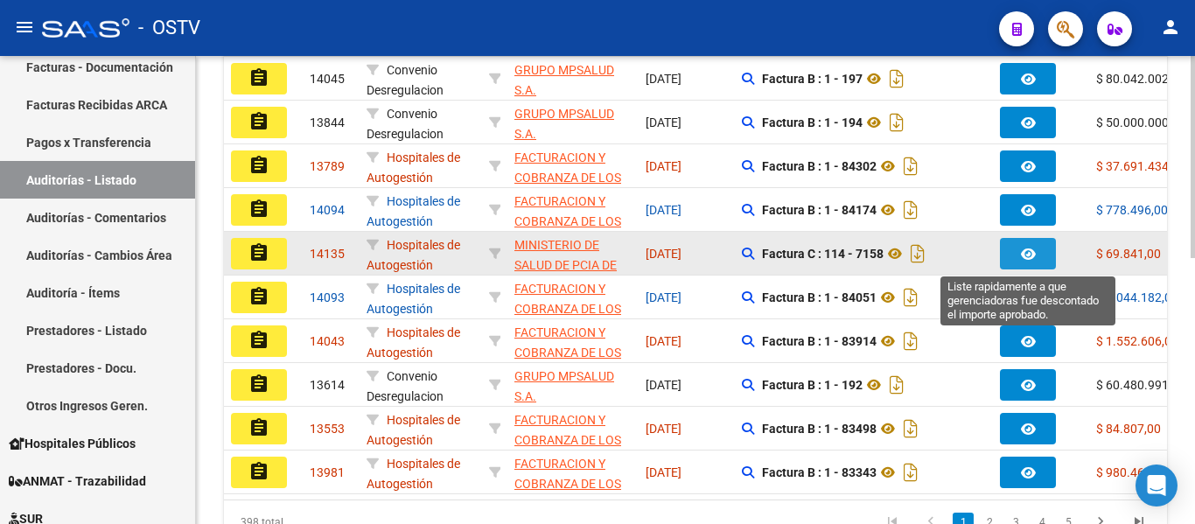
click at [1018, 255] on button "button" at bounding box center [1028, 253] width 56 height 31
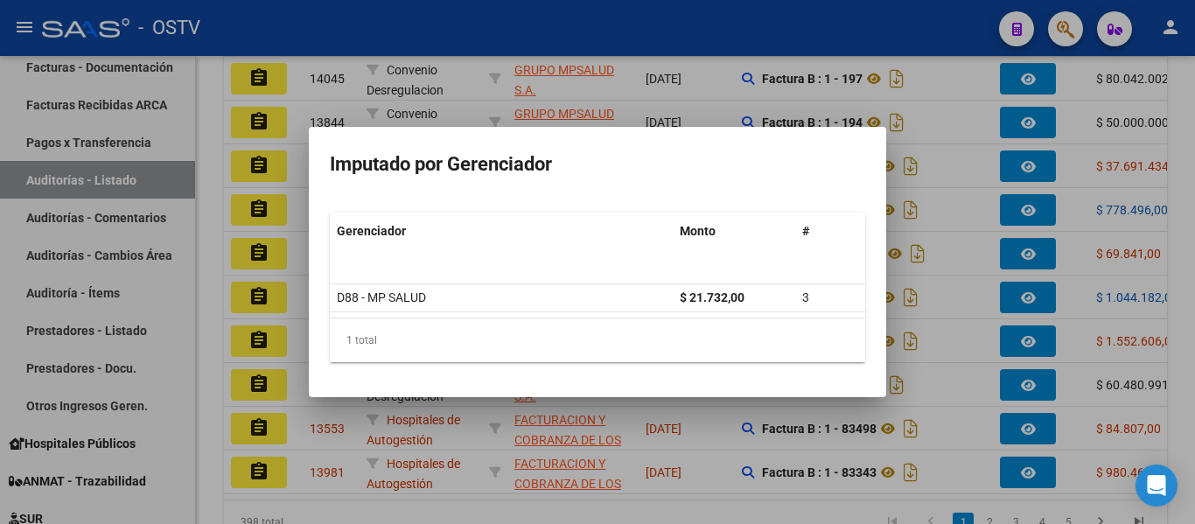
click at [1017, 252] on div at bounding box center [597, 262] width 1195 height 524
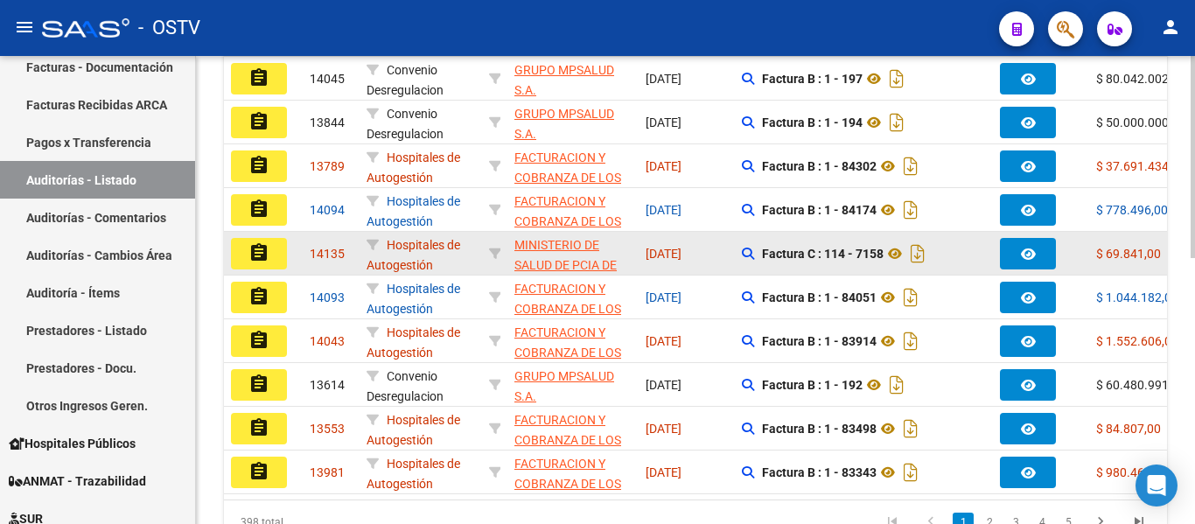
click at [262, 254] on mat-icon "assignment" at bounding box center [258, 252] width 21 height 21
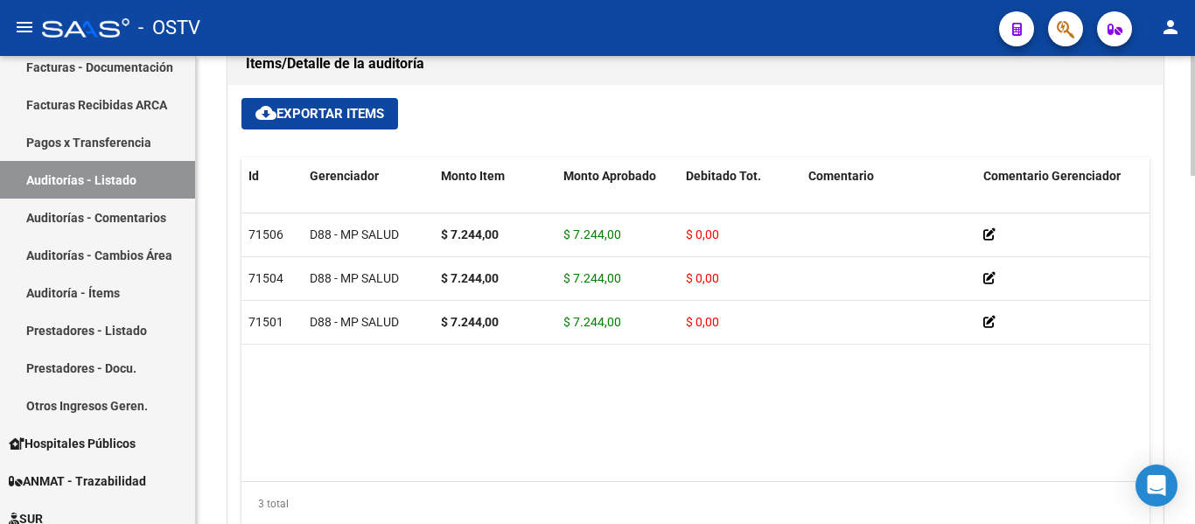
scroll to position [1225, 0]
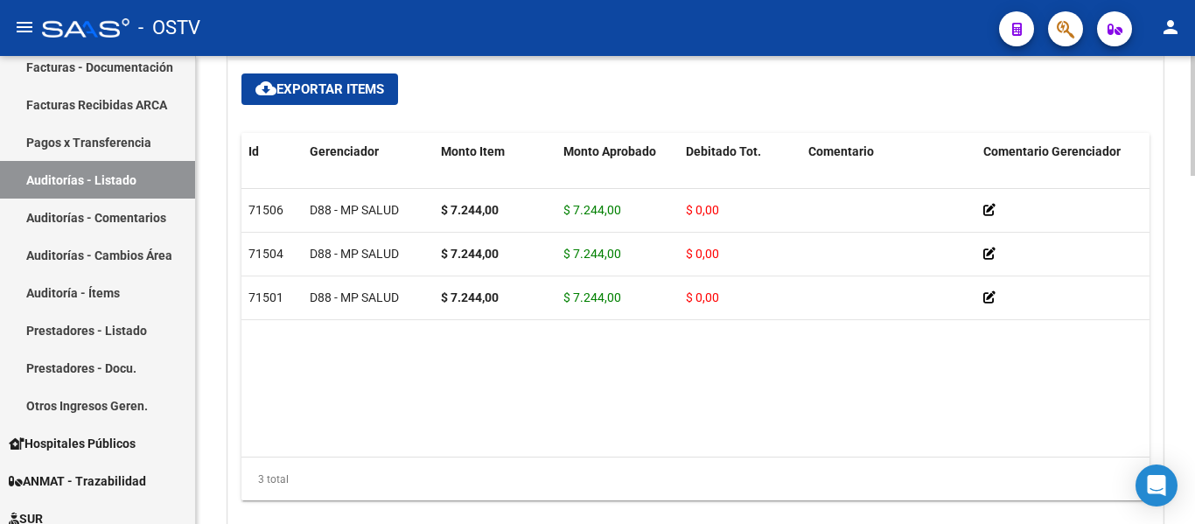
click at [586, 455] on datatable-body "71506 D88 - MP SALUD $ 7.244,00 $ 7.244,00 $ 0,00 27391134176 39113417 ESCOBAR …" at bounding box center [695, 322] width 908 height 267
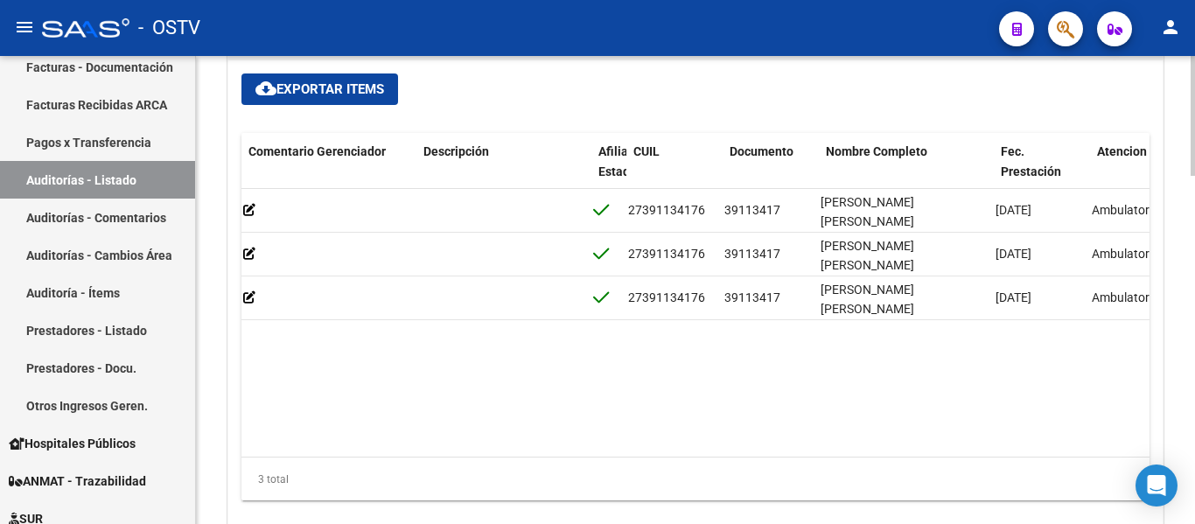
scroll to position [0, 750]
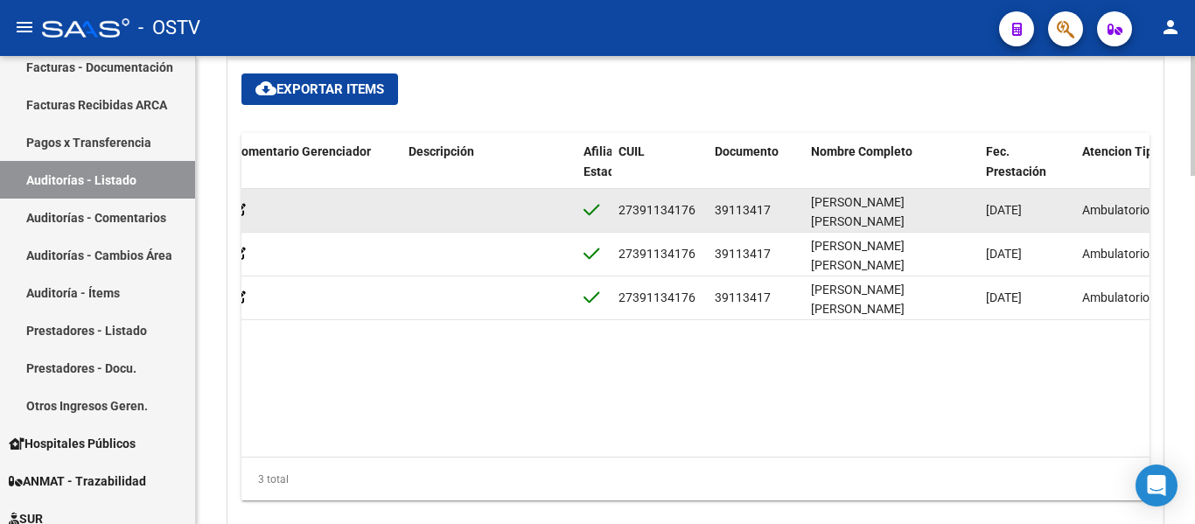
drag, startPoint x: 718, startPoint y: 209, endPoint x: 781, endPoint y: 210, distance: 63.0
click at [786, 210] on div "39113417" at bounding box center [756, 210] width 82 height 20
drag, startPoint x: 716, startPoint y: 206, endPoint x: 779, endPoint y: 211, distance: 63.2
click at [779, 211] on div "39113417" at bounding box center [756, 210] width 82 height 20
copy span "39113417"
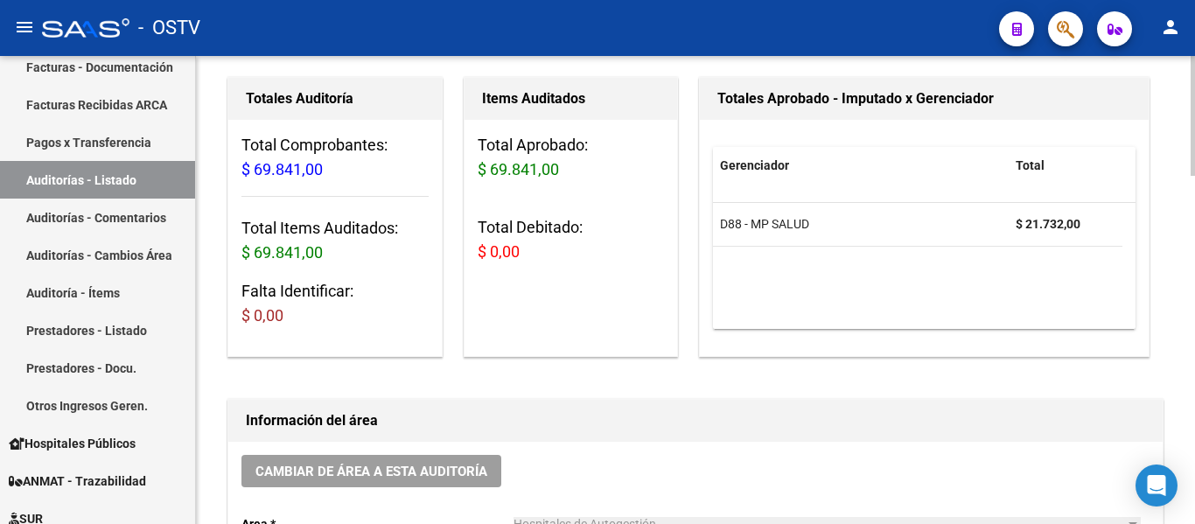
scroll to position [0, 0]
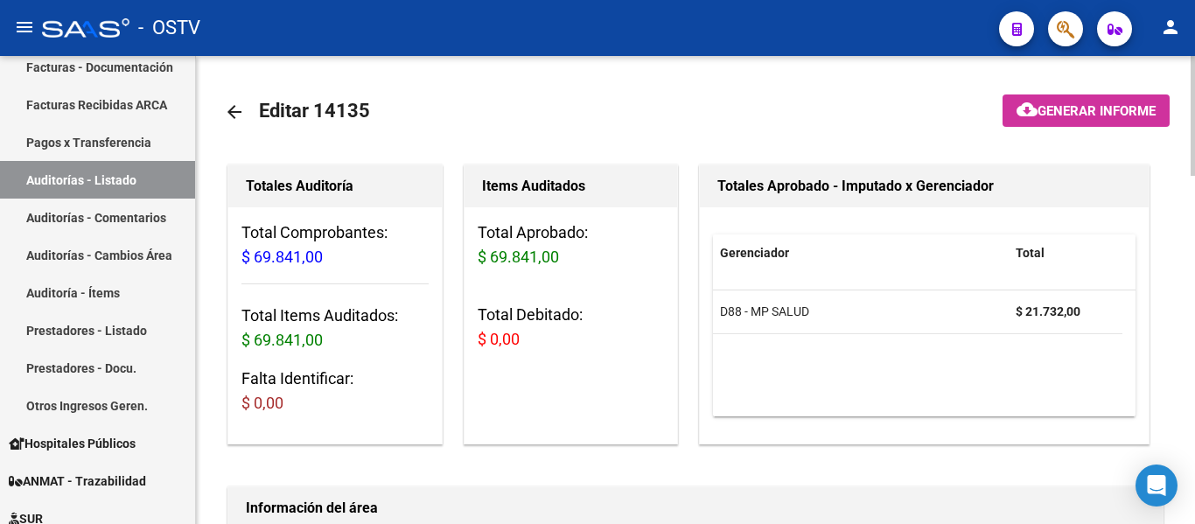
click at [247, 122] on link "arrow_back" at bounding box center [241, 111] width 35 height 41
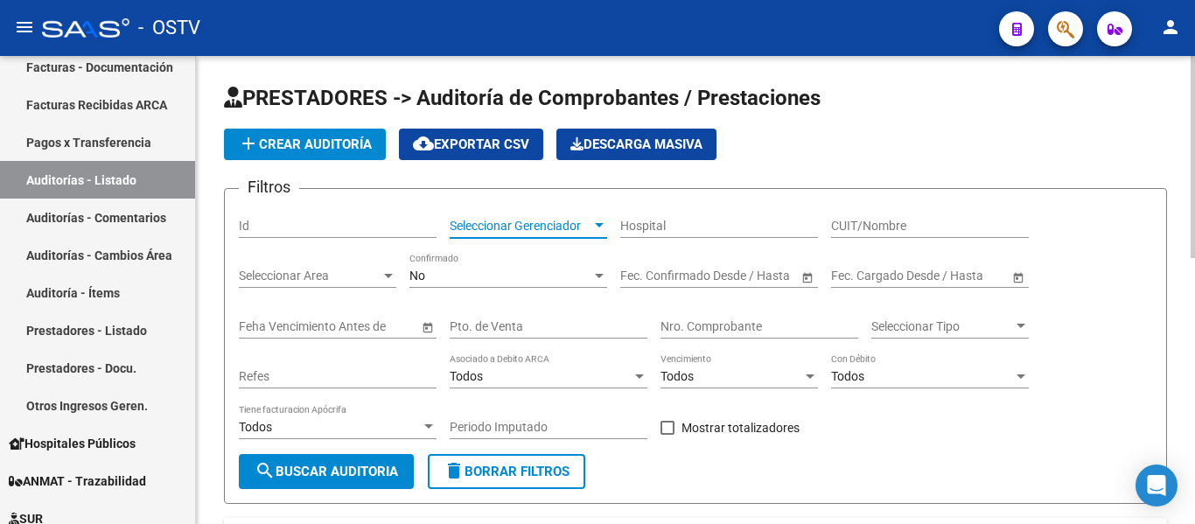
click at [528, 232] on span "Seleccionar Gerenciador" at bounding box center [521, 226] width 142 height 15
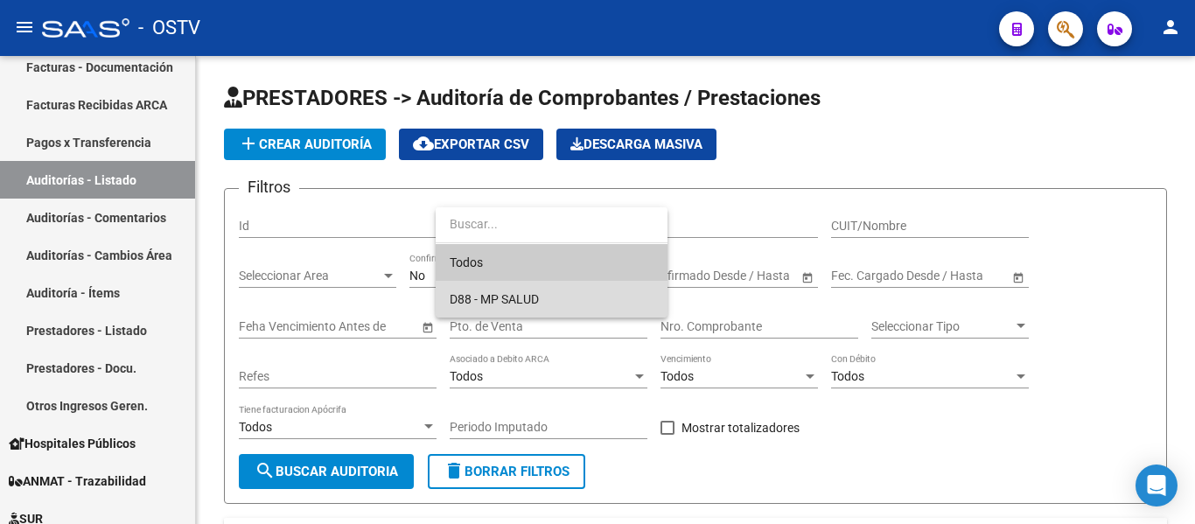
click at [502, 306] on span "D88 - MP SALUD" at bounding box center [552, 299] width 204 height 37
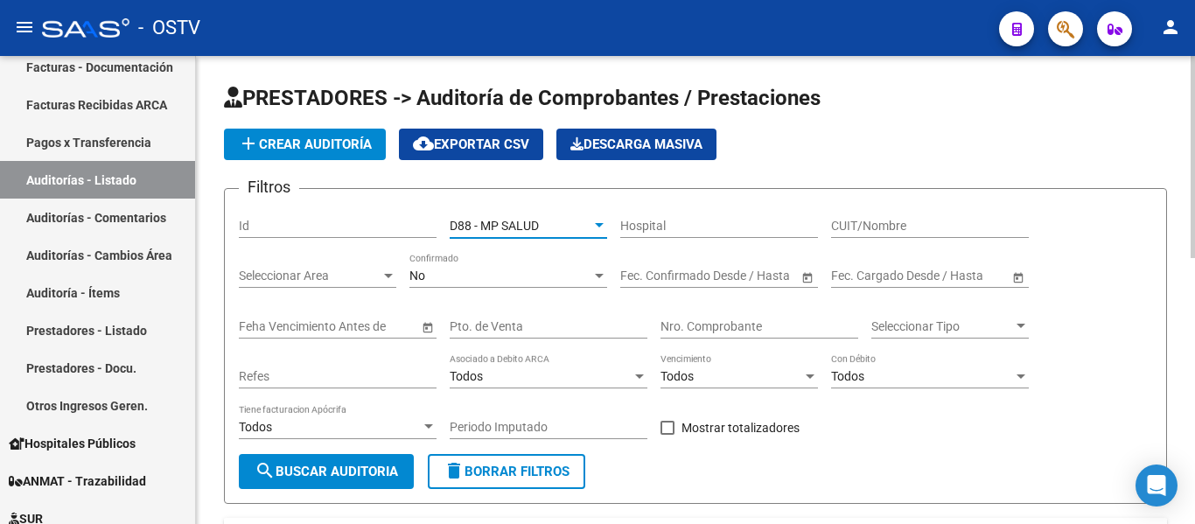
click at [490, 285] on div "No Confirmado" at bounding box center [508, 270] width 198 height 35
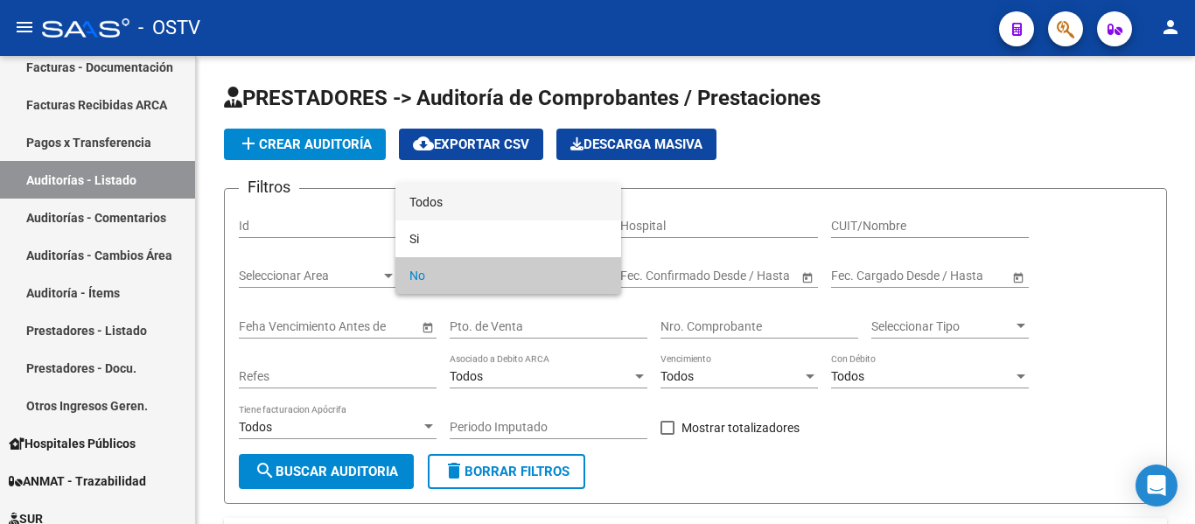
click at [481, 208] on span "Todos" at bounding box center [508, 202] width 198 height 37
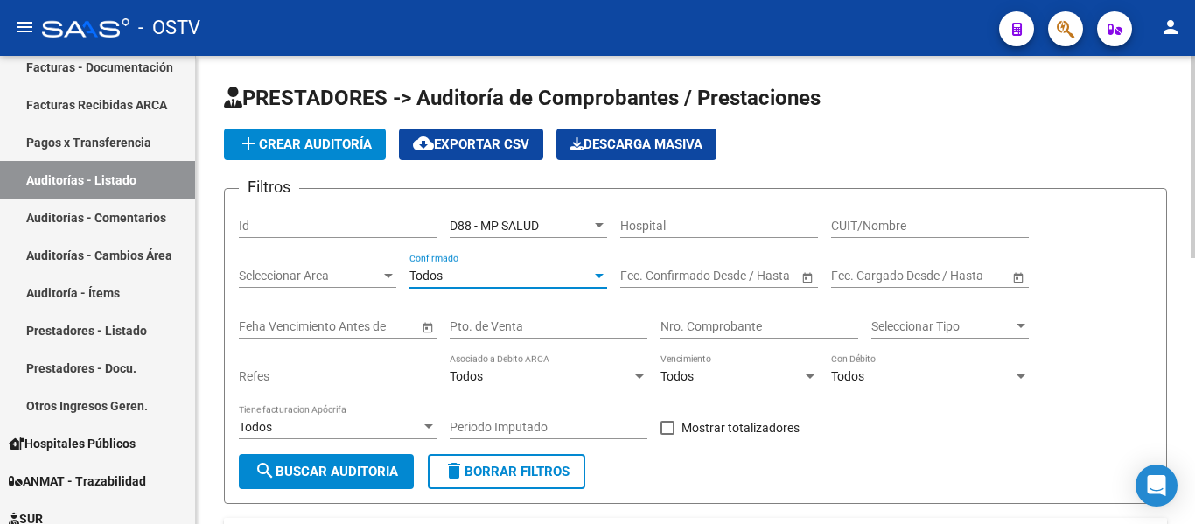
click at [371, 459] on button "search Buscar Auditoria" at bounding box center [326, 471] width 175 height 35
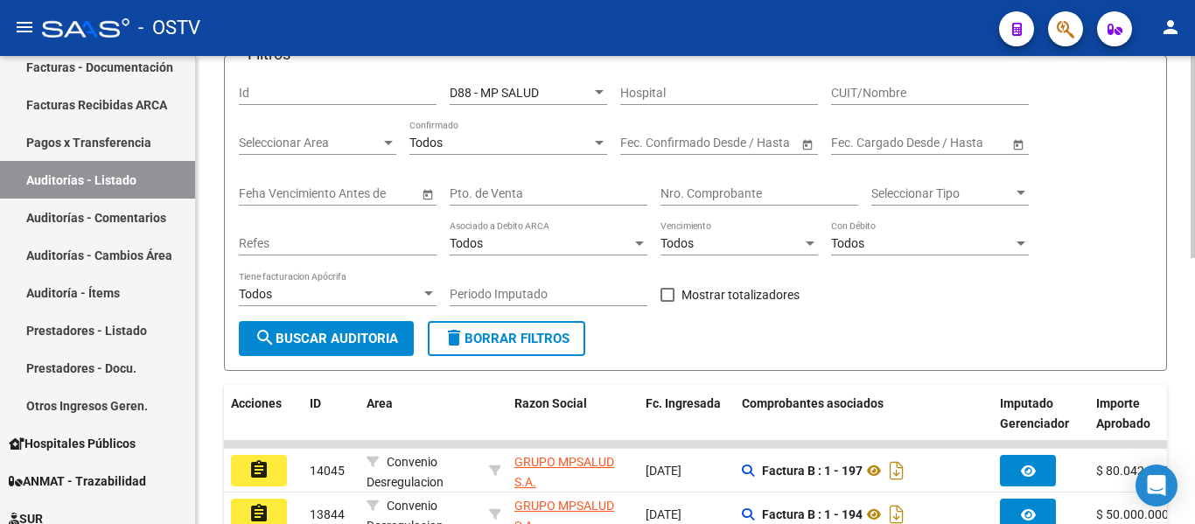
scroll to position [437, 0]
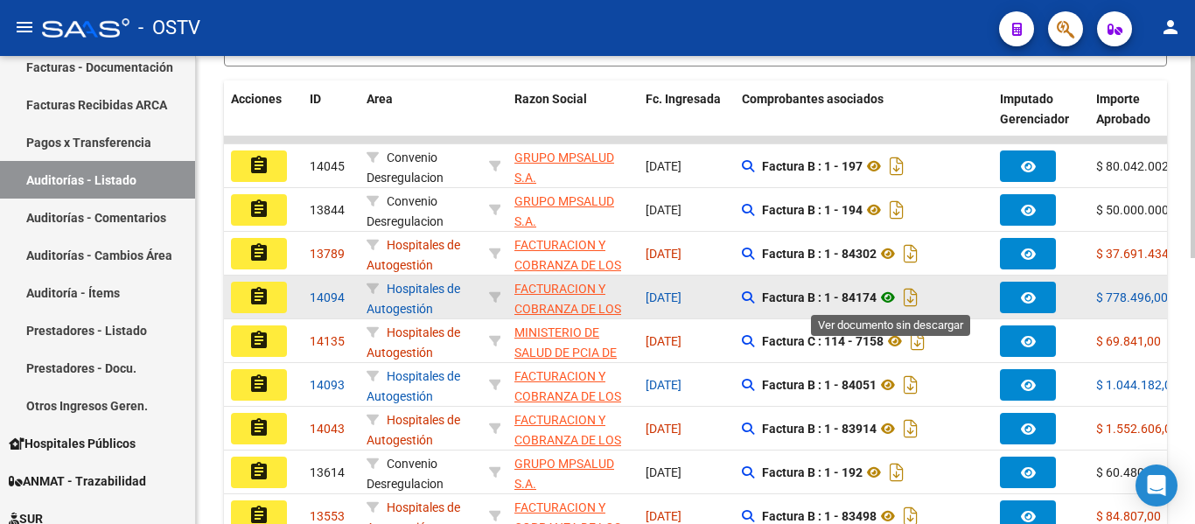
click at [889, 298] on icon at bounding box center [888, 297] width 23 height 21
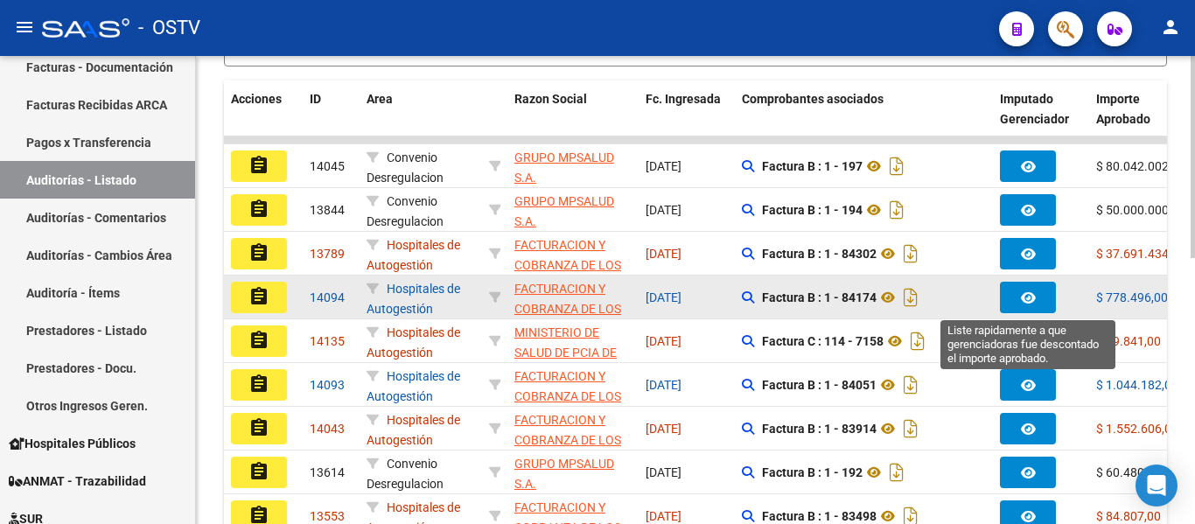
click at [1026, 293] on icon "button" at bounding box center [1028, 297] width 15 height 13
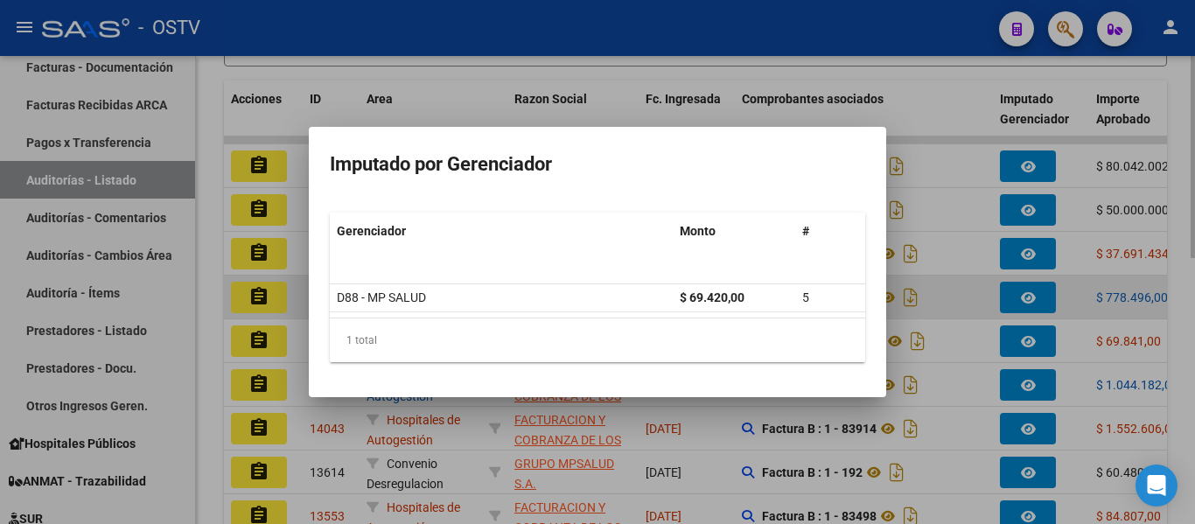
click at [1026, 293] on div at bounding box center [597, 262] width 1195 height 524
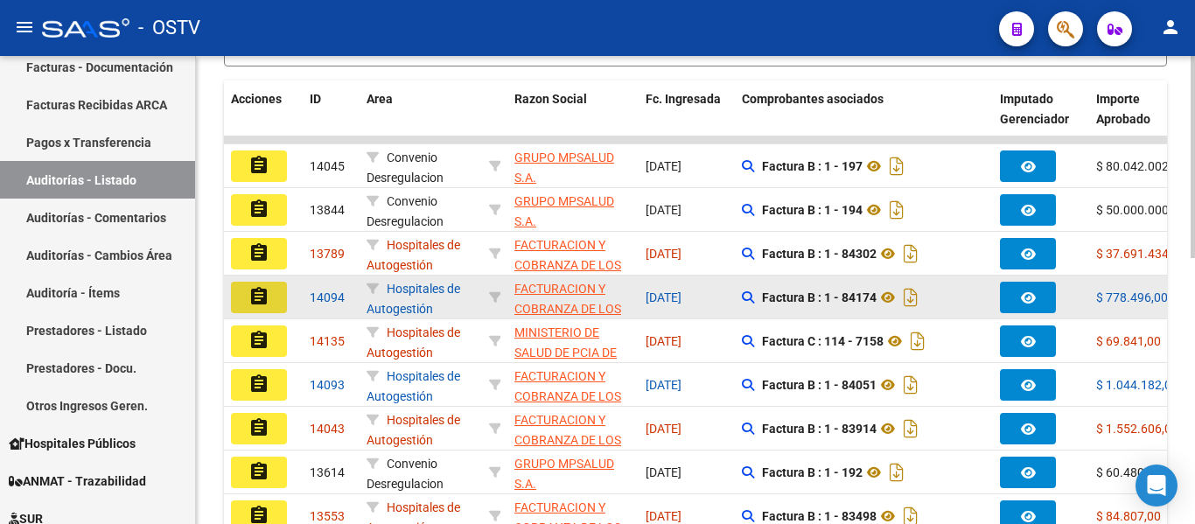
click at [271, 297] on button "assignment" at bounding box center [259, 297] width 56 height 31
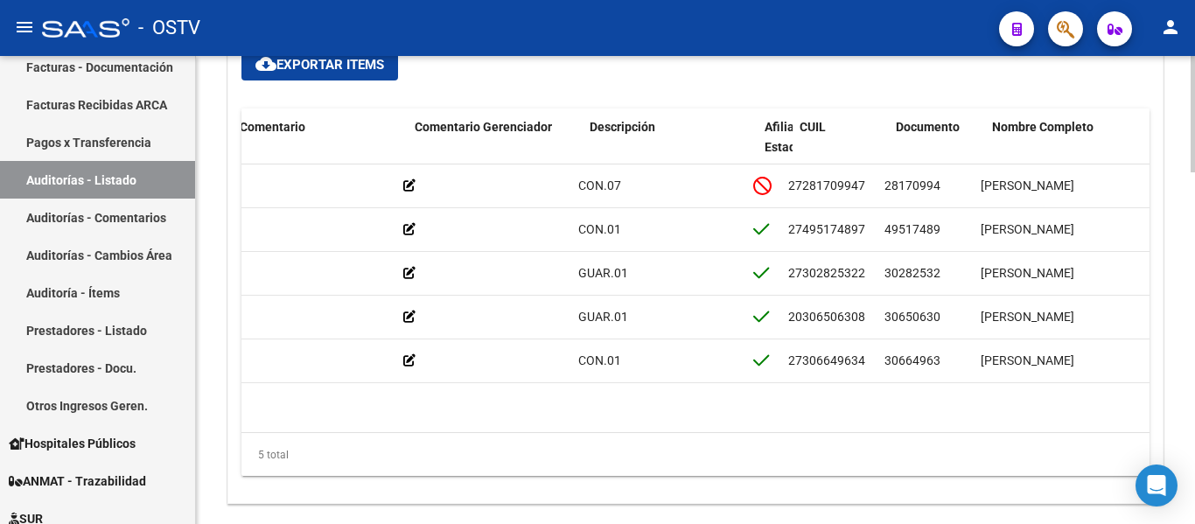
scroll to position [0, 591]
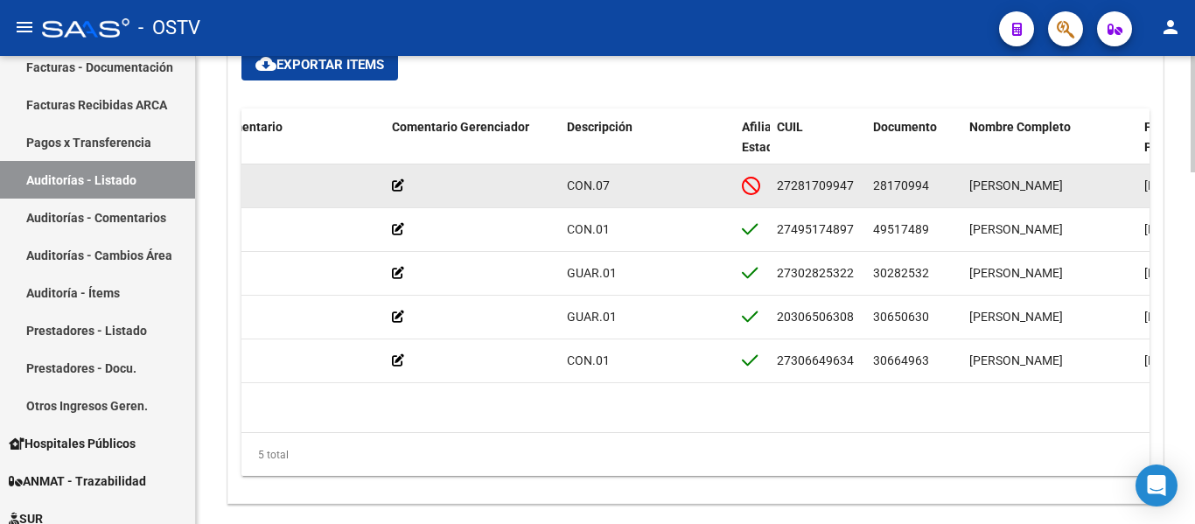
click at [872, 182] on datatable-body-cell "28170994" at bounding box center [914, 185] width 96 height 43
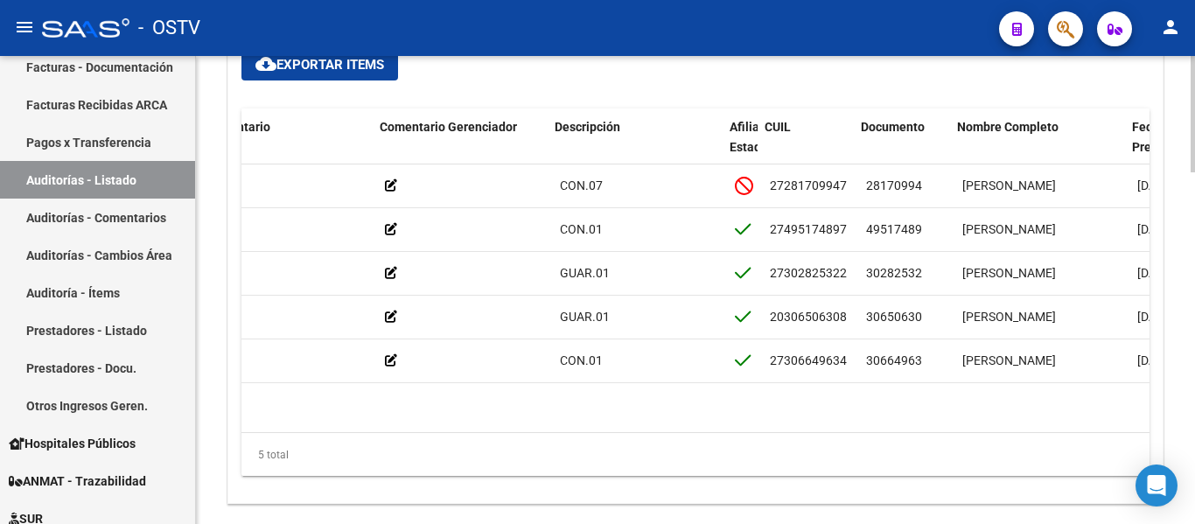
scroll to position [0, 604]
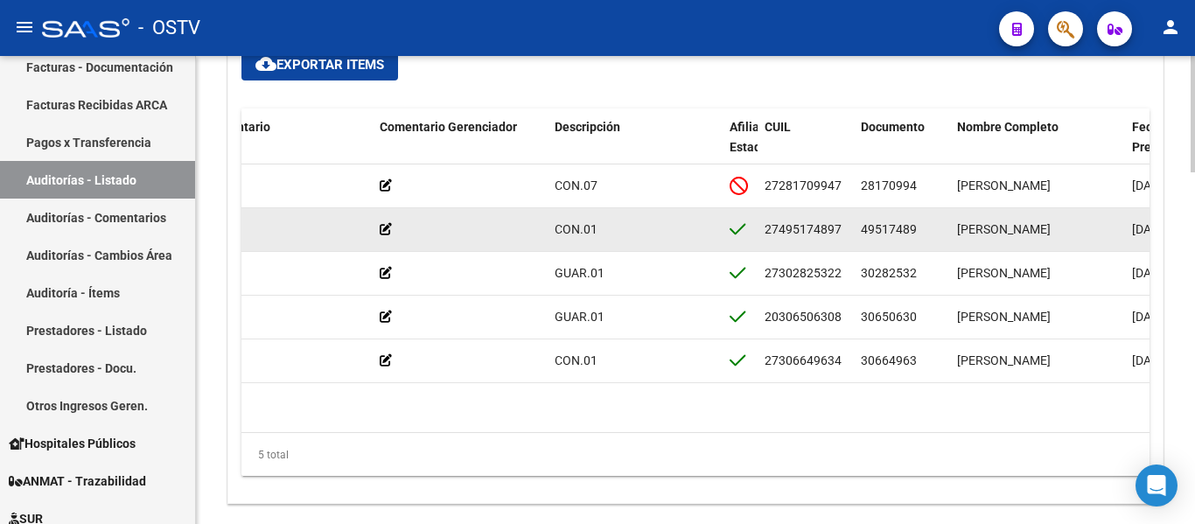
drag, startPoint x: 857, startPoint y: 234, endPoint x: 924, endPoint y: 240, distance: 67.6
click at [924, 240] on datatable-body-cell "49517489" at bounding box center [902, 229] width 96 height 43
copy span "49517489"
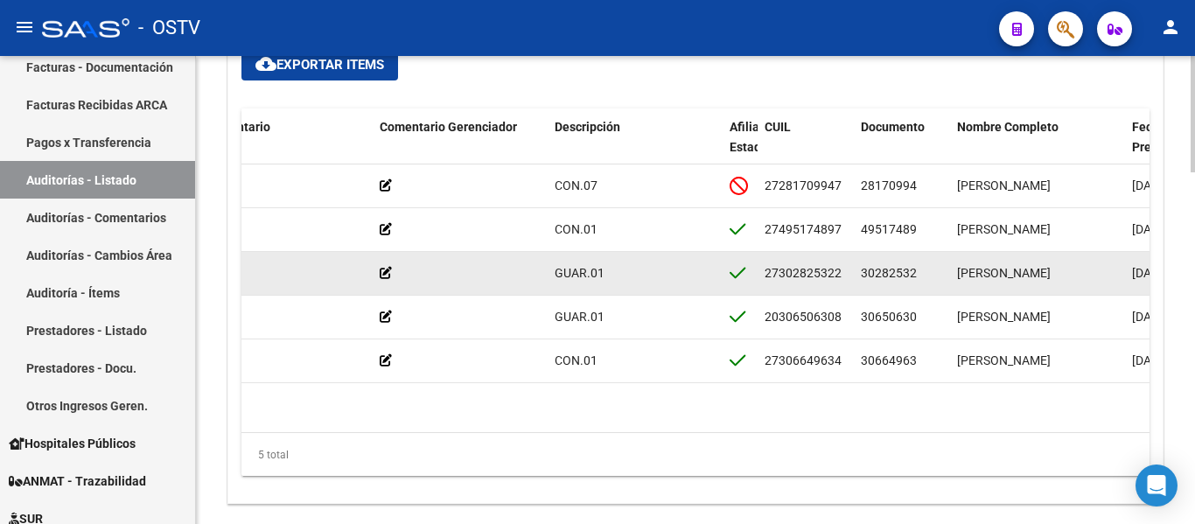
drag, startPoint x: 863, startPoint y: 271, endPoint x: 931, endPoint y: 278, distance: 68.6
click at [931, 278] on div "30282532" at bounding box center [902, 273] width 82 height 20
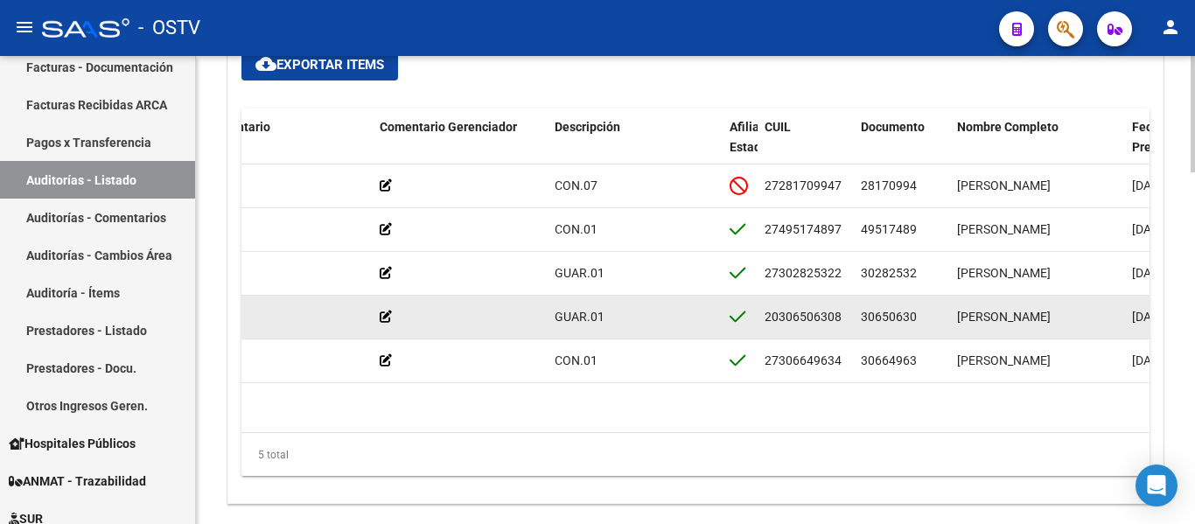
copy span "30282532"
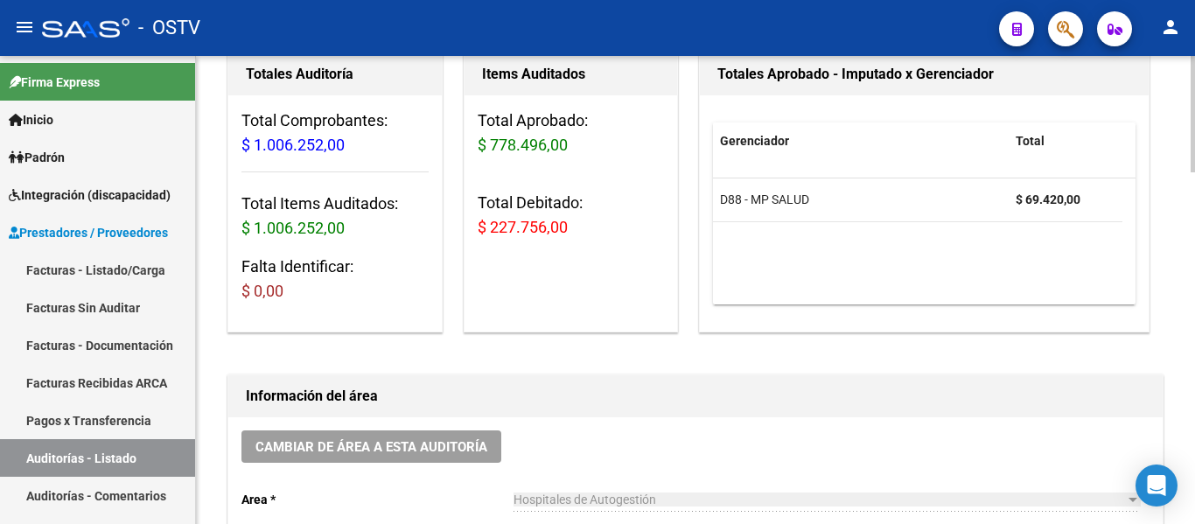
scroll to position [0, 0]
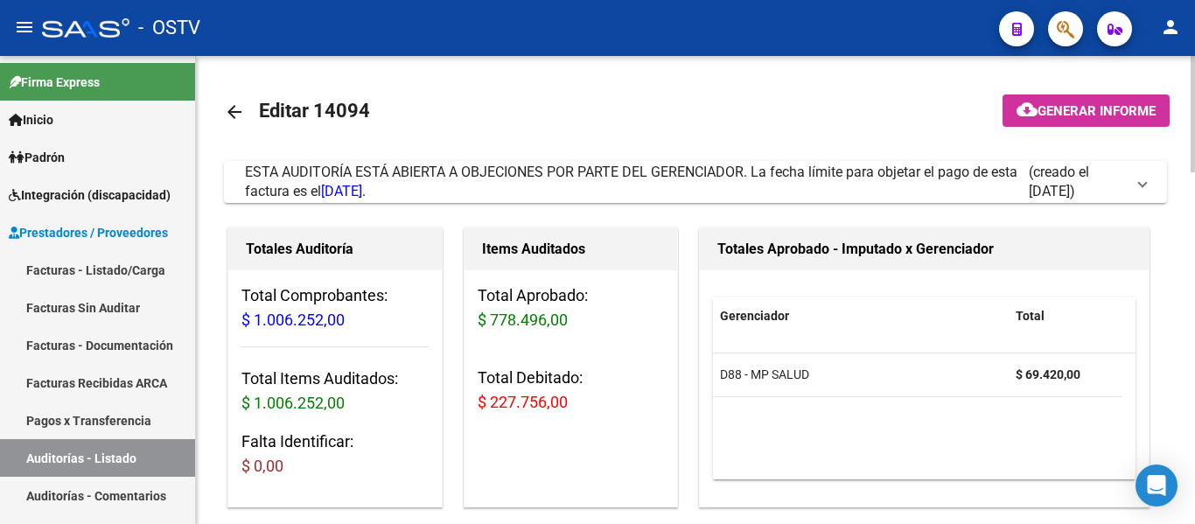
click at [238, 115] on mat-icon "arrow_back" at bounding box center [234, 111] width 21 height 21
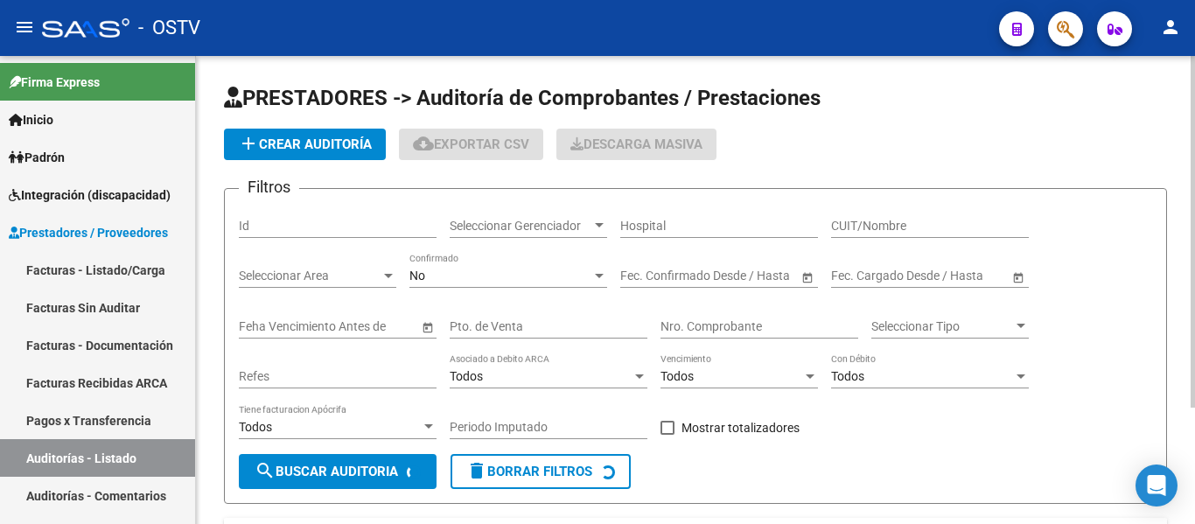
click at [496, 224] on span "Seleccionar Gerenciador" at bounding box center [521, 226] width 142 height 15
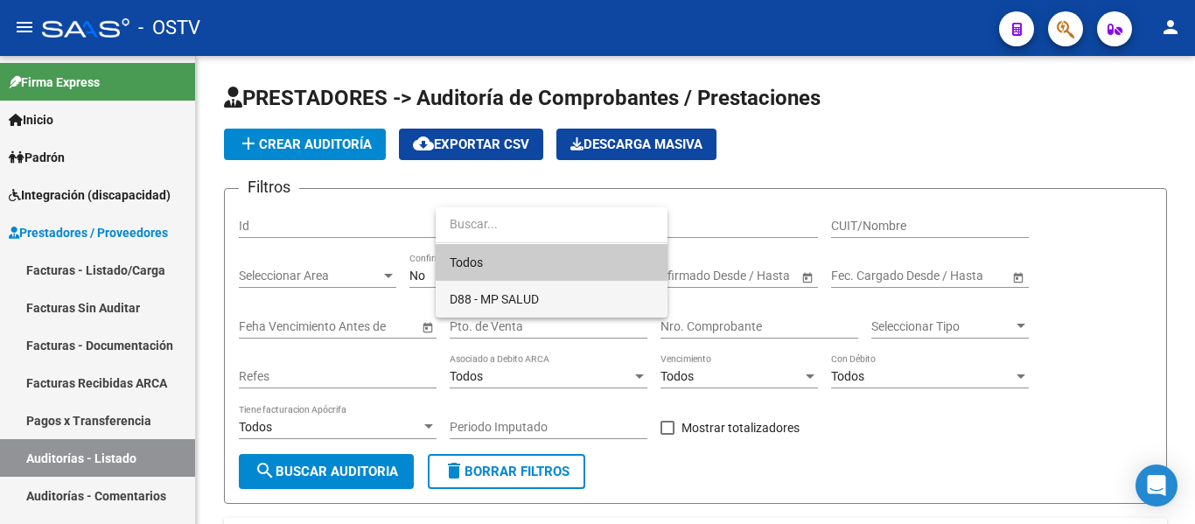
click at [527, 288] on span "D88 - MP SALUD" at bounding box center [552, 299] width 204 height 37
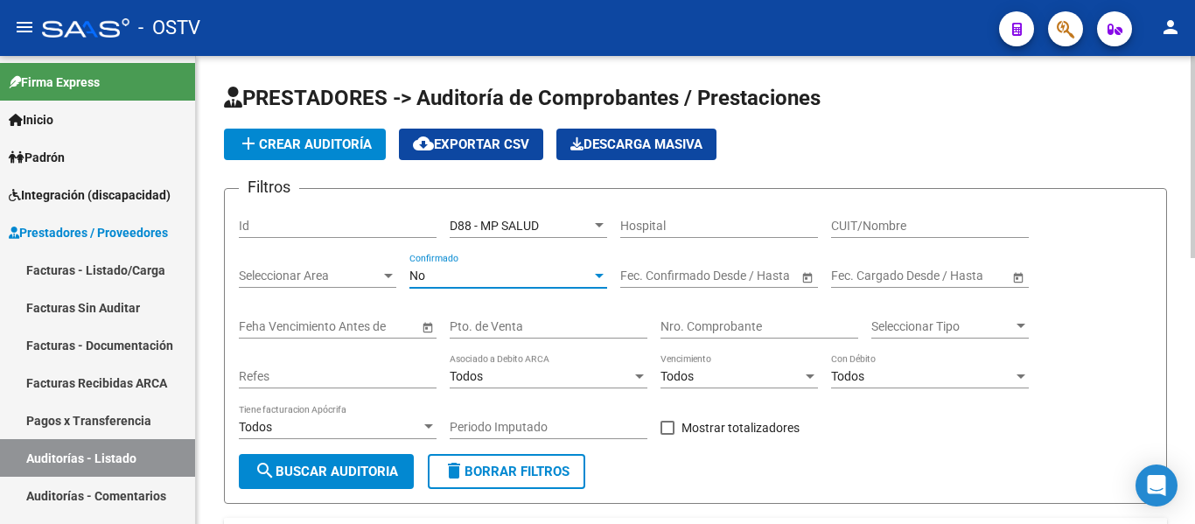
click at [488, 277] on div "No" at bounding box center [500, 276] width 182 height 15
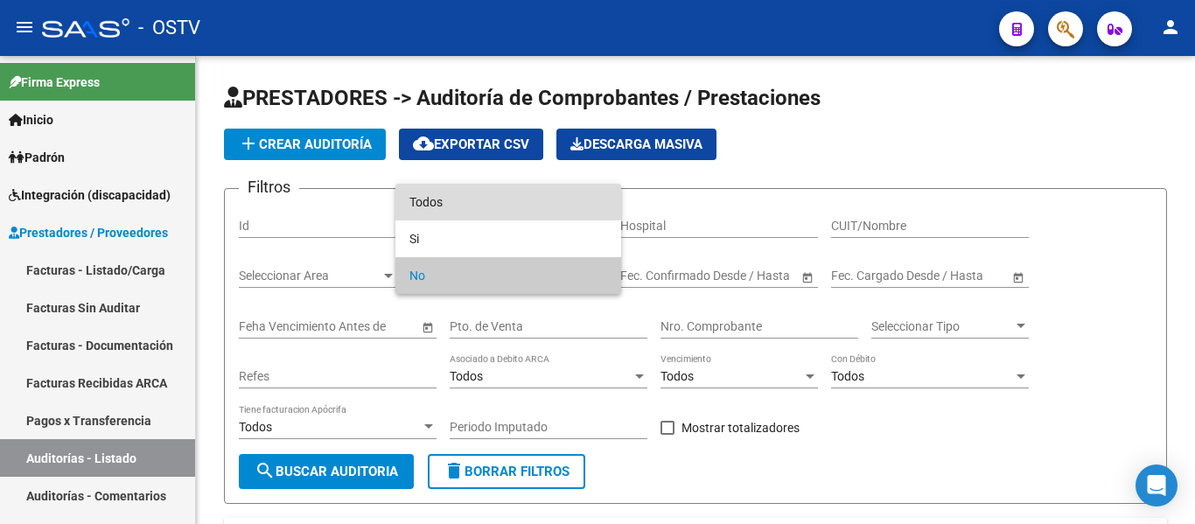
click at [479, 212] on span "Todos" at bounding box center [508, 202] width 198 height 37
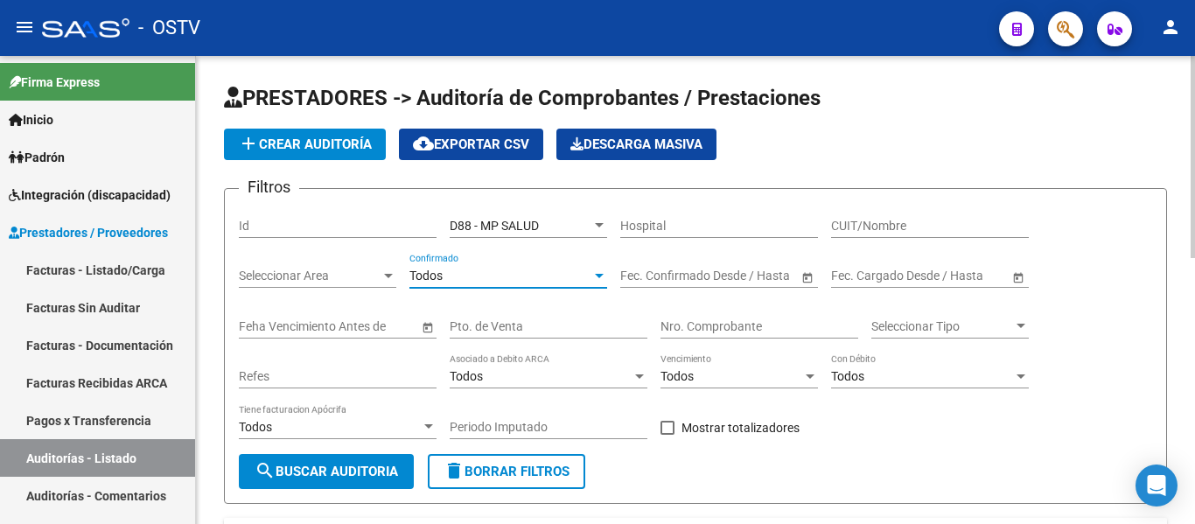
click at [331, 478] on span "search Buscar Auditoria" at bounding box center [326, 472] width 143 height 16
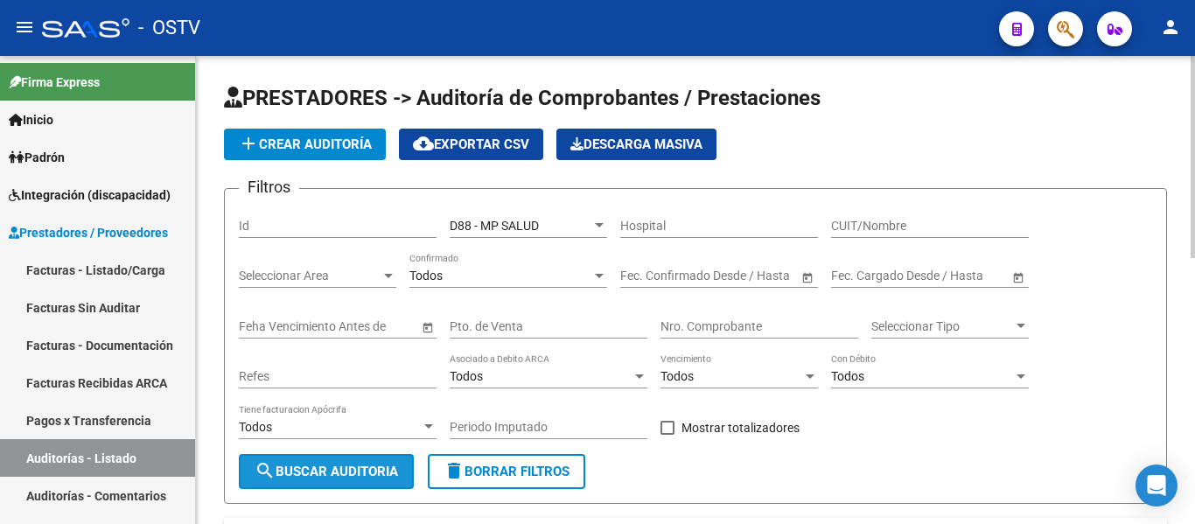
click at [341, 479] on span "search Buscar Auditoria" at bounding box center [326, 472] width 143 height 16
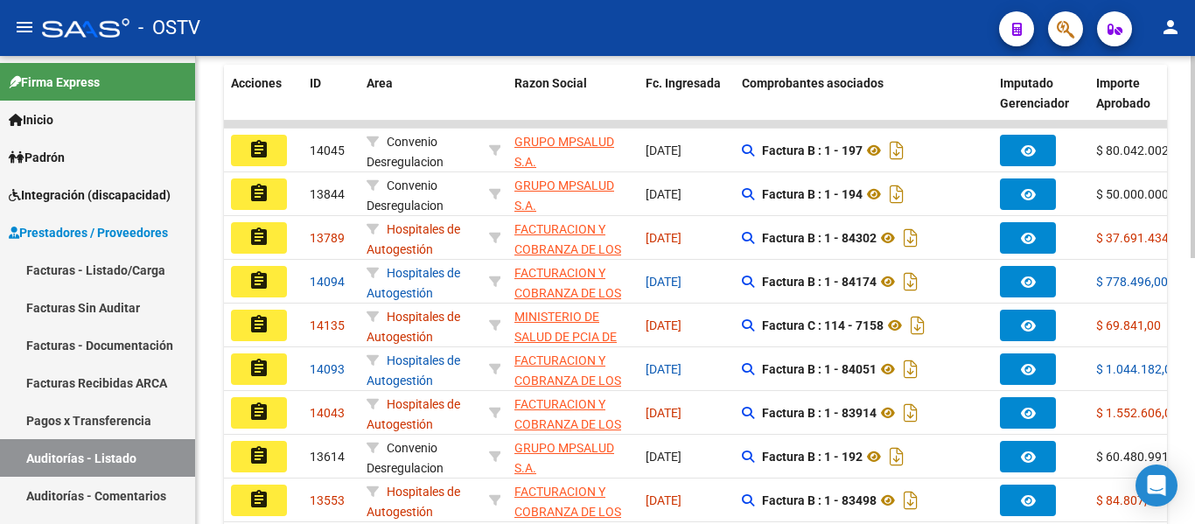
scroll to position [440, 0]
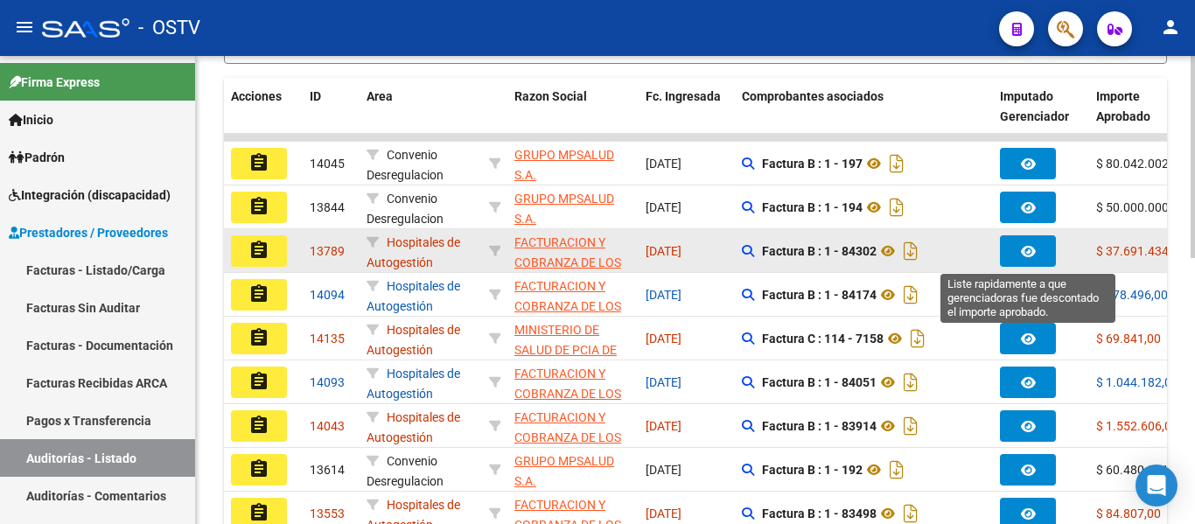
click at [1041, 245] on button "button" at bounding box center [1028, 250] width 56 height 31
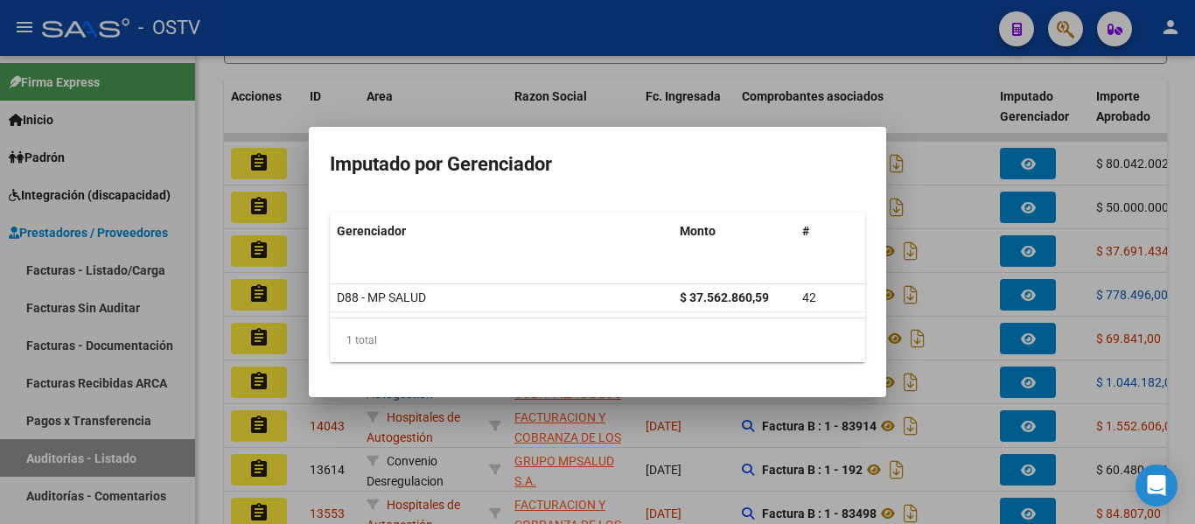
click at [1040, 244] on div at bounding box center [597, 262] width 1195 height 524
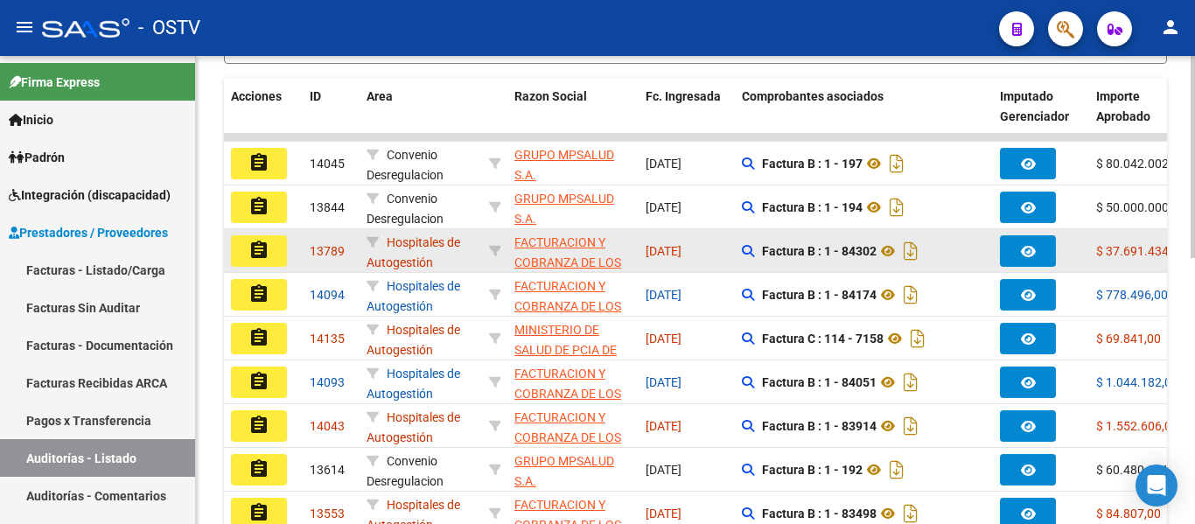
click at [251, 254] on mat-icon "assignment" at bounding box center [258, 250] width 21 height 21
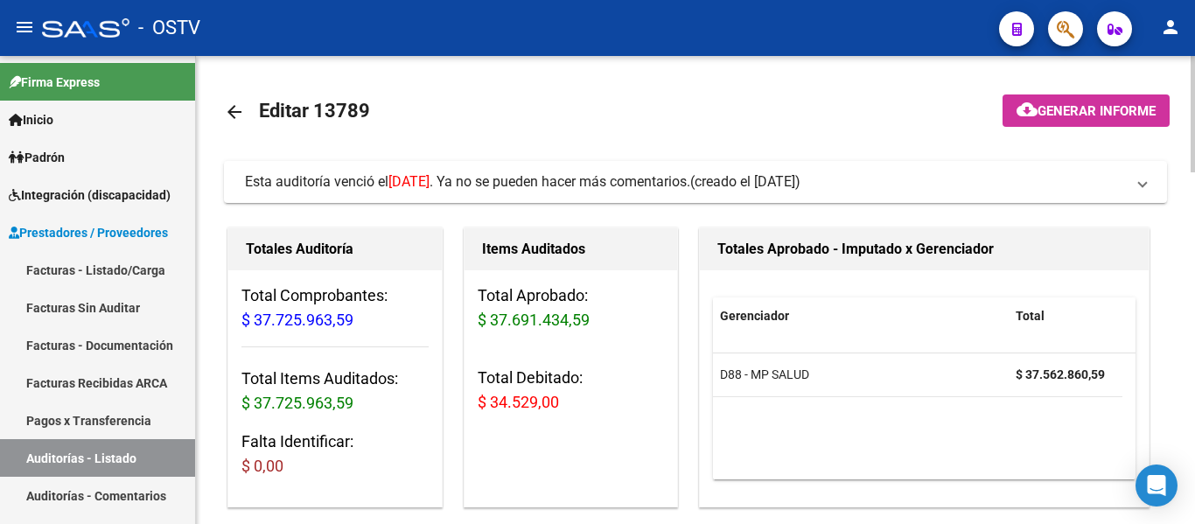
click at [232, 115] on mat-icon "arrow_back" at bounding box center [234, 111] width 21 height 21
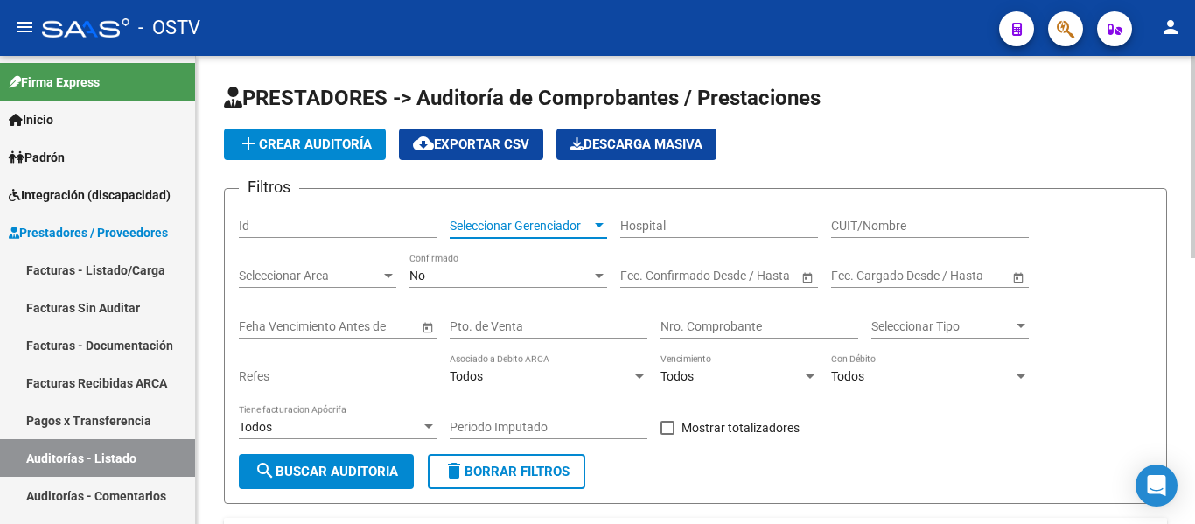
click at [486, 228] on span "Seleccionar Gerenciador" at bounding box center [521, 226] width 142 height 15
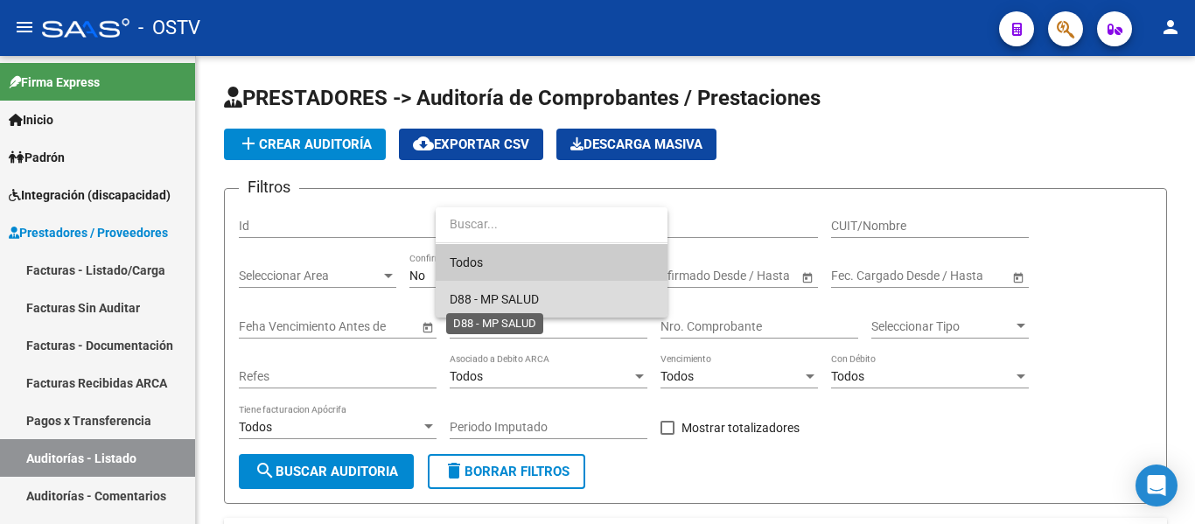
click at [475, 295] on span "D88 - MP SALUD" at bounding box center [494, 299] width 89 height 14
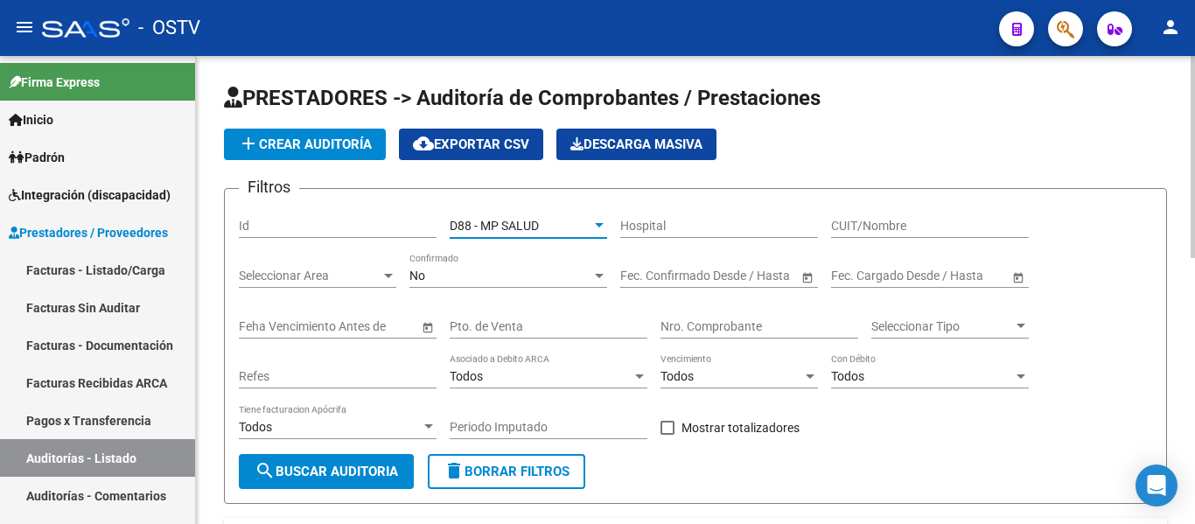
click at [468, 275] on div "No" at bounding box center [500, 276] width 182 height 15
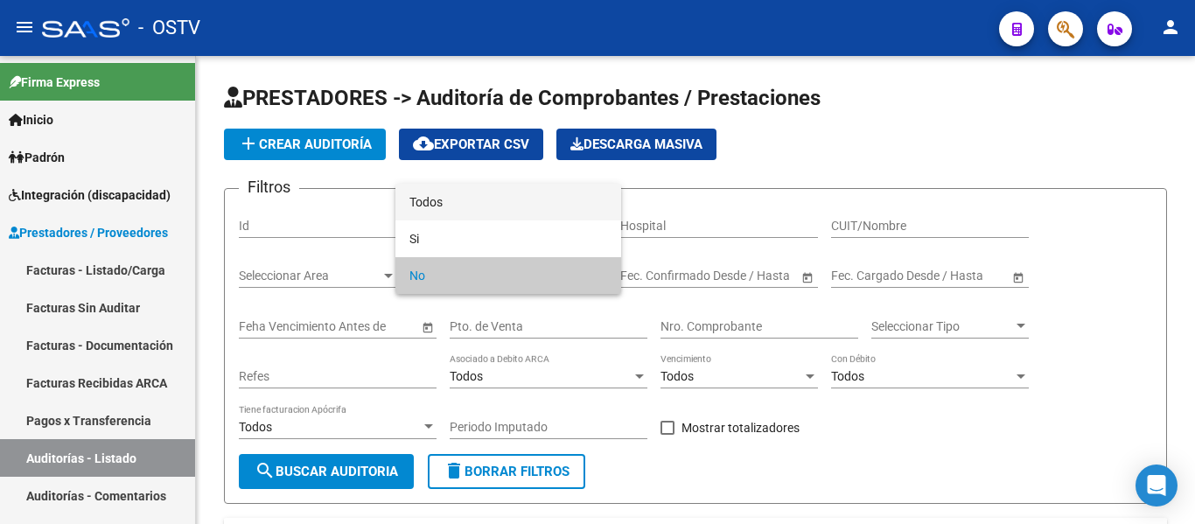
click at [458, 211] on span "Todos" at bounding box center [508, 202] width 198 height 37
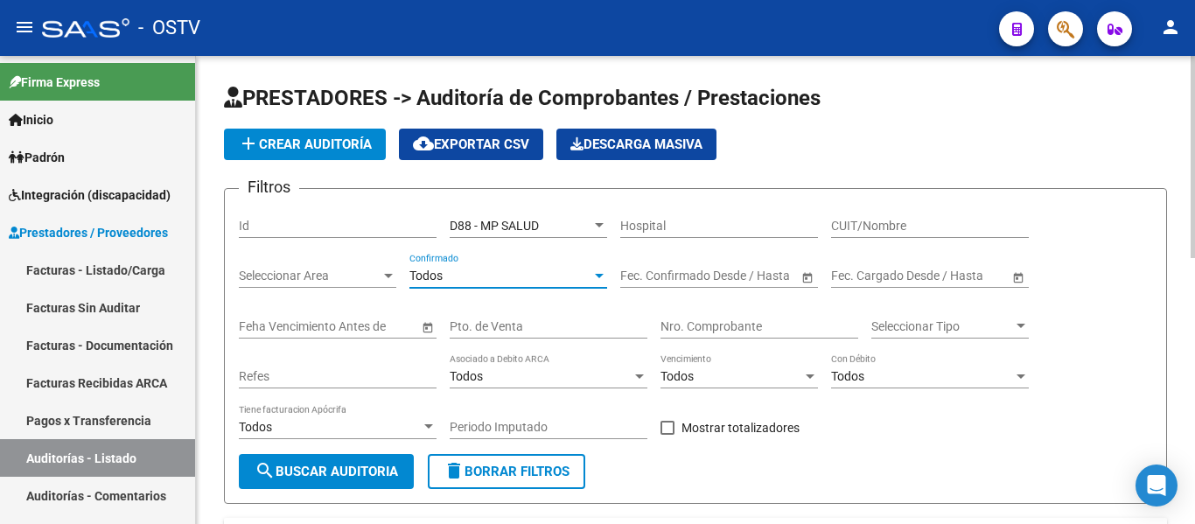
click at [367, 464] on span "search Buscar Auditoria" at bounding box center [326, 472] width 143 height 16
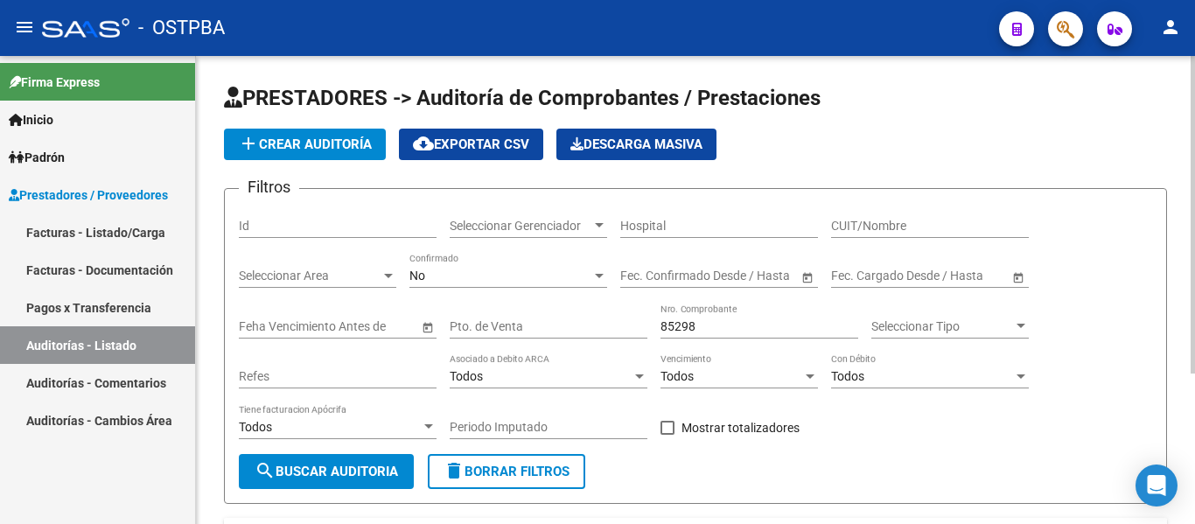
click at [556, 233] on span "Seleccionar Gerenciador" at bounding box center [521, 226] width 142 height 15
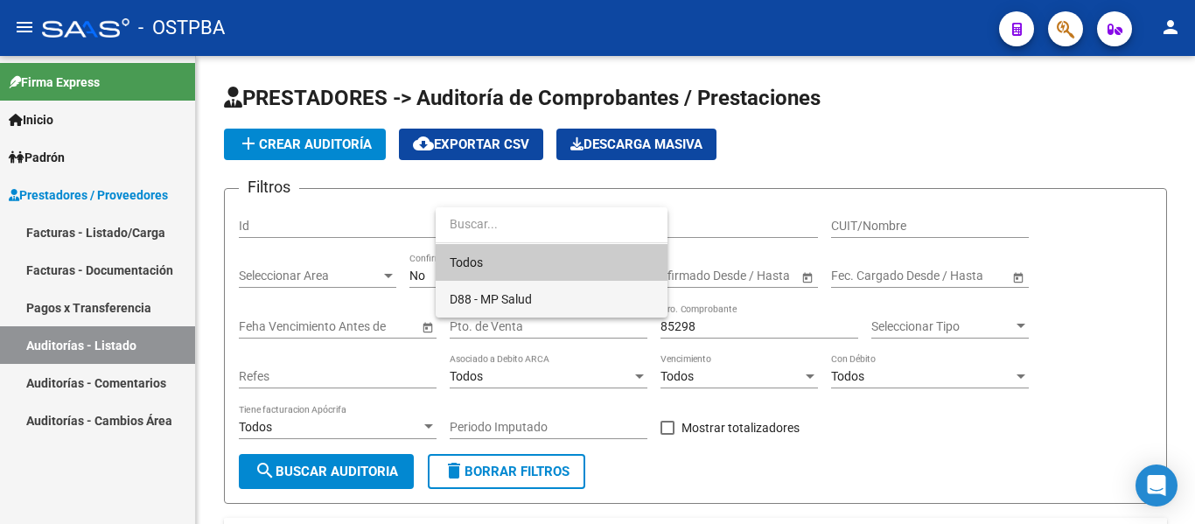
click at [479, 290] on span "D88 - MP Salud" at bounding box center [552, 299] width 204 height 37
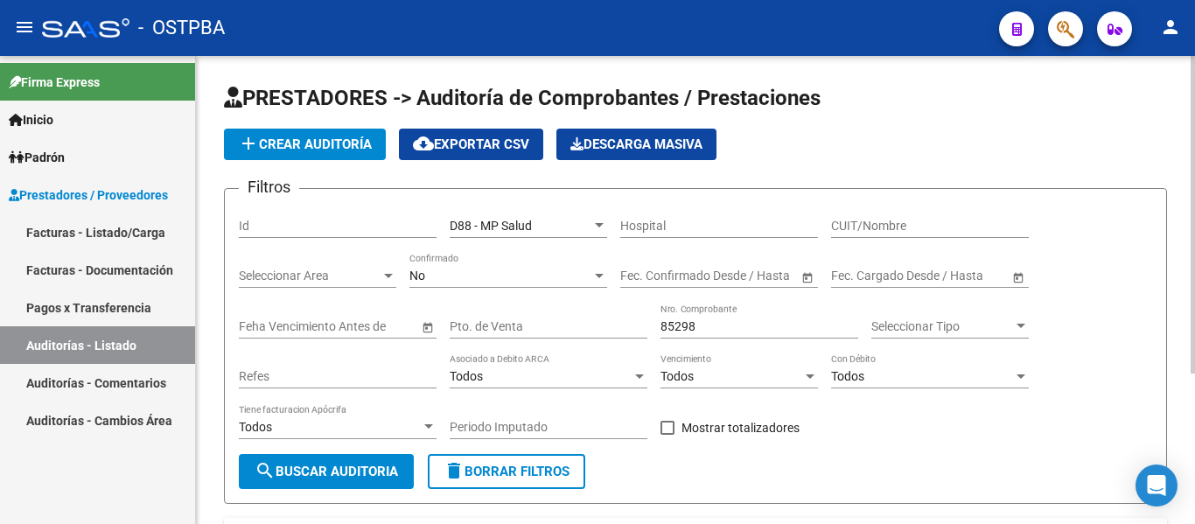
click at [473, 289] on div "No Confirmado" at bounding box center [508, 278] width 198 height 50
click at [471, 276] on div "No" at bounding box center [500, 276] width 182 height 15
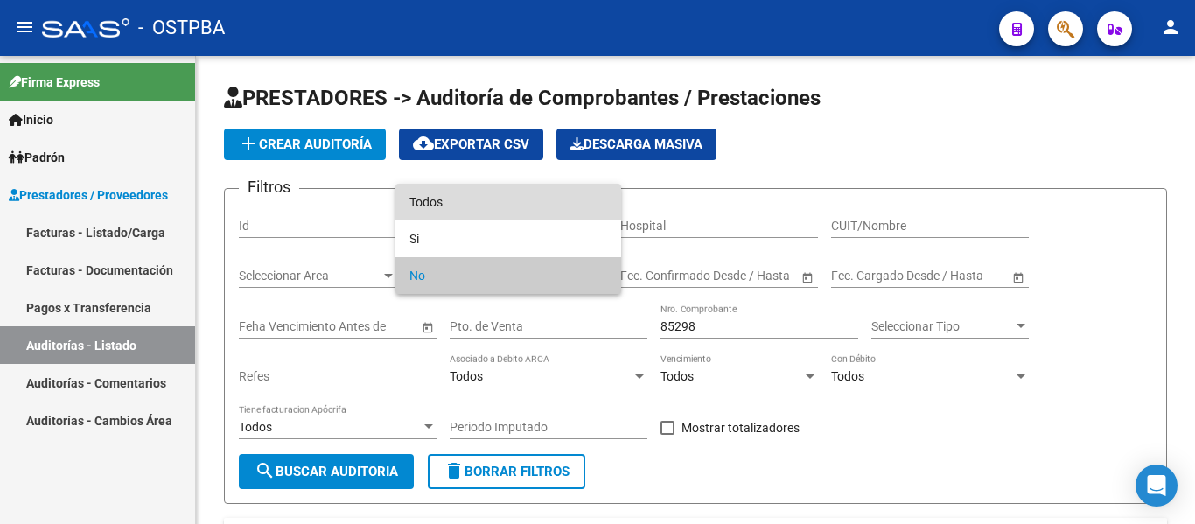
click at [429, 204] on span "Todos" at bounding box center [508, 202] width 198 height 37
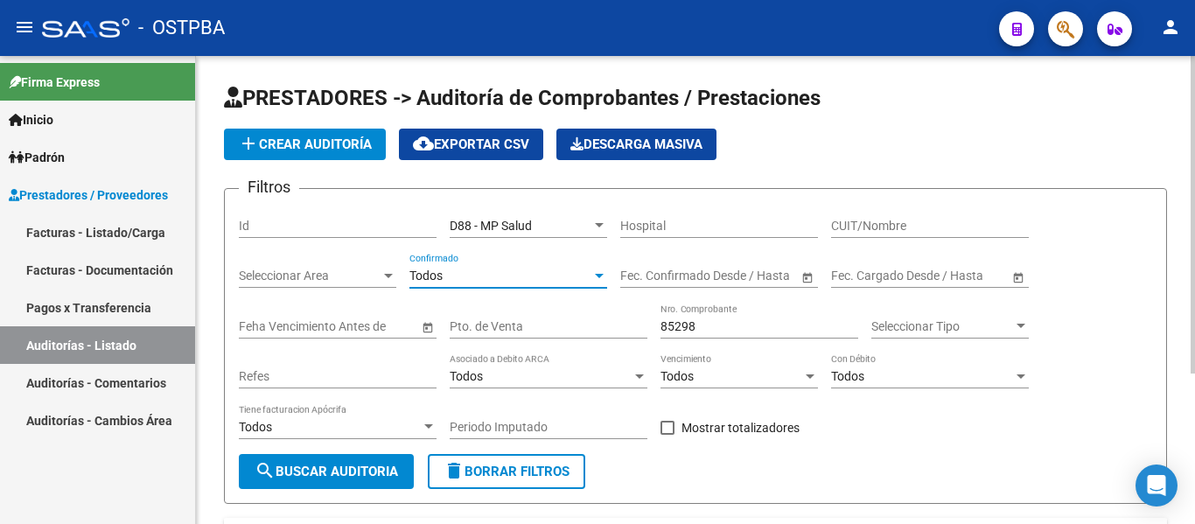
click at [360, 474] on span "search Buscar Auditoria" at bounding box center [326, 472] width 143 height 16
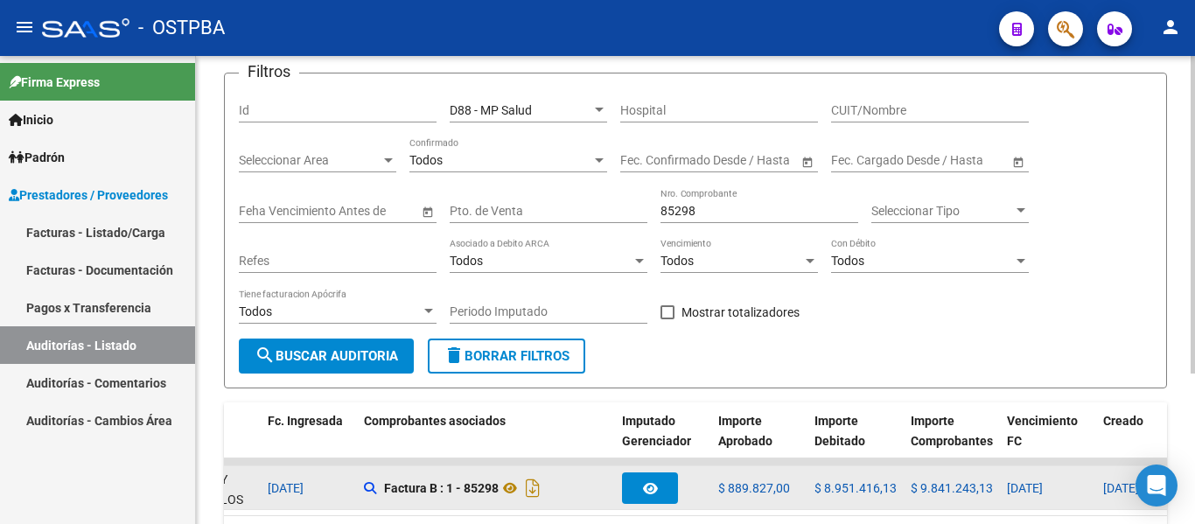
scroll to position [221, 0]
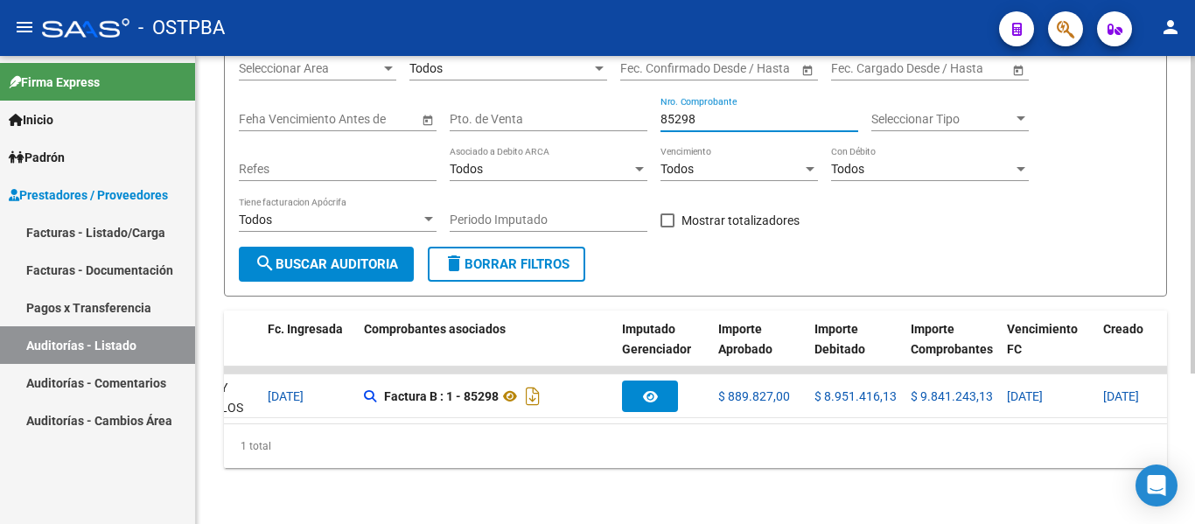
click at [712, 112] on input "85298" at bounding box center [760, 119] width 198 height 15
type input "8"
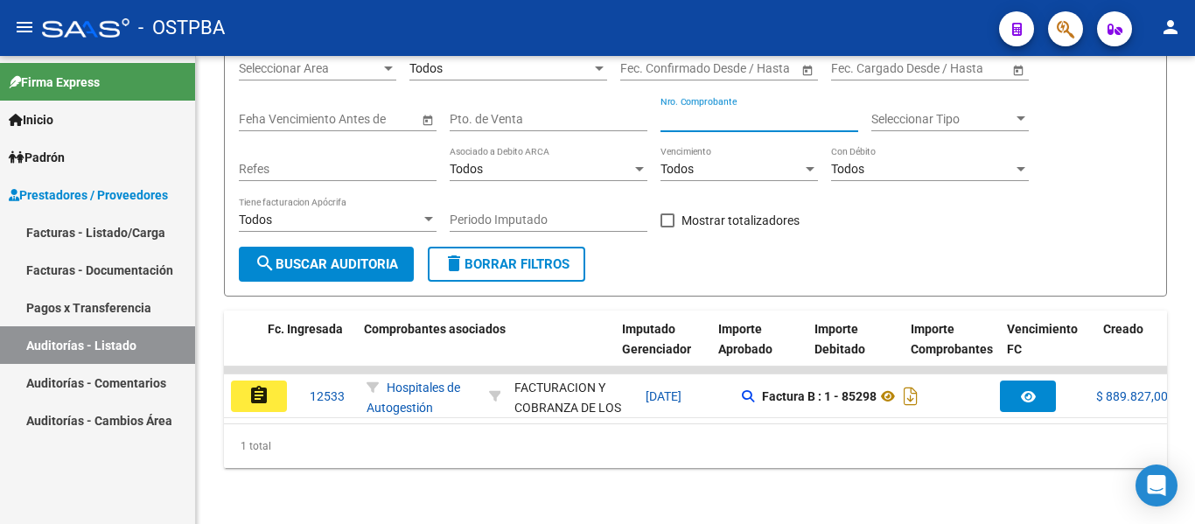
scroll to position [0, 378]
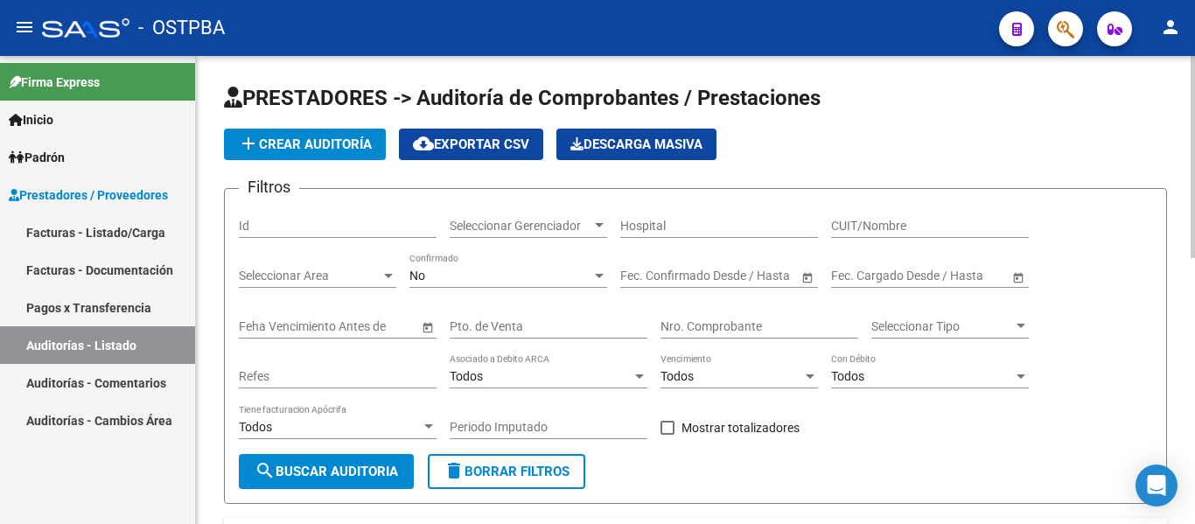
click at [499, 237] on div "Seleccionar Gerenciador Seleccionar Gerenciador" at bounding box center [528, 220] width 157 height 35
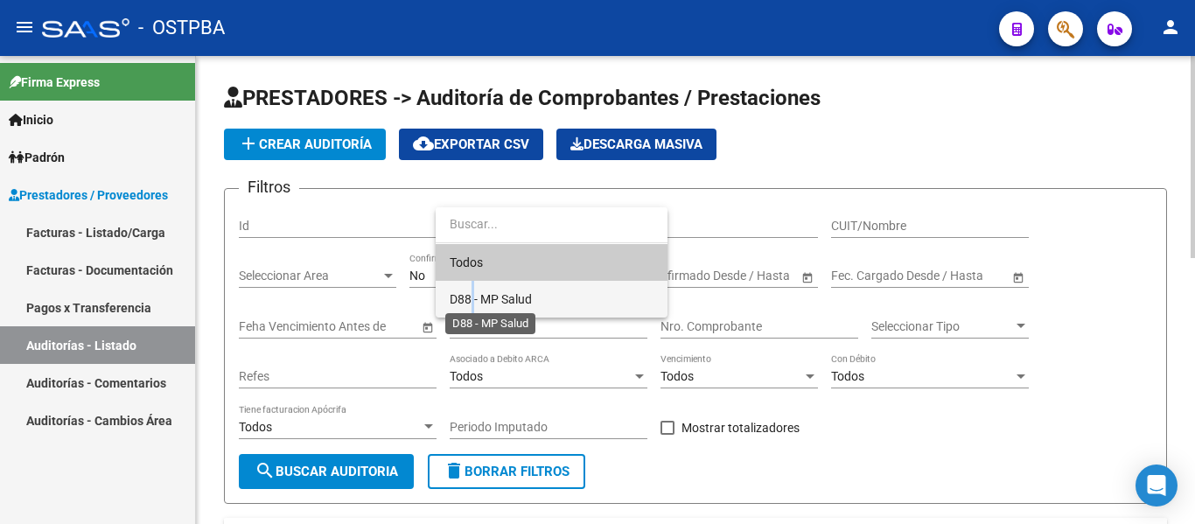
drag, startPoint x: 472, startPoint y: 293, endPoint x: 485, endPoint y: 276, distance: 20.6
click at [483, 281] on span "D88 - MP Salud" at bounding box center [552, 299] width 204 height 37
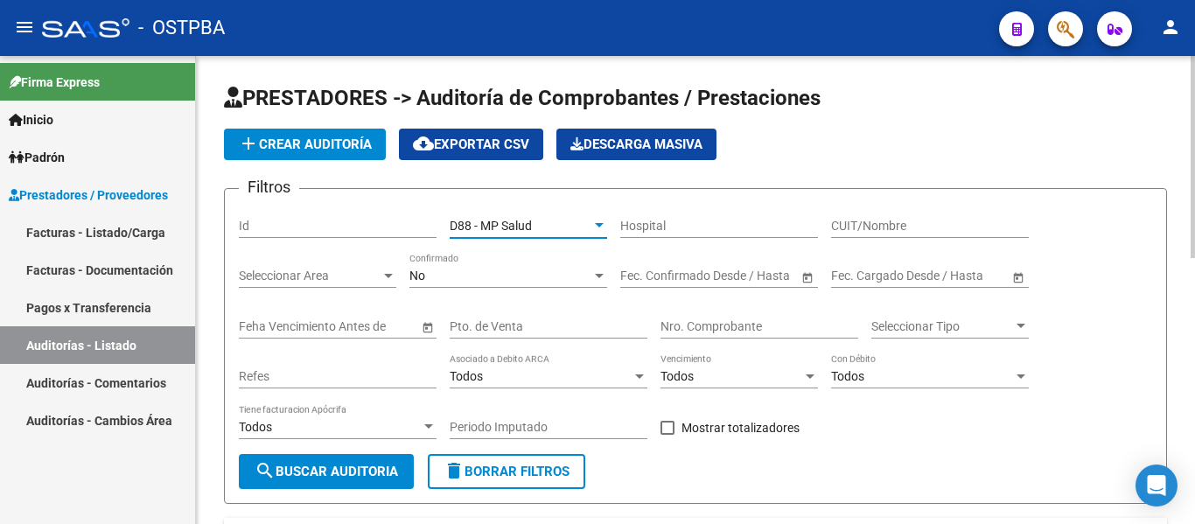
click at [483, 276] on div "No" at bounding box center [500, 276] width 182 height 15
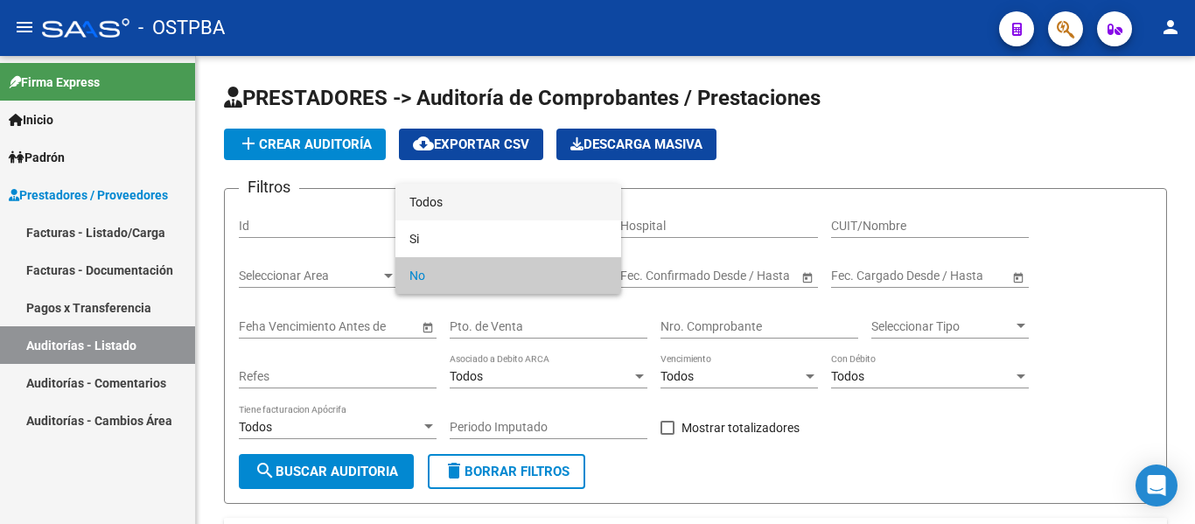
click at [430, 214] on span "Todos" at bounding box center [508, 202] width 198 height 37
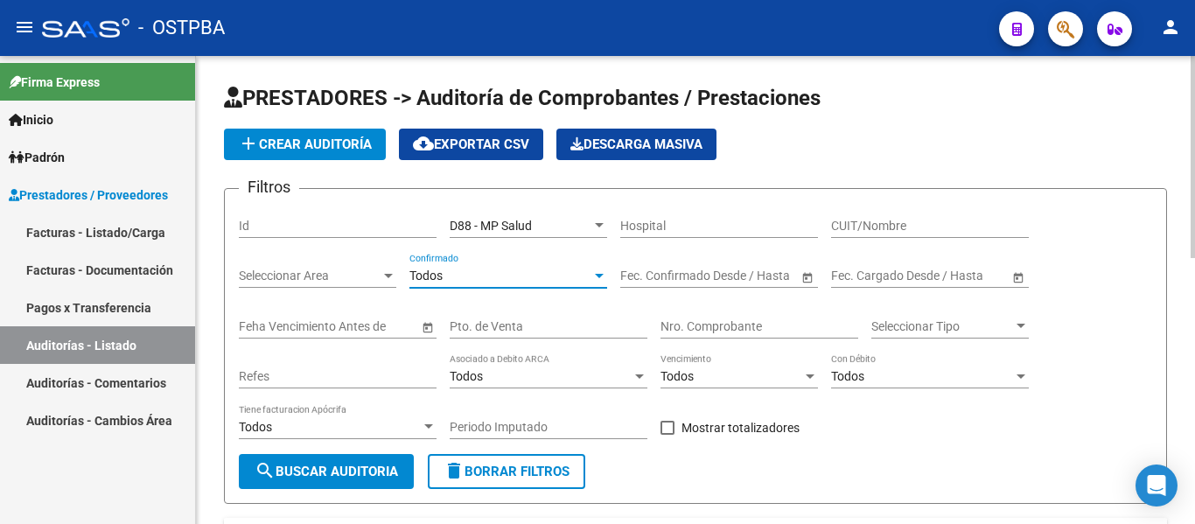
click at [379, 460] on button "search Buscar Auditoria" at bounding box center [326, 471] width 175 height 35
click at [674, 327] on input "Nro. Comprobante" at bounding box center [760, 326] width 198 height 15
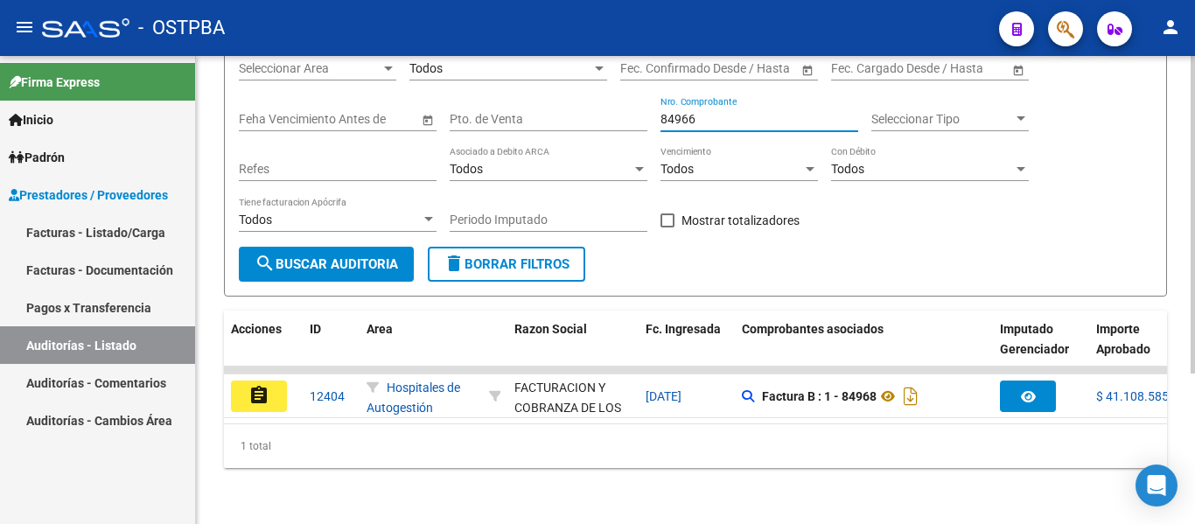
scroll to position [0, 162]
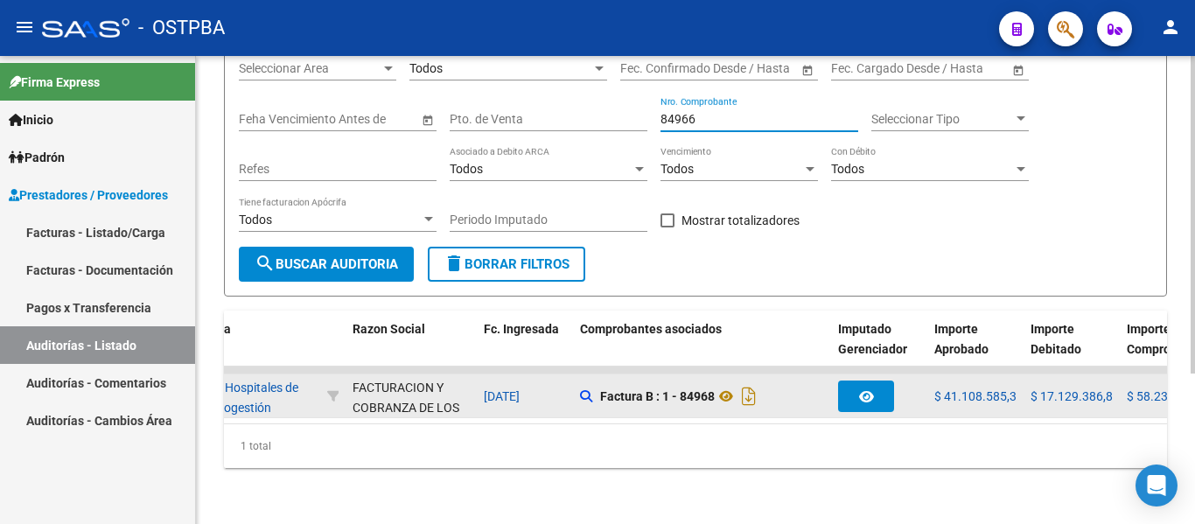
type input "84966"
click at [872, 390] on icon "button" at bounding box center [866, 396] width 15 height 13
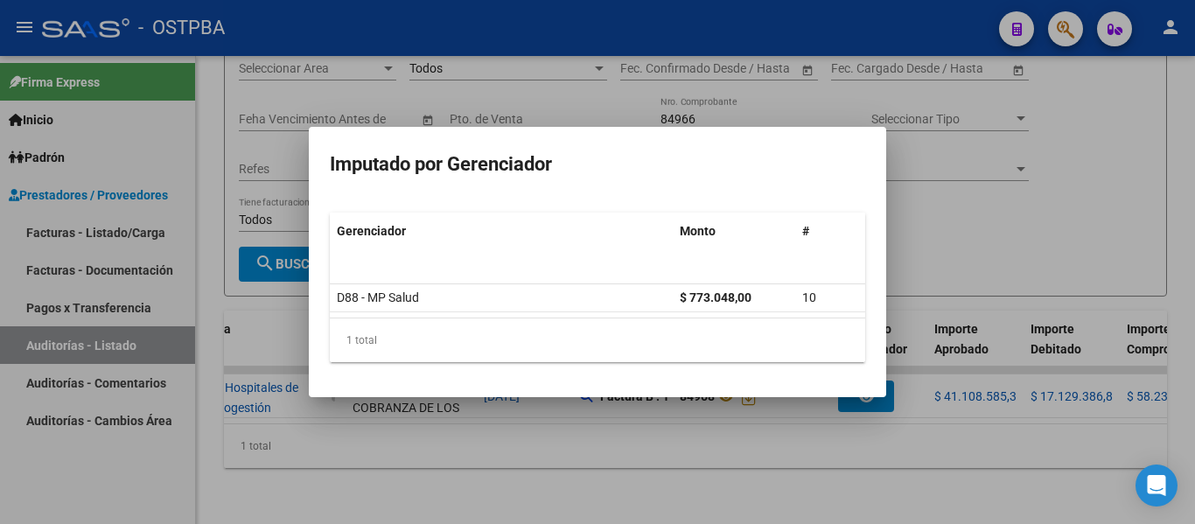
click at [967, 251] on div at bounding box center [597, 262] width 1195 height 524
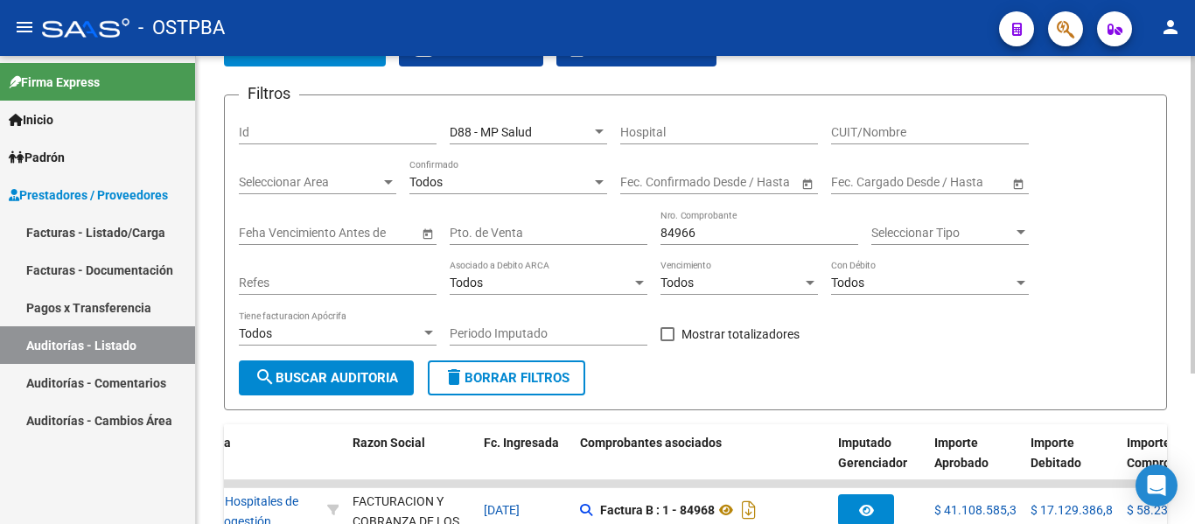
scroll to position [221, 0]
